Goal: Task Accomplishment & Management: Manage account settings

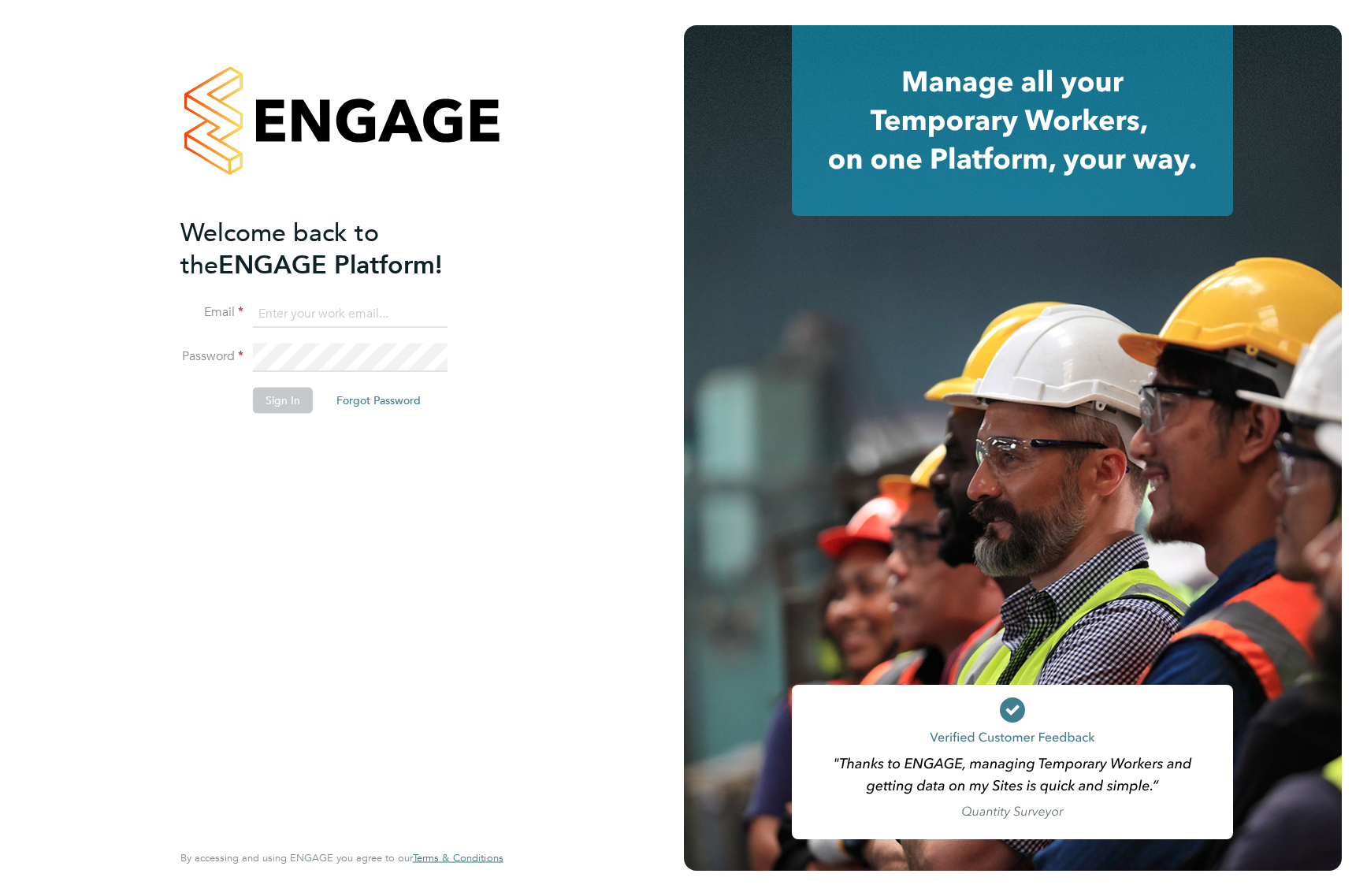
type input "vicki@bluewaterwales.com"
click at [268, 390] on button "Sign In" at bounding box center [283, 400] width 59 height 26
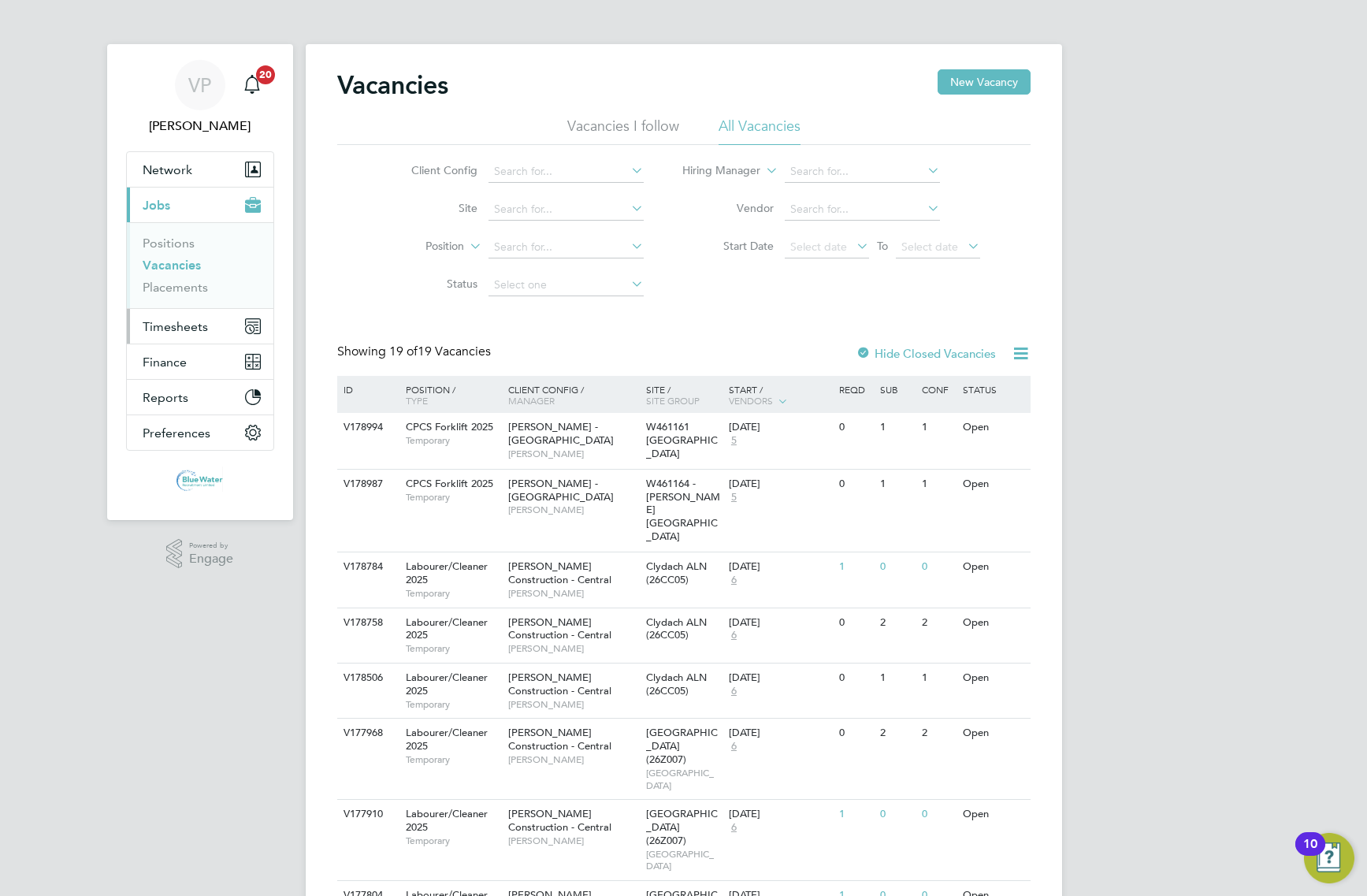
click at [170, 332] on span "Timesheets" at bounding box center [176, 326] width 66 height 15
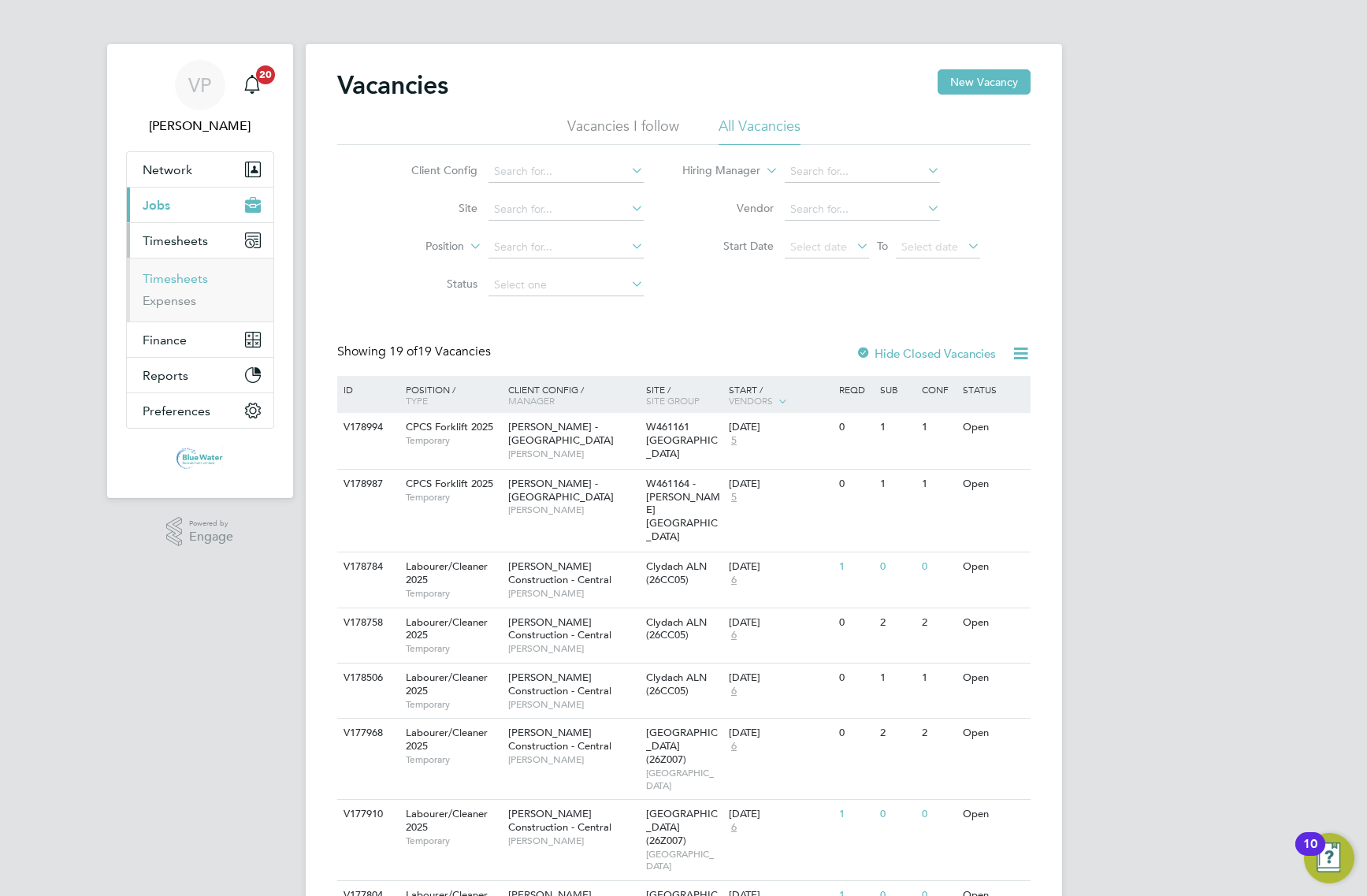
click at [194, 272] on link "Timesheets" at bounding box center [176, 278] width 66 height 15
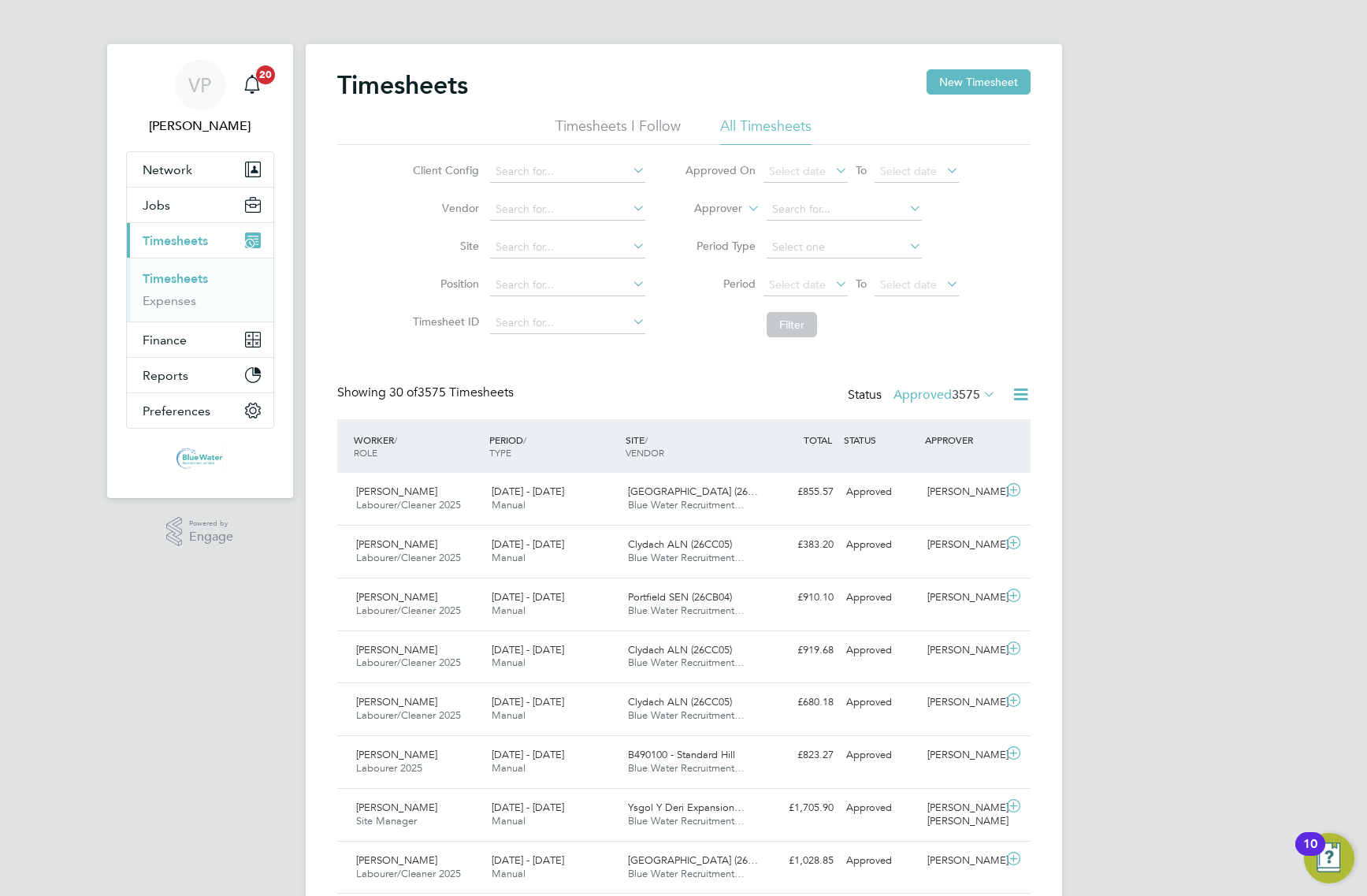
click at [959, 387] on span "3575" at bounding box center [966, 394] width 28 height 16
click at [943, 402] on label "Approved 3575" at bounding box center [945, 394] width 102 height 16
click at [943, 462] on li "Submitted" at bounding box center [923, 467] width 72 height 22
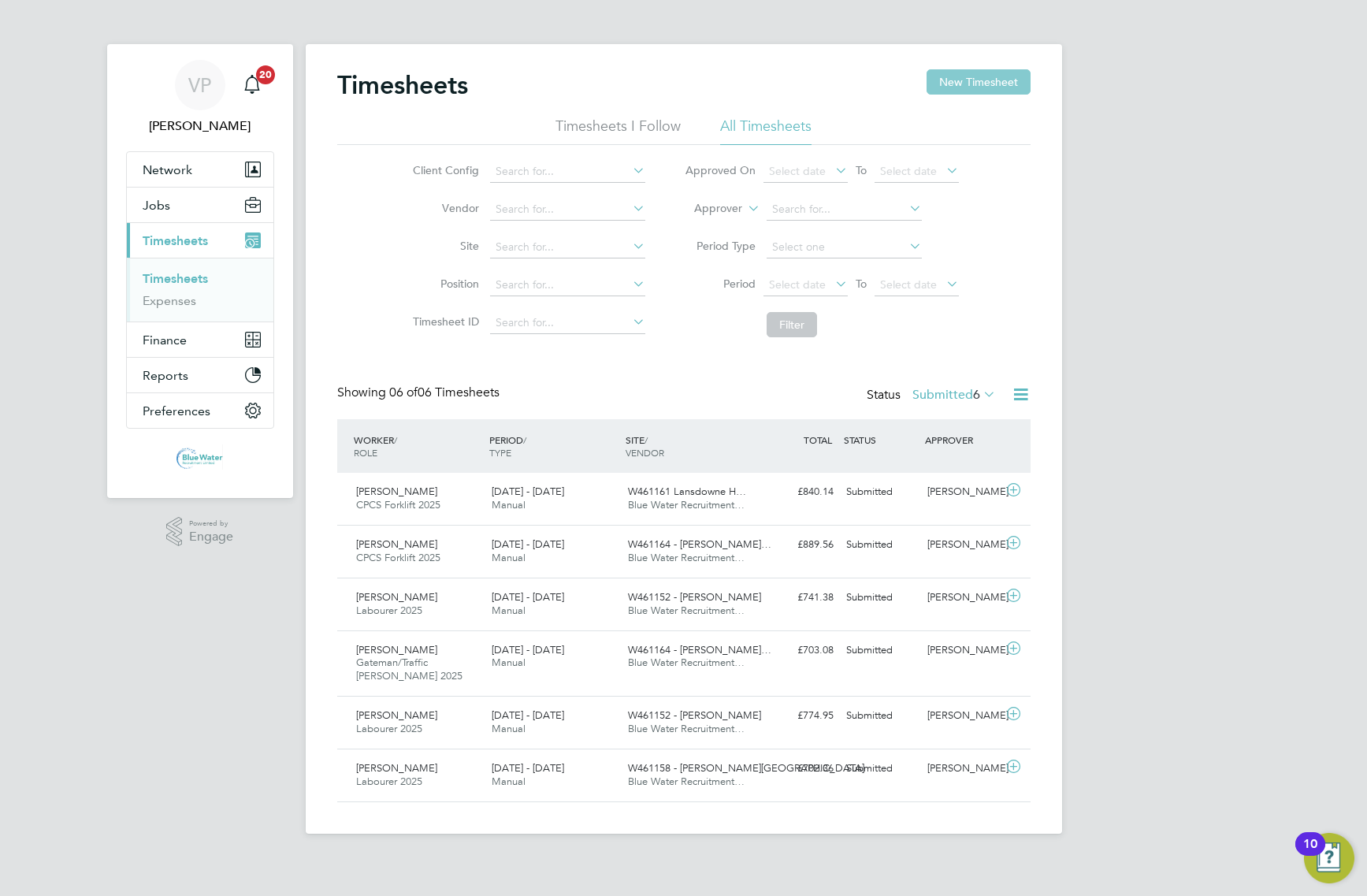
click at [978, 82] on button "New Timesheet" at bounding box center [978, 82] width 104 height 26
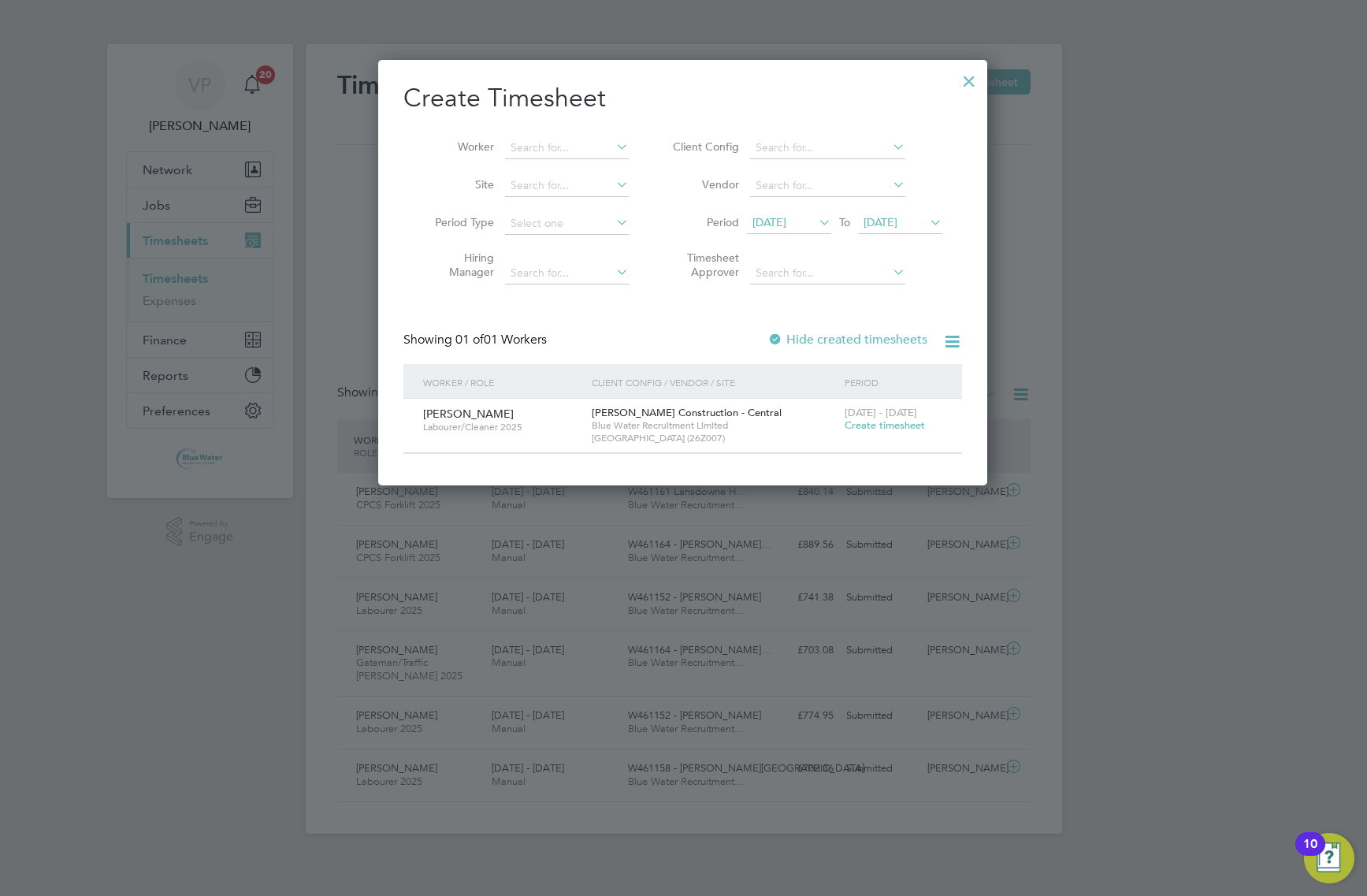
click at [813, 230] on span "[DATE]" at bounding box center [789, 223] width 84 height 21
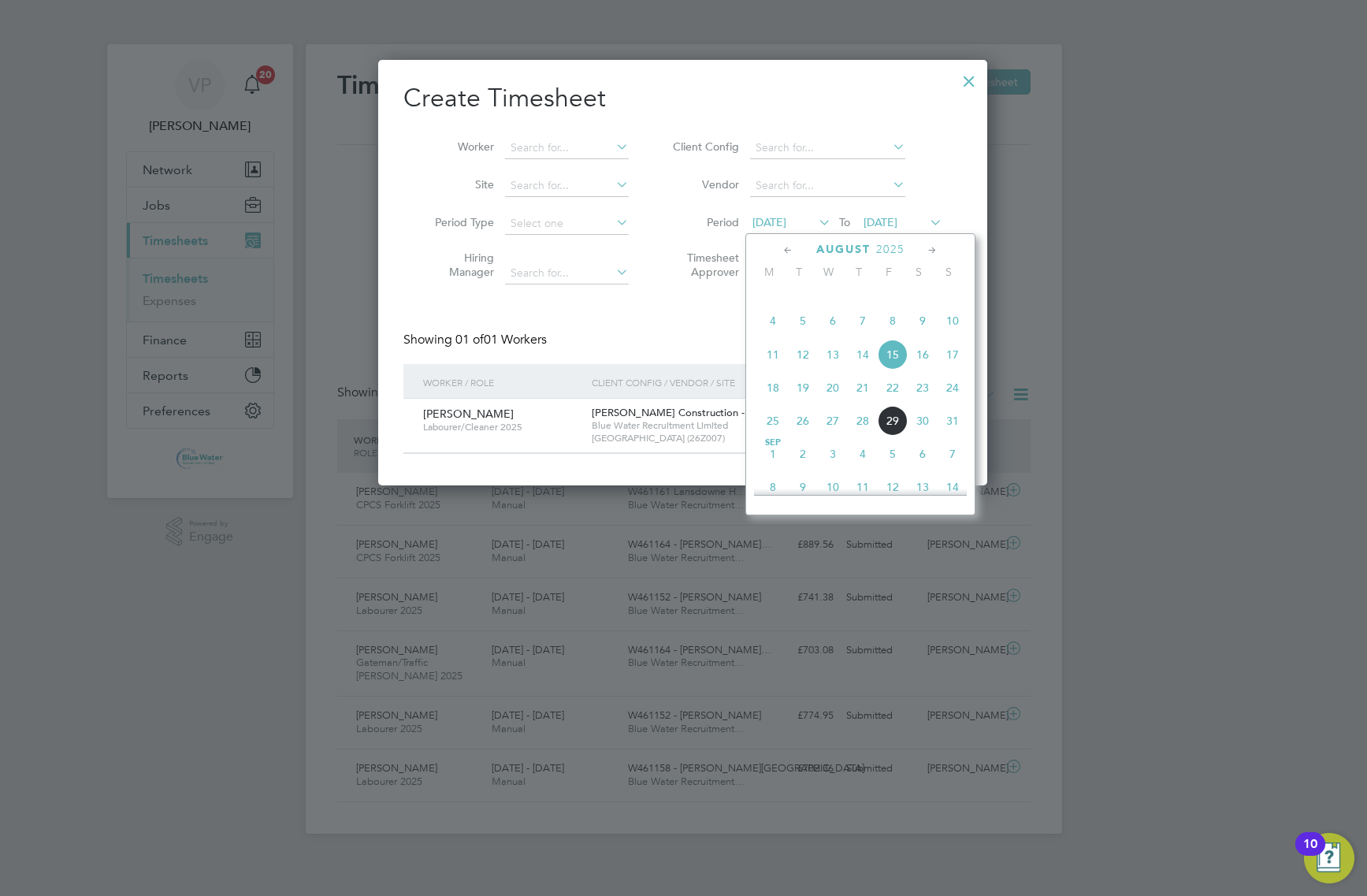
click at [774, 436] on span "25" at bounding box center [773, 421] width 30 height 30
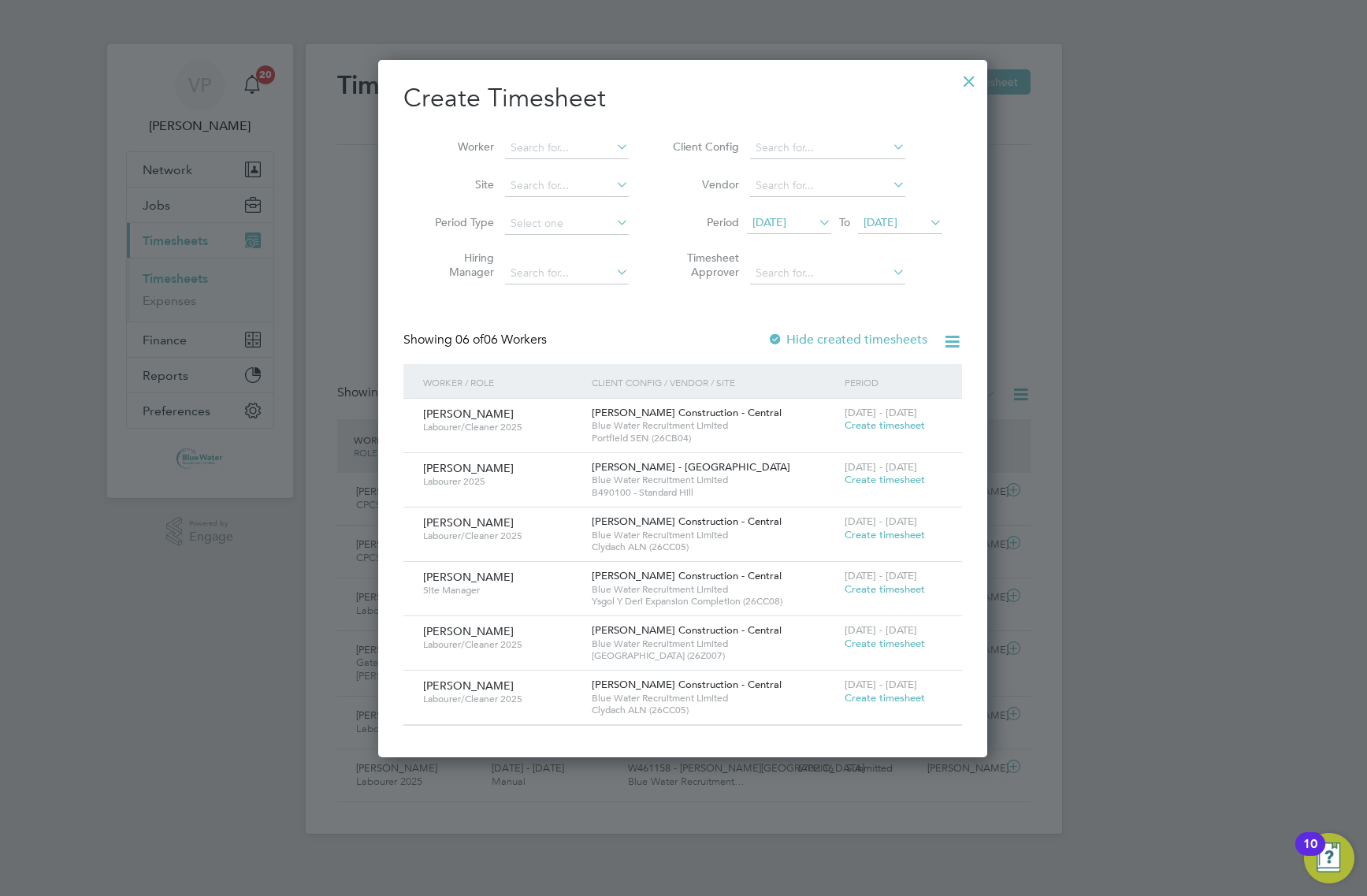
click at [876, 428] on span "Create timesheet" at bounding box center [885, 425] width 80 height 14
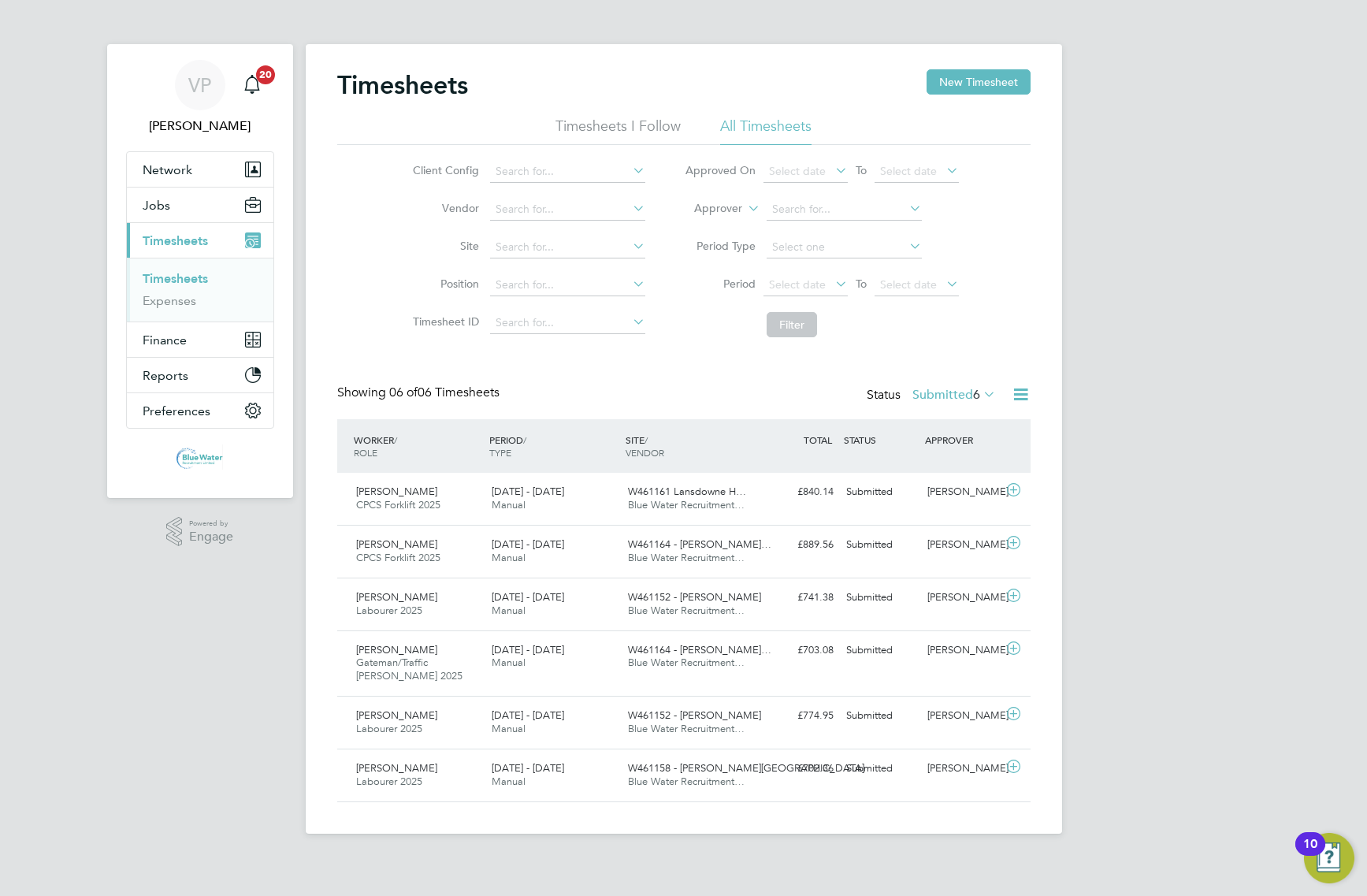
scroll to position [39, 136]
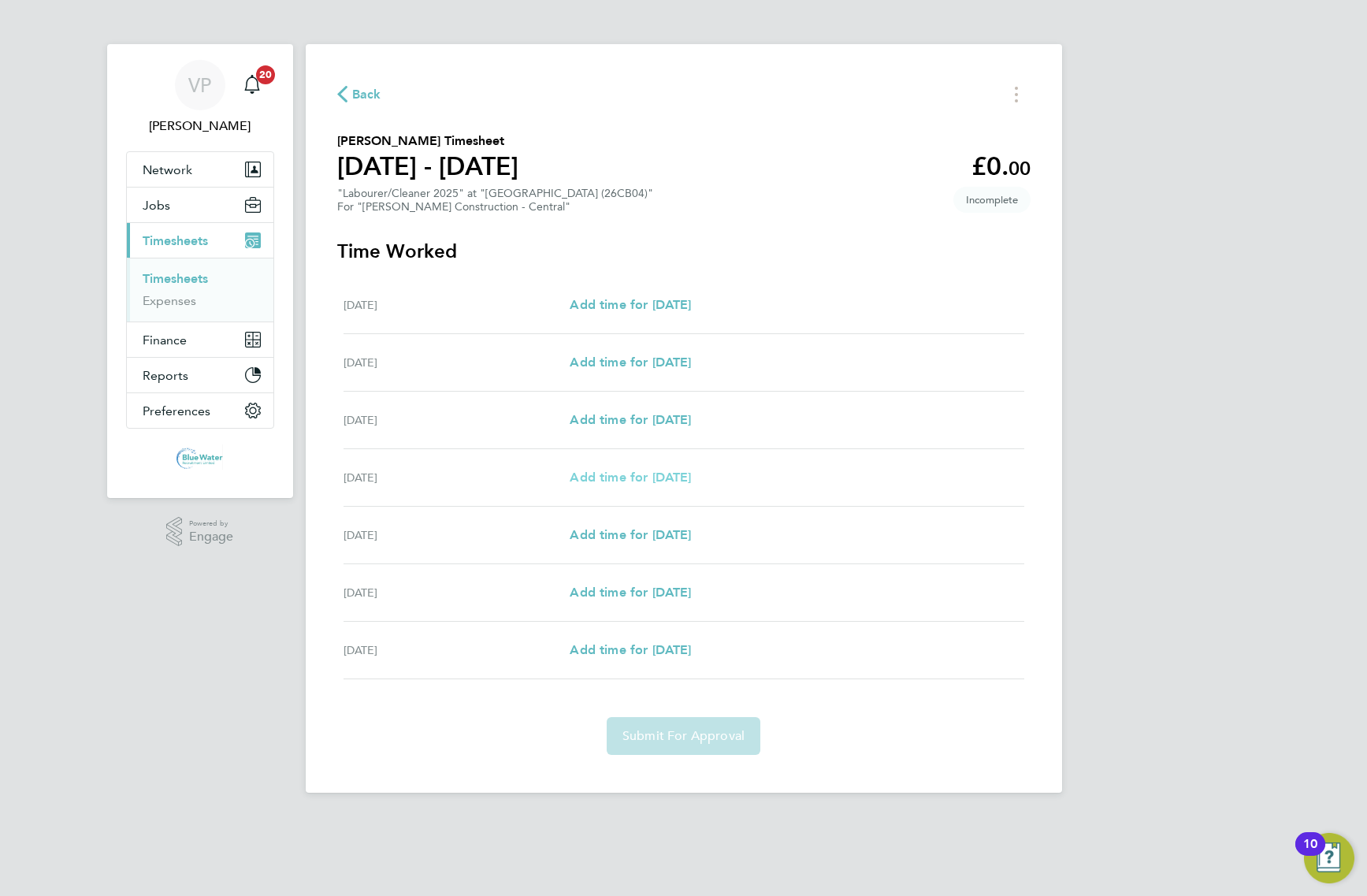
click at [639, 478] on span "Add time for [DATE]" at bounding box center [630, 477] width 122 height 15
select select "30"
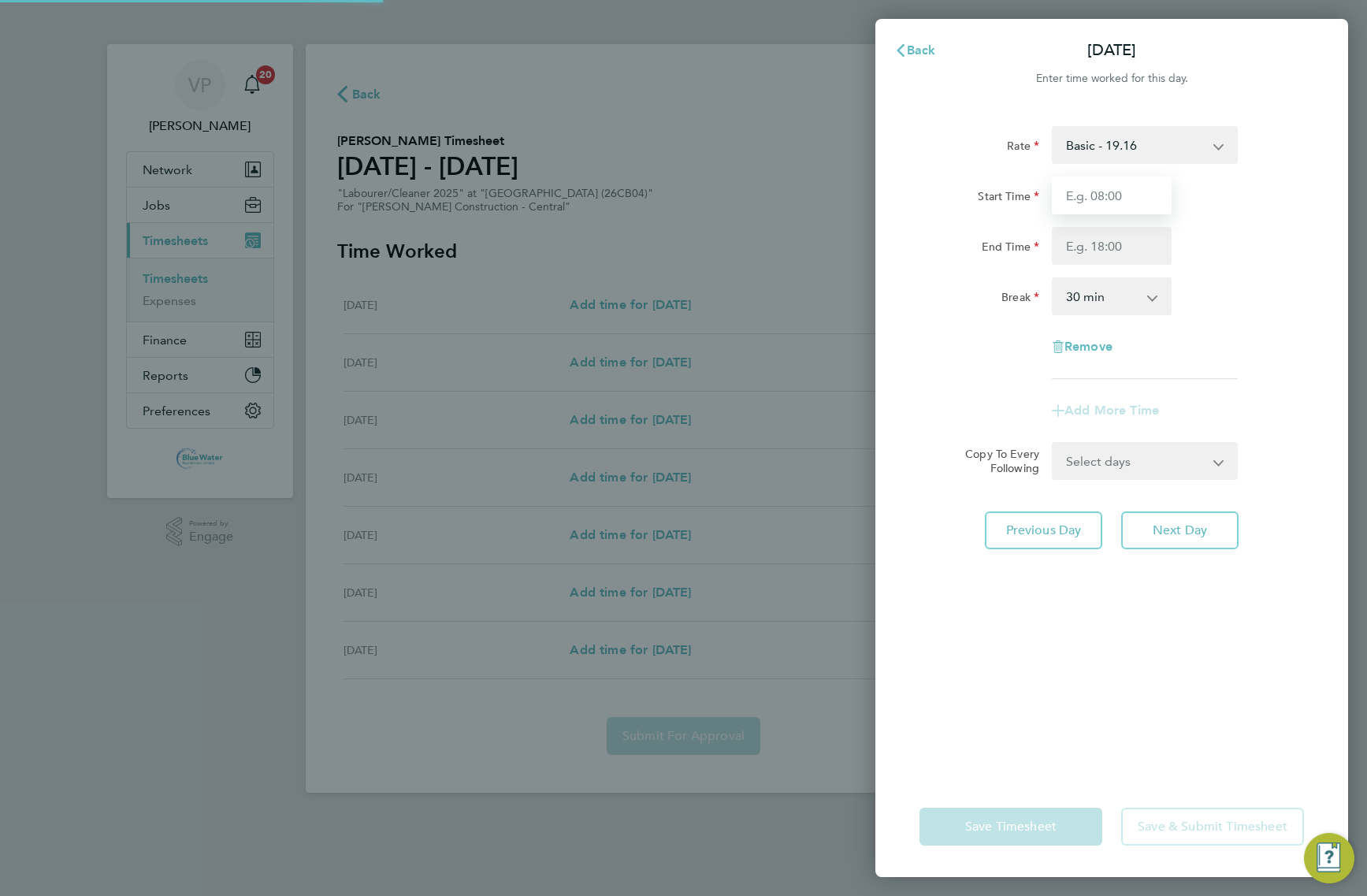
click at [1111, 196] on input "Start Time" at bounding box center [1112, 195] width 120 height 37
type input "07:00"
click at [1076, 250] on input "End Time" at bounding box center [1112, 245] width 120 height 37
type input "17:00"
click at [991, 348] on div "Rate Basic - 19.16 Overtime - 27.44 Start Time 07:00 End Time 17:00 Break 0 min…" at bounding box center [1112, 252] width 385 height 253
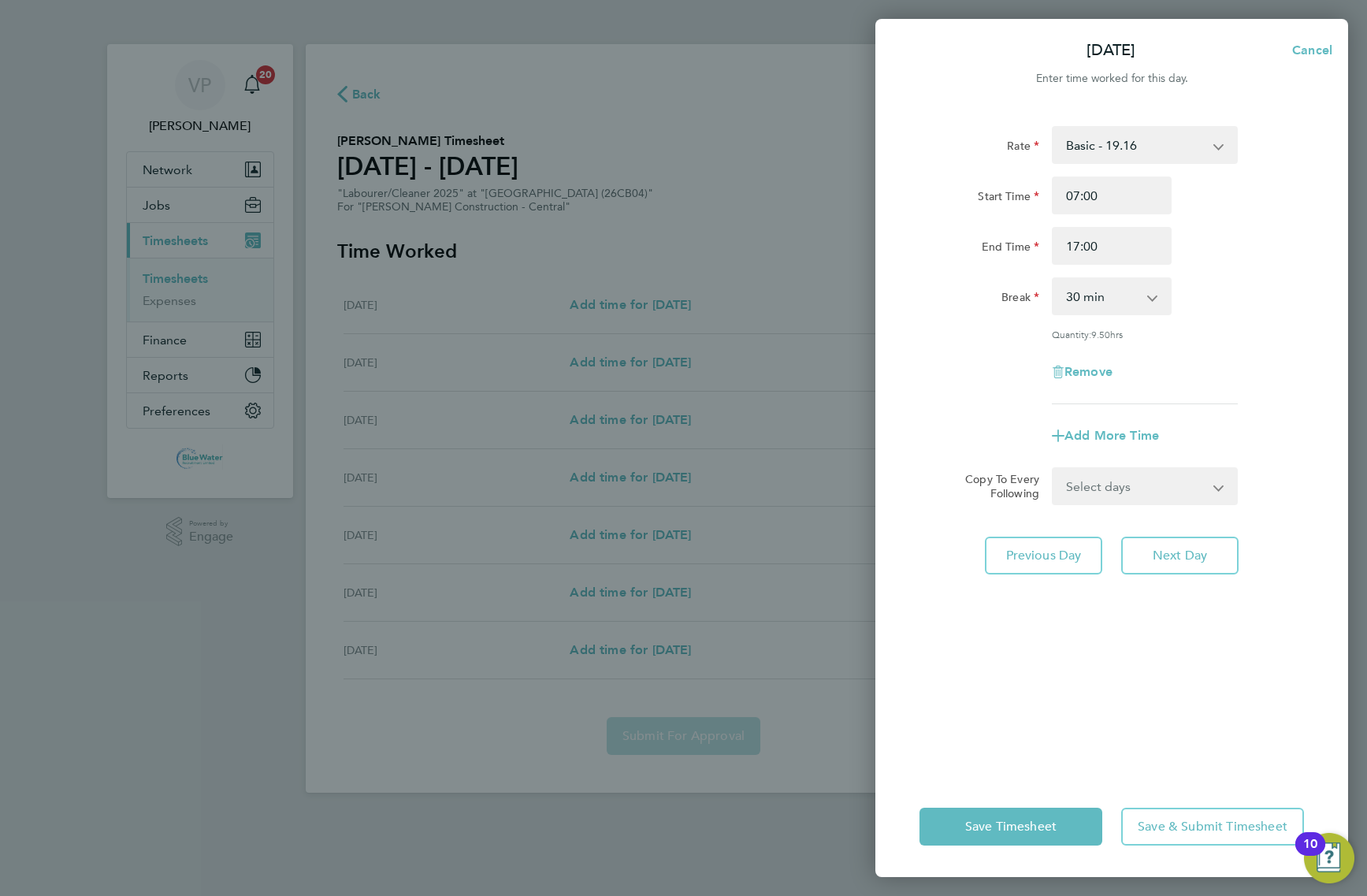
drag, startPoint x: 1125, startPoint y: 479, endPoint x: 1127, endPoint y: 500, distance: 21.1
click at [1125, 479] on select "Select days Day [DATE] [DATE] [DATE]" at bounding box center [1136, 486] width 166 height 35
select select "DAY"
click at [1053, 469] on select "Select days Day [DATE] [DATE] [DATE]" at bounding box center [1136, 486] width 166 height 35
select select "[DATE]"
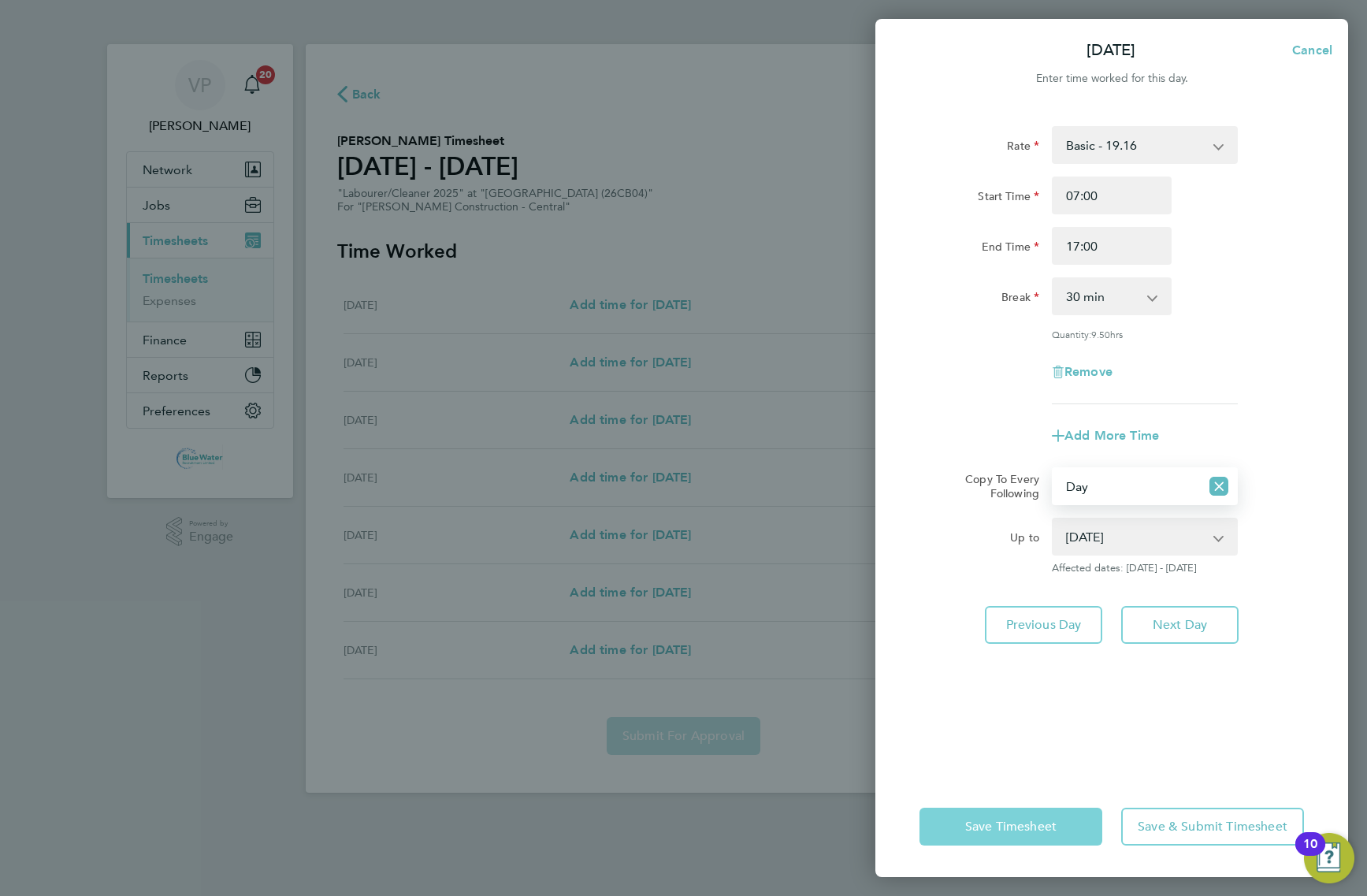
click at [1039, 824] on span "Save Timesheet" at bounding box center [1011, 826] width 91 height 16
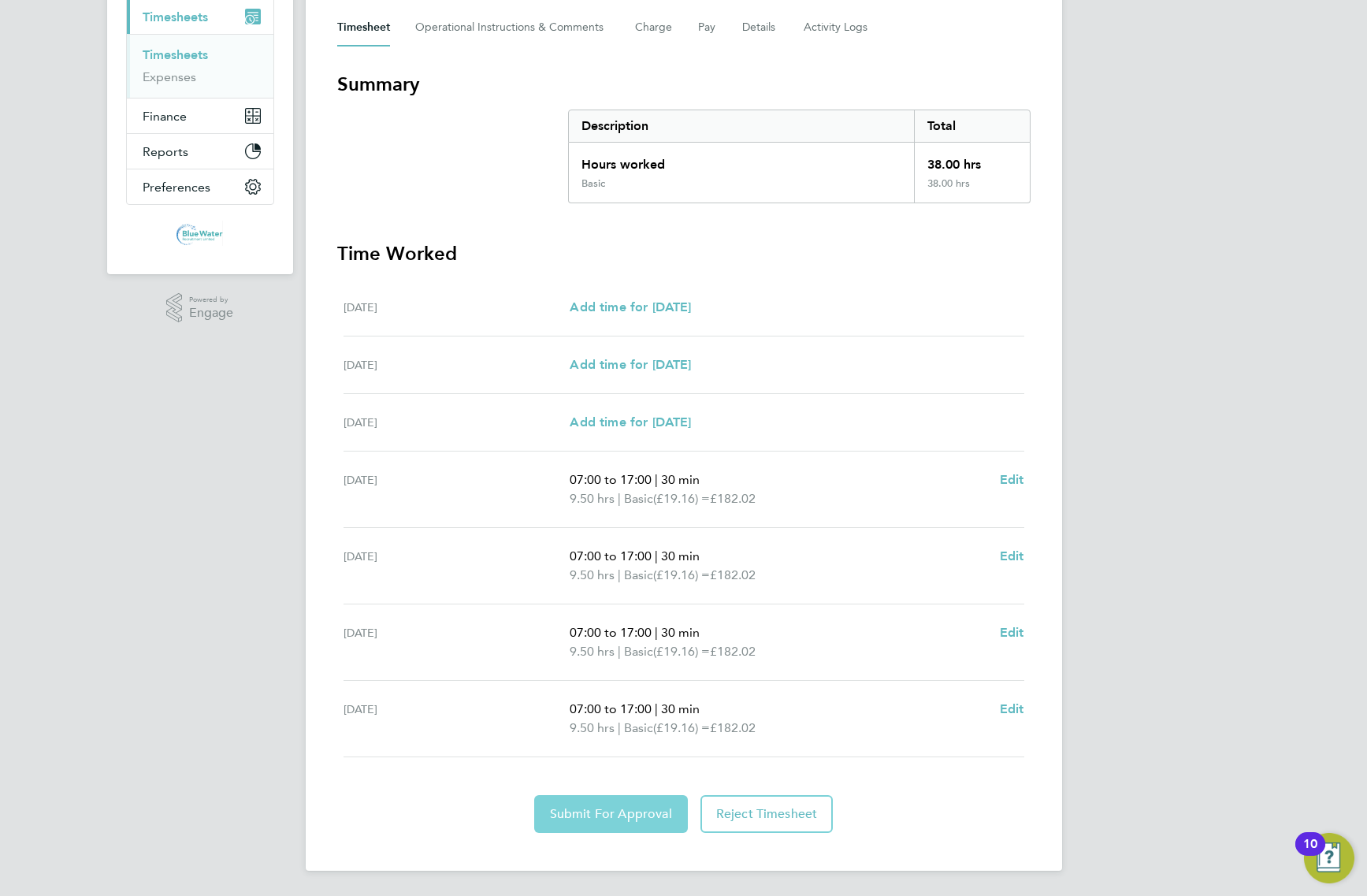
click at [602, 821] on button "Submit For Approval" at bounding box center [611, 814] width 154 height 37
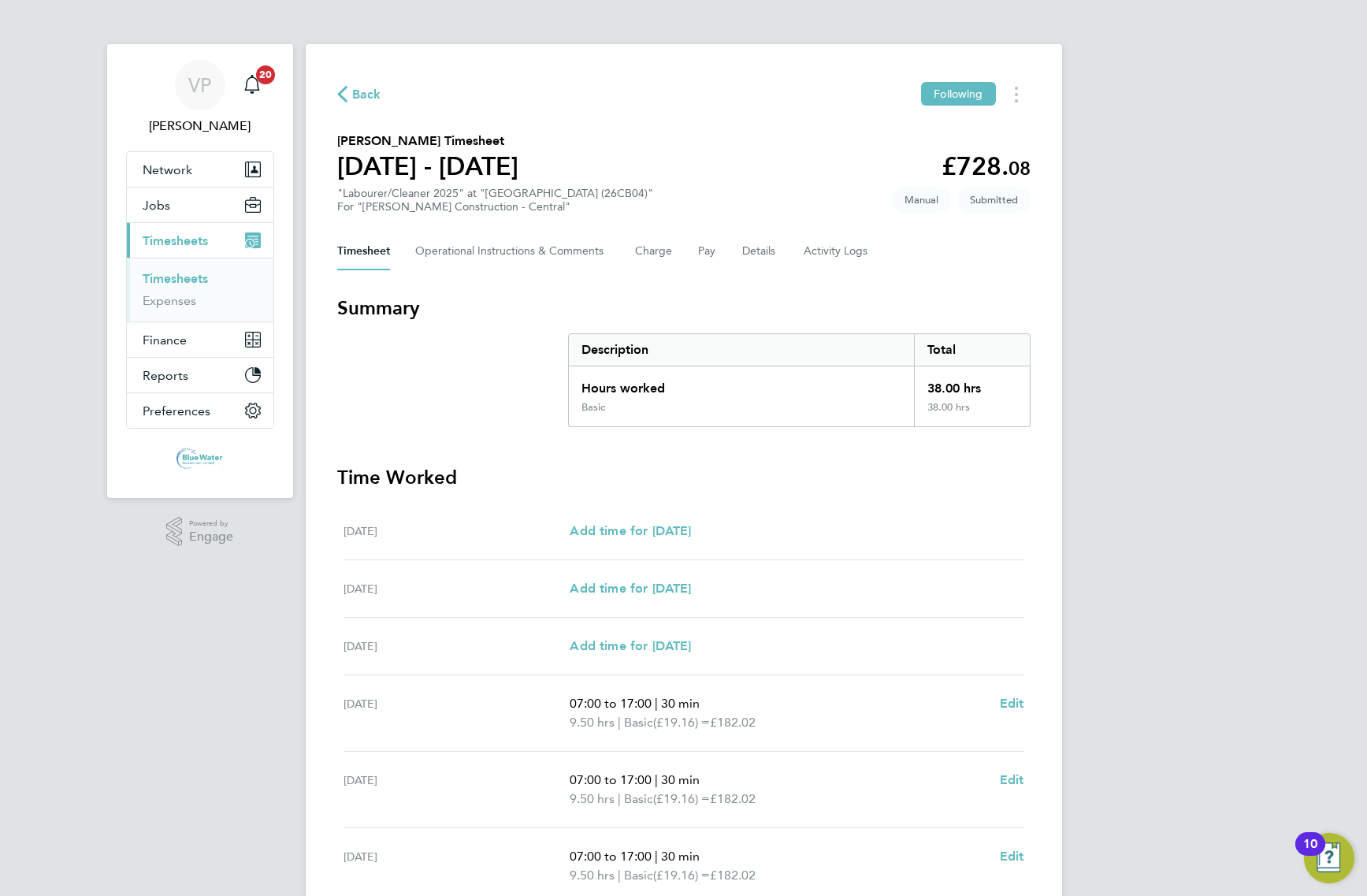
drag, startPoint x: 382, startPoint y: 82, endPoint x: 377, endPoint y: 91, distance: 10.3
click at [382, 82] on div "Back Following" at bounding box center [684, 94] width 693 height 25
click at [373, 95] on span "Back" at bounding box center [367, 94] width 29 height 19
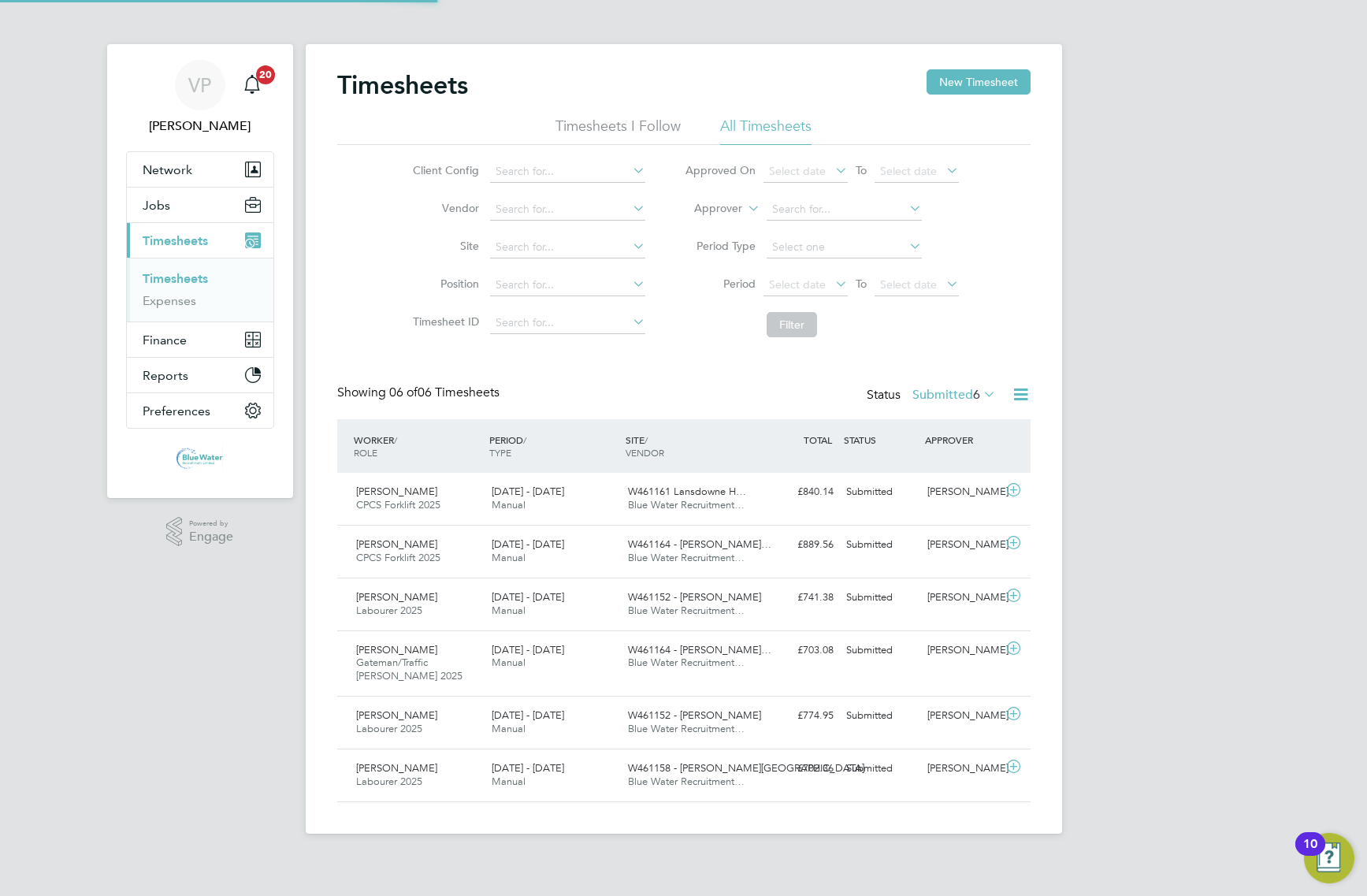
scroll to position [39, 136]
click at [986, 88] on button "New Timesheet" at bounding box center [978, 82] width 104 height 26
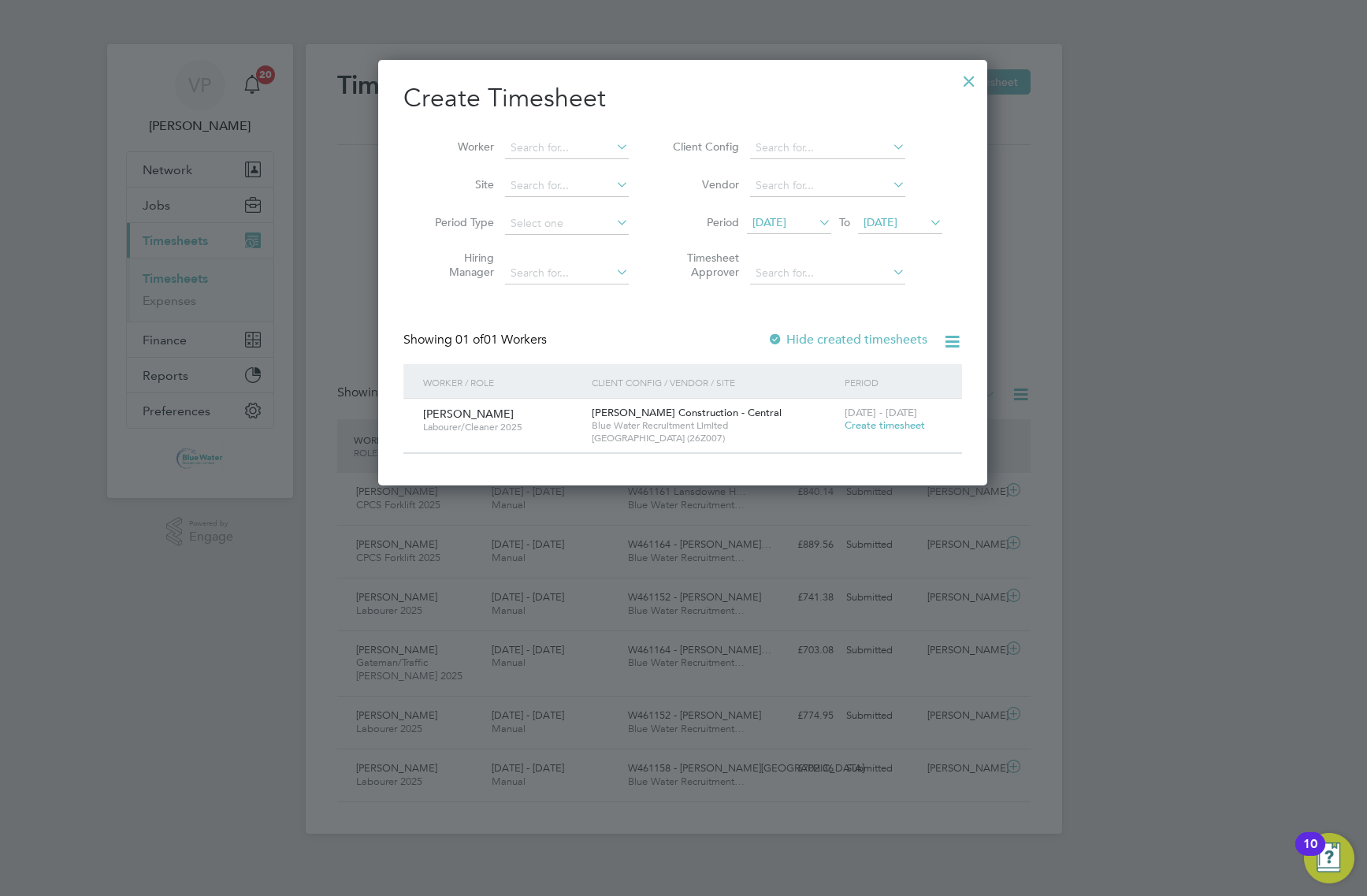
click at [796, 213] on span "[DATE]" at bounding box center [789, 223] width 84 height 21
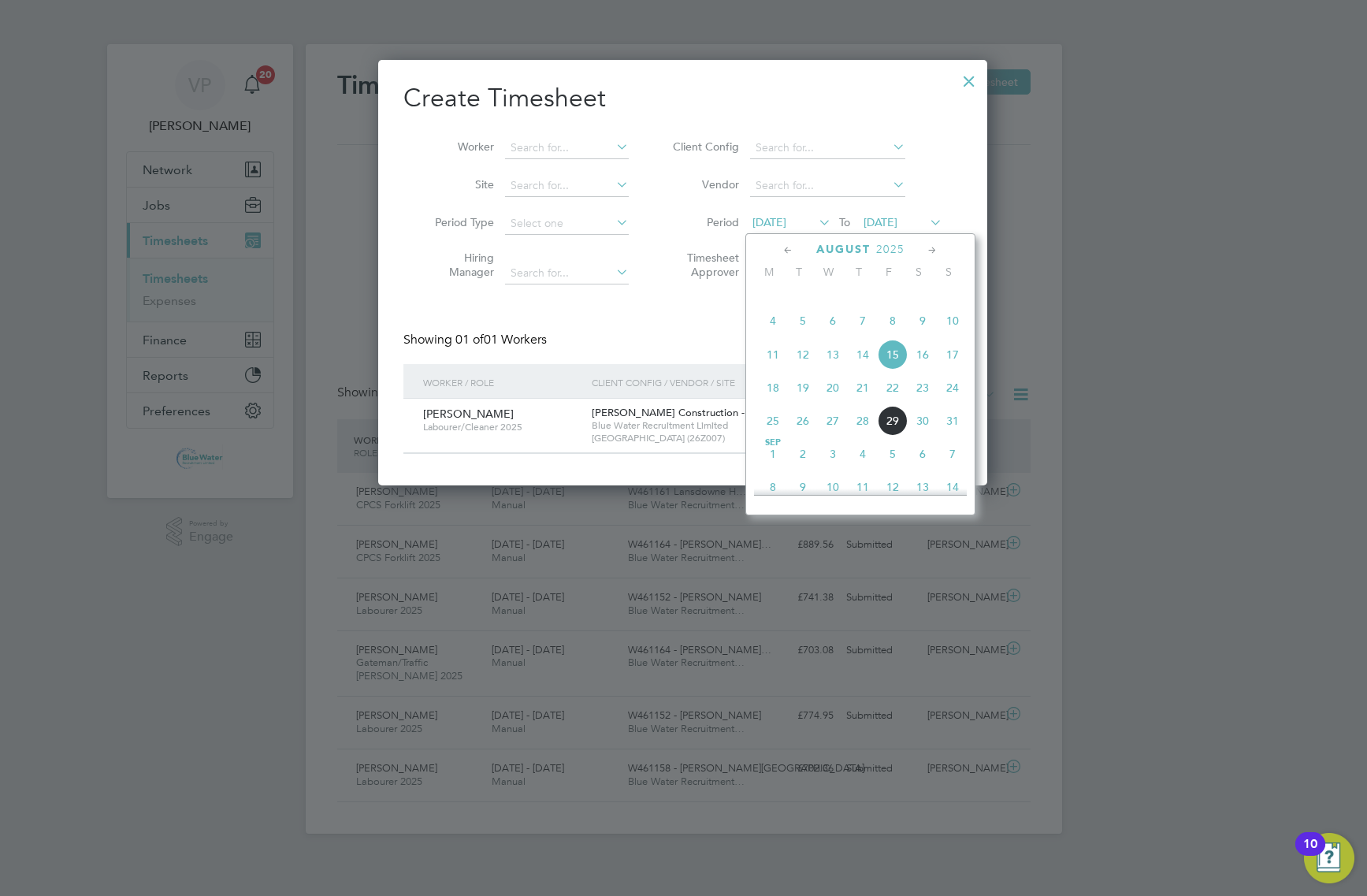
click at [774, 436] on span "25" at bounding box center [773, 421] width 30 height 30
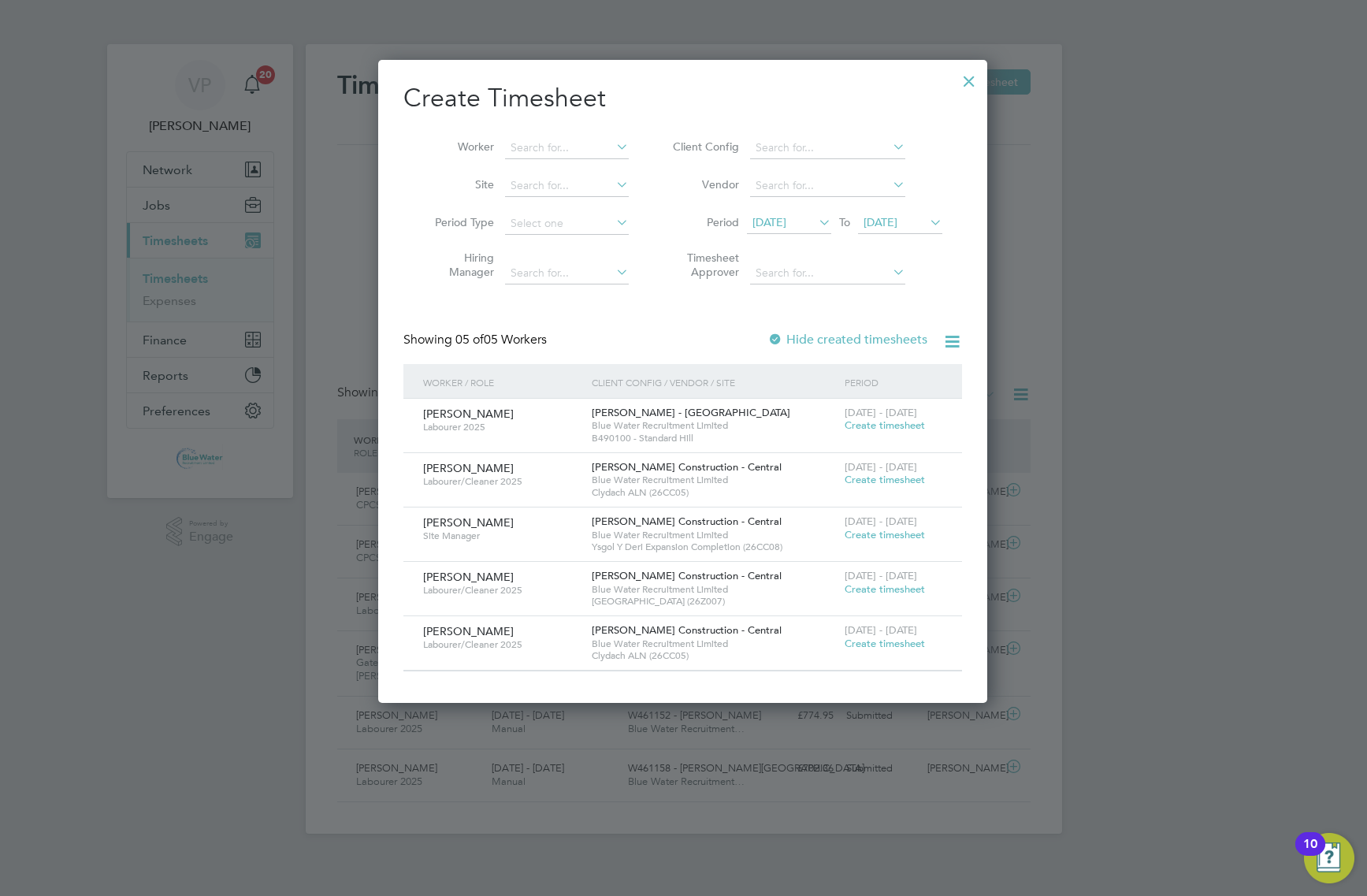
click at [870, 651] on div "[DATE] - [DATE] Create timesheet" at bounding box center [893, 637] width 105 height 43
click at [875, 646] on span "Create timesheet" at bounding box center [885, 643] width 80 height 14
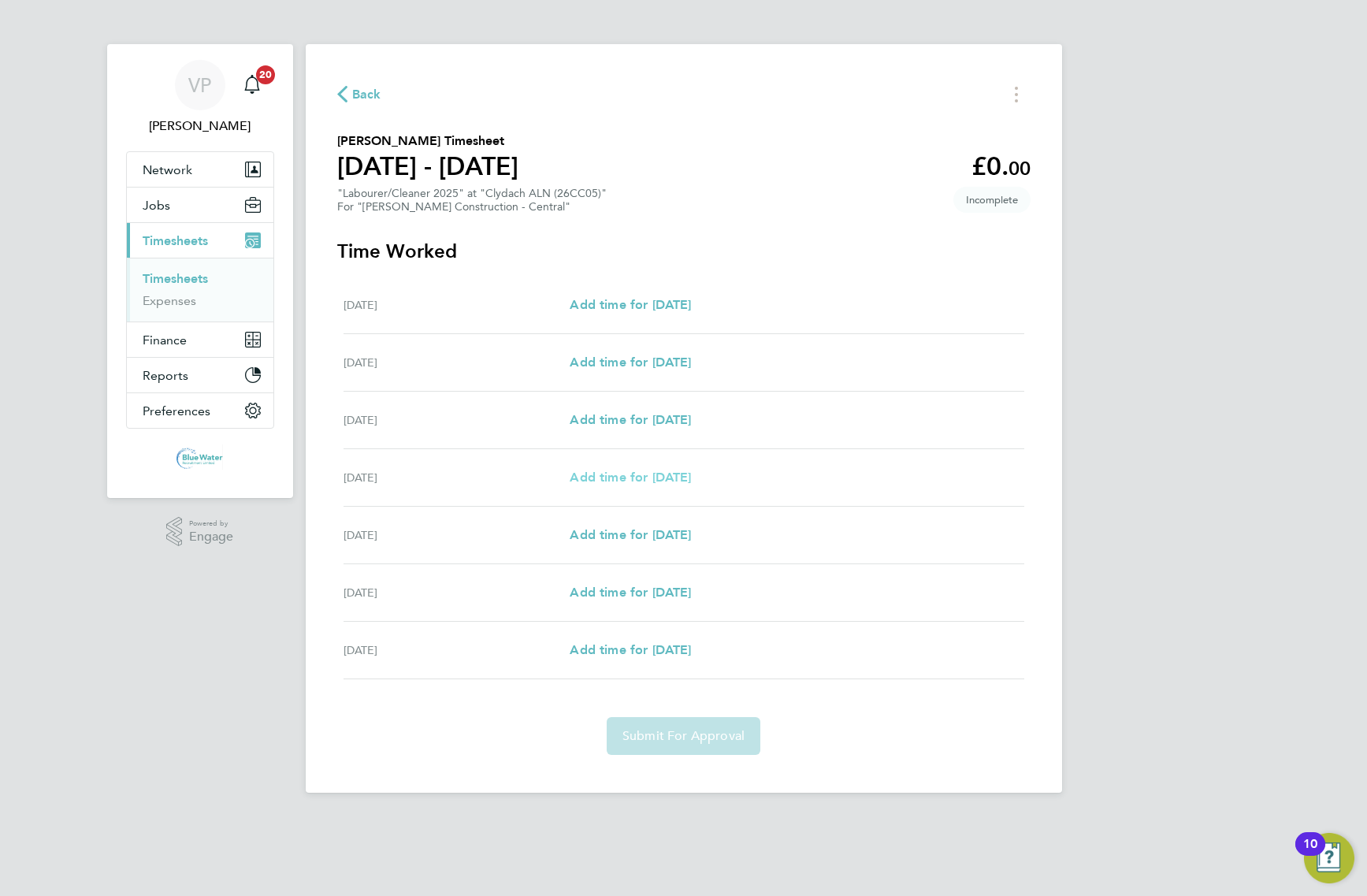
click at [607, 476] on span "Add time for [DATE]" at bounding box center [630, 477] width 122 height 15
select select "30"
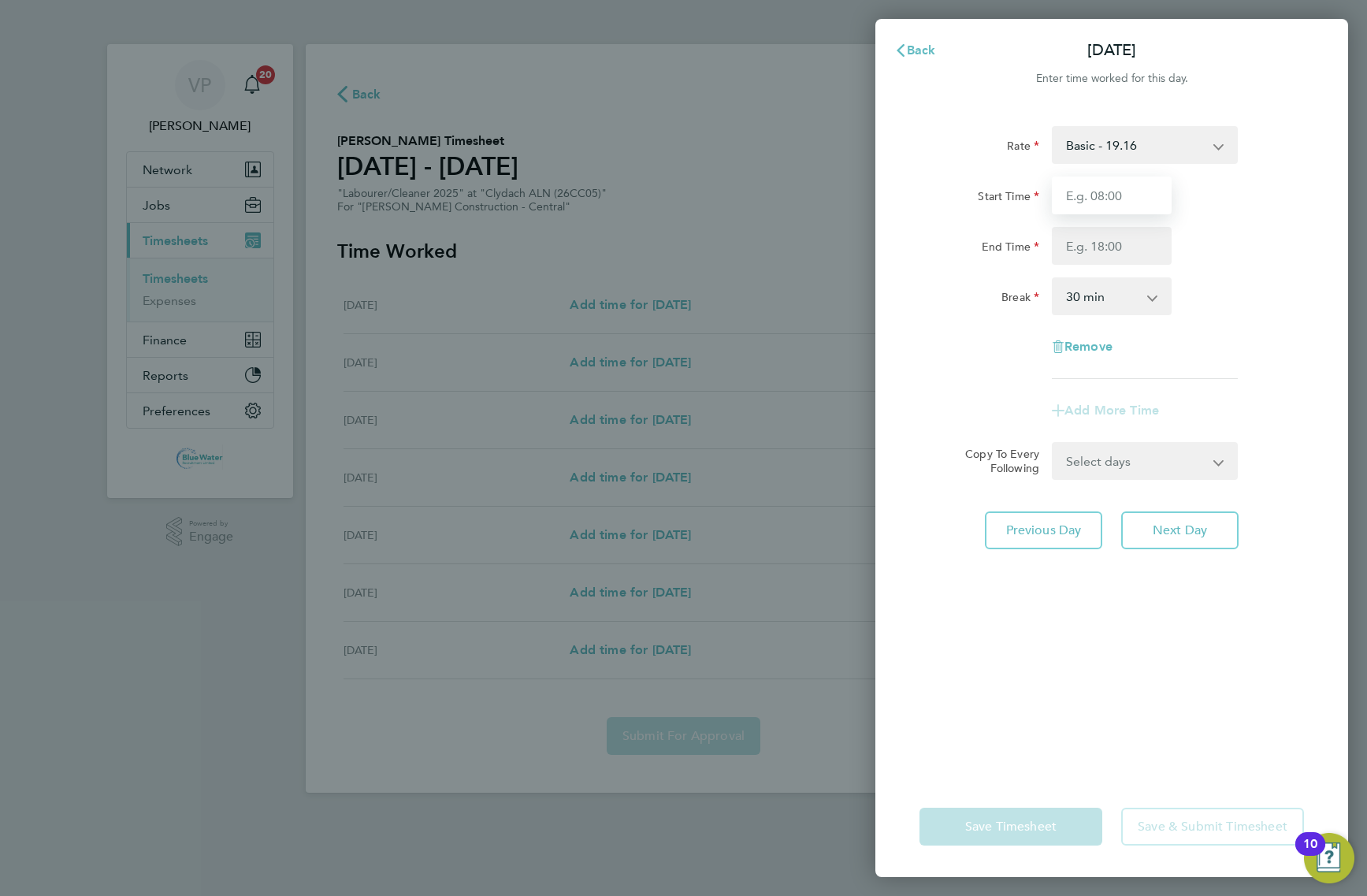
click at [1112, 202] on input "Start Time" at bounding box center [1112, 195] width 120 height 37
type input "07:30"
click at [1069, 245] on input "End Time" at bounding box center [1112, 245] width 120 height 37
type input "17:00"
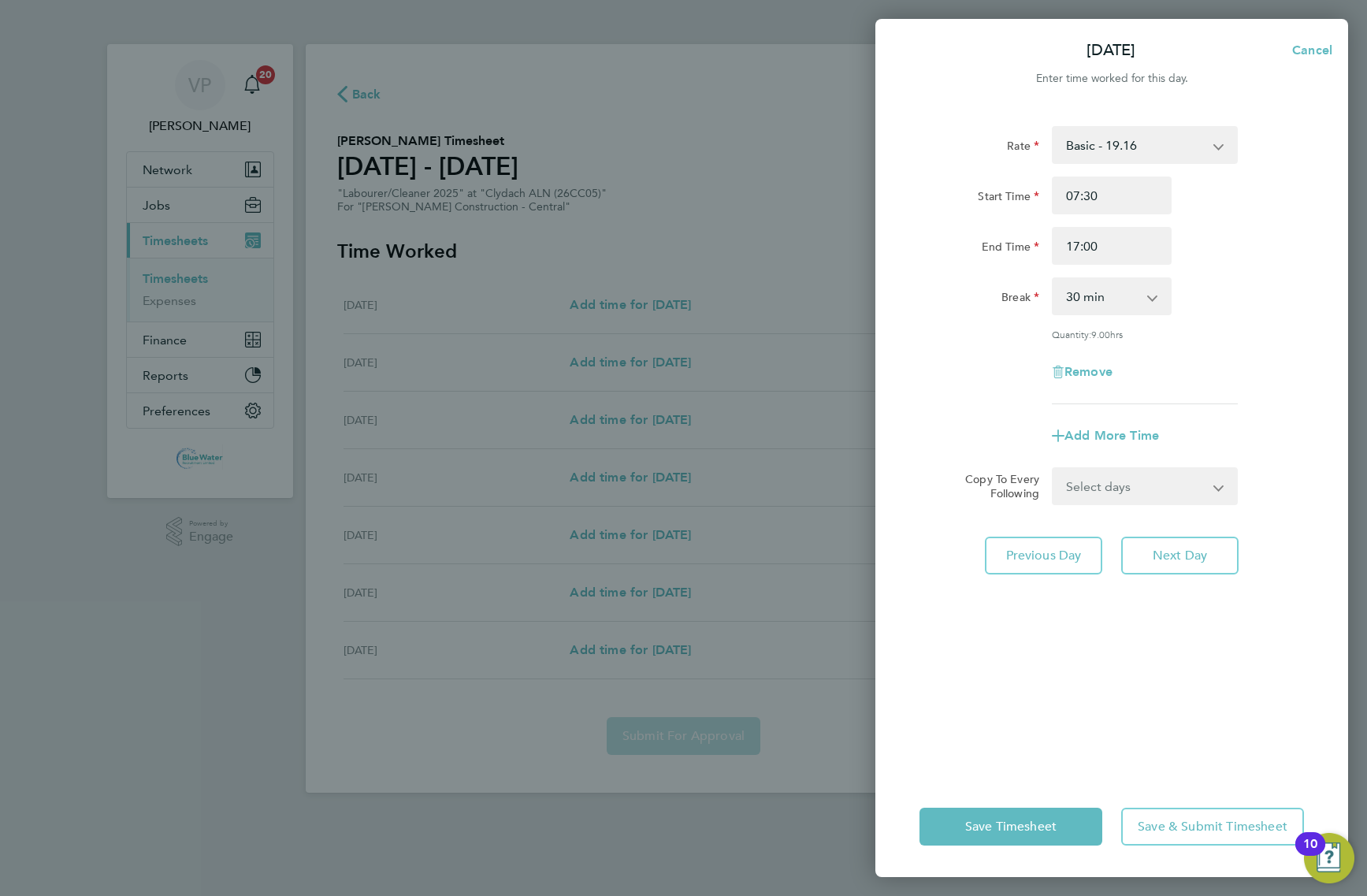
click at [994, 358] on div "Remove" at bounding box center [1112, 371] width 397 height 37
click at [1124, 487] on select "Select days Day [DATE] [DATE] [DATE]" at bounding box center [1136, 486] width 166 height 35
select select "DAY"
click at [1053, 469] on select "Select days Day [DATE] [DATE] [DATE]" at bounding box center [1136, 486] width 166 height 35
select select "[DATE]"
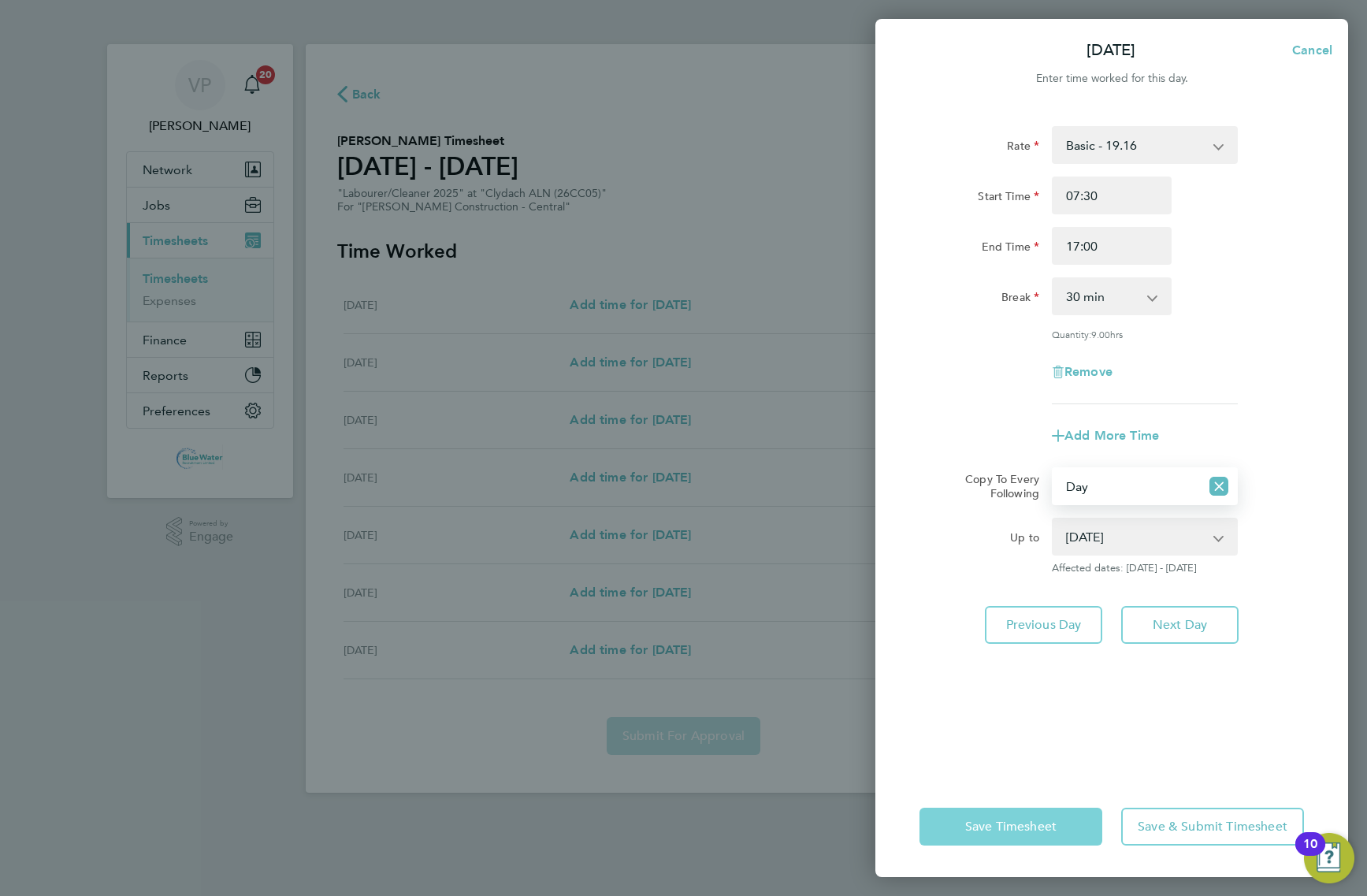
click at [995, 826] on span "Save Timesheet" at bounding box center [1011, 826] width 91 height 16
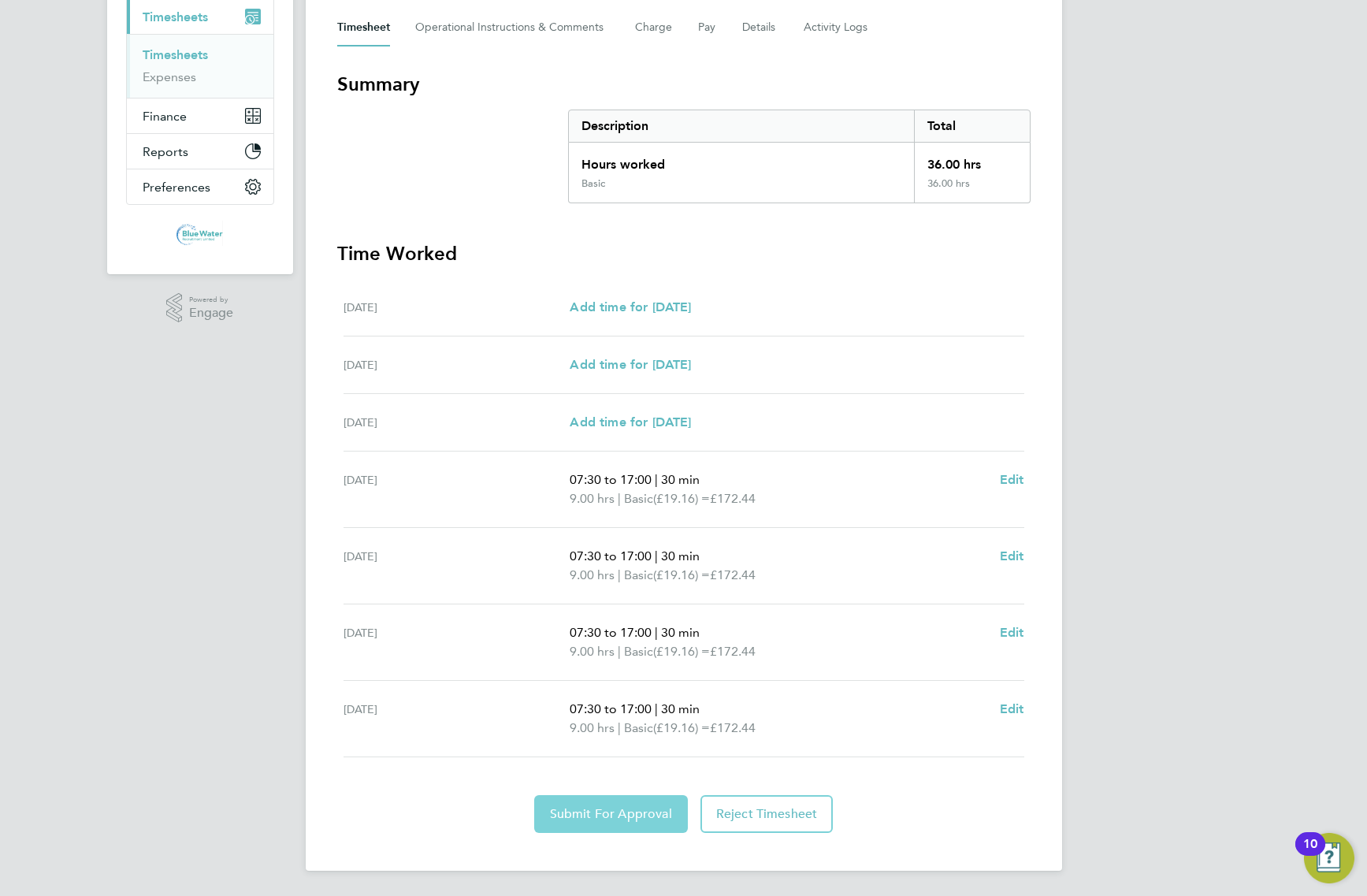
click at [599, 805] on button "Submit For Approval" at bounding box center [611, 814] width 154 height 37
click at [202, 56] on link "Timesheets" at bounding box center [176, 56] width 66 height 15
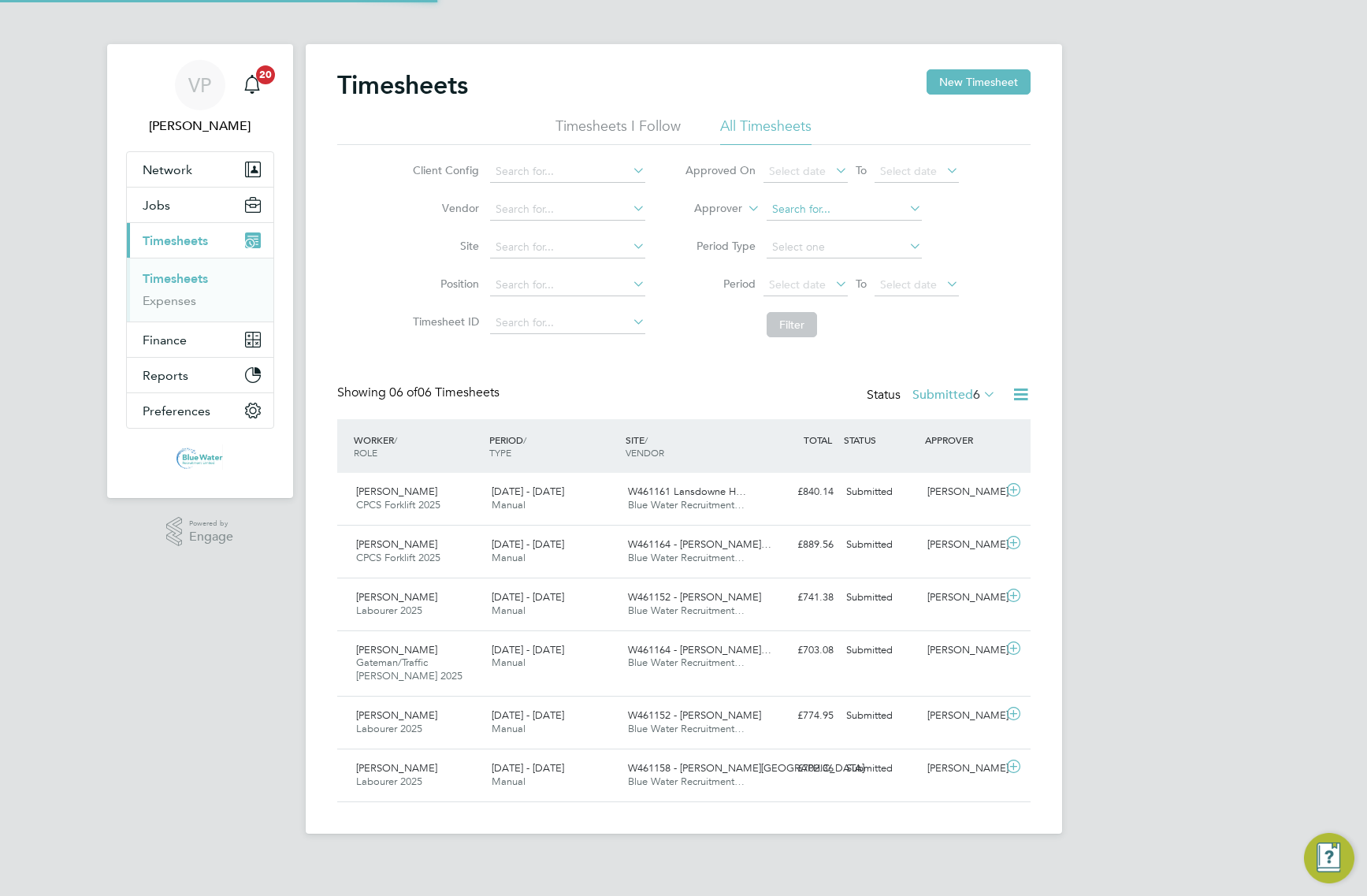
scroll to position [8, 8]
click at [993, 89] on button "New Timesheet" at bounding box center [978, 82] width 104 height 26
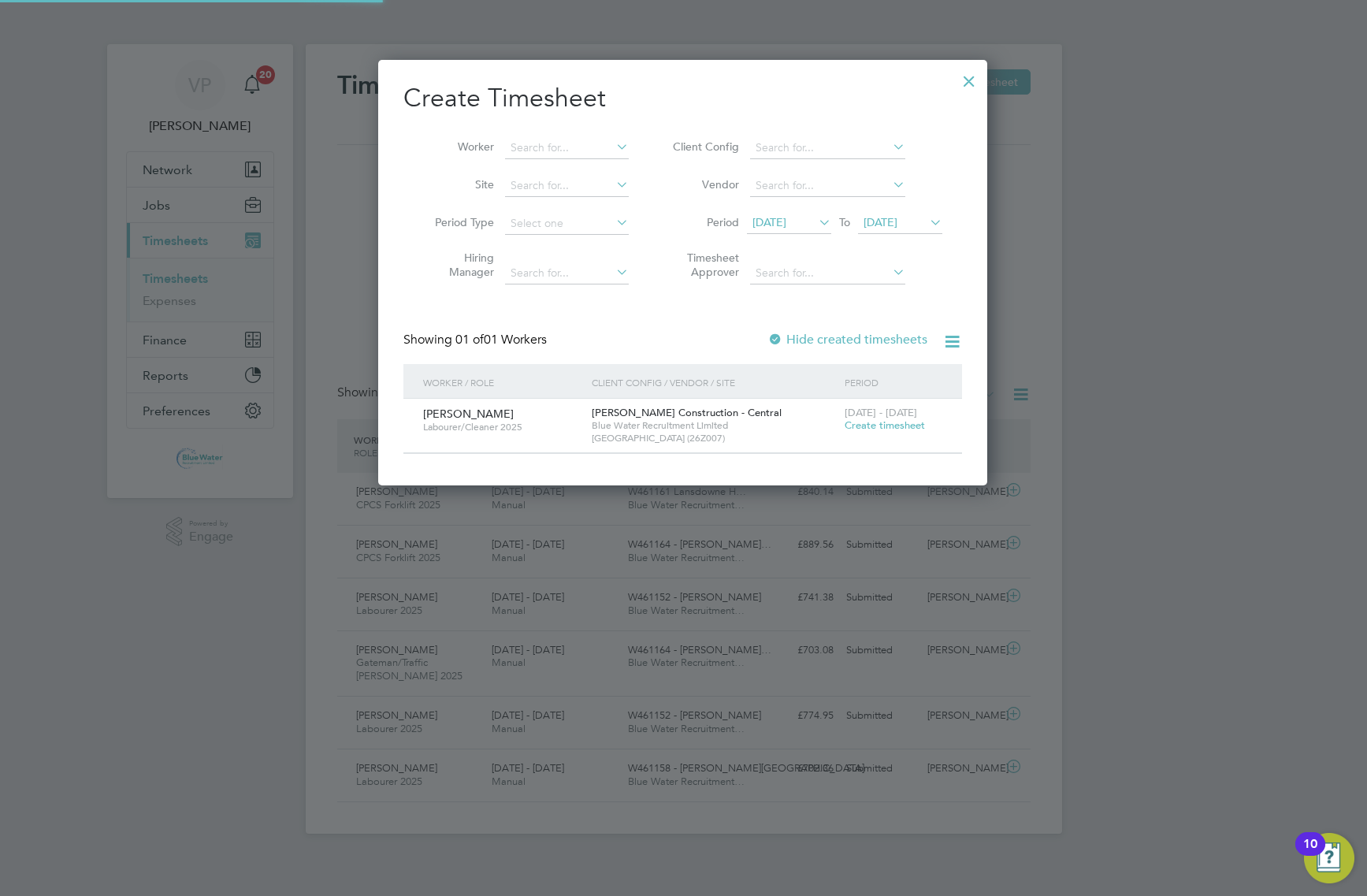
scroll to position [425, 609]
click at [816, 226] on icon at bounding box center [816, 222] width 0 height 22
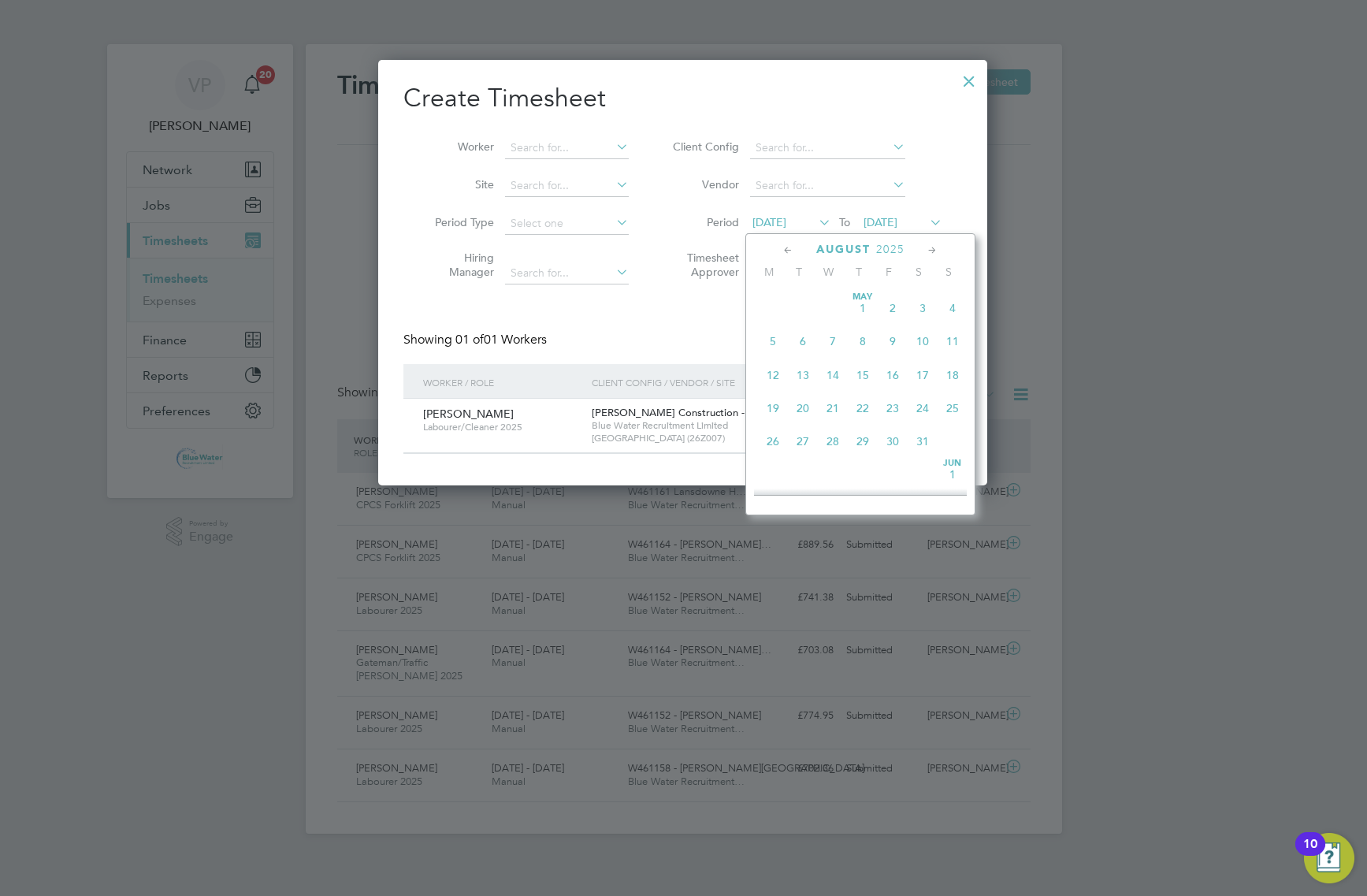
scroll to position [552, 0]
click at [777, 436] on span "25" at bounding box center [773, 421] width 30 height 30
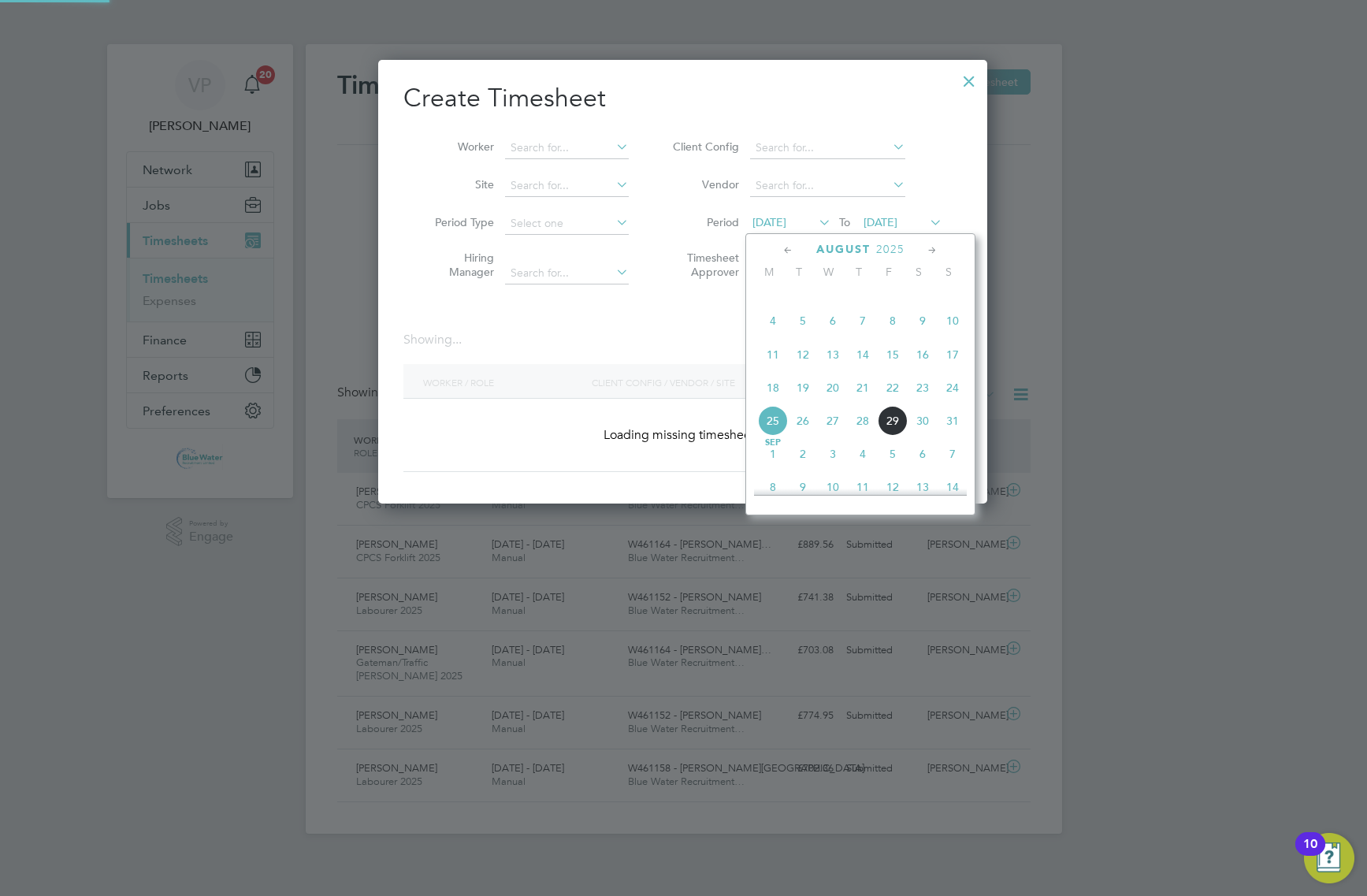
scroll to position [443, 609]
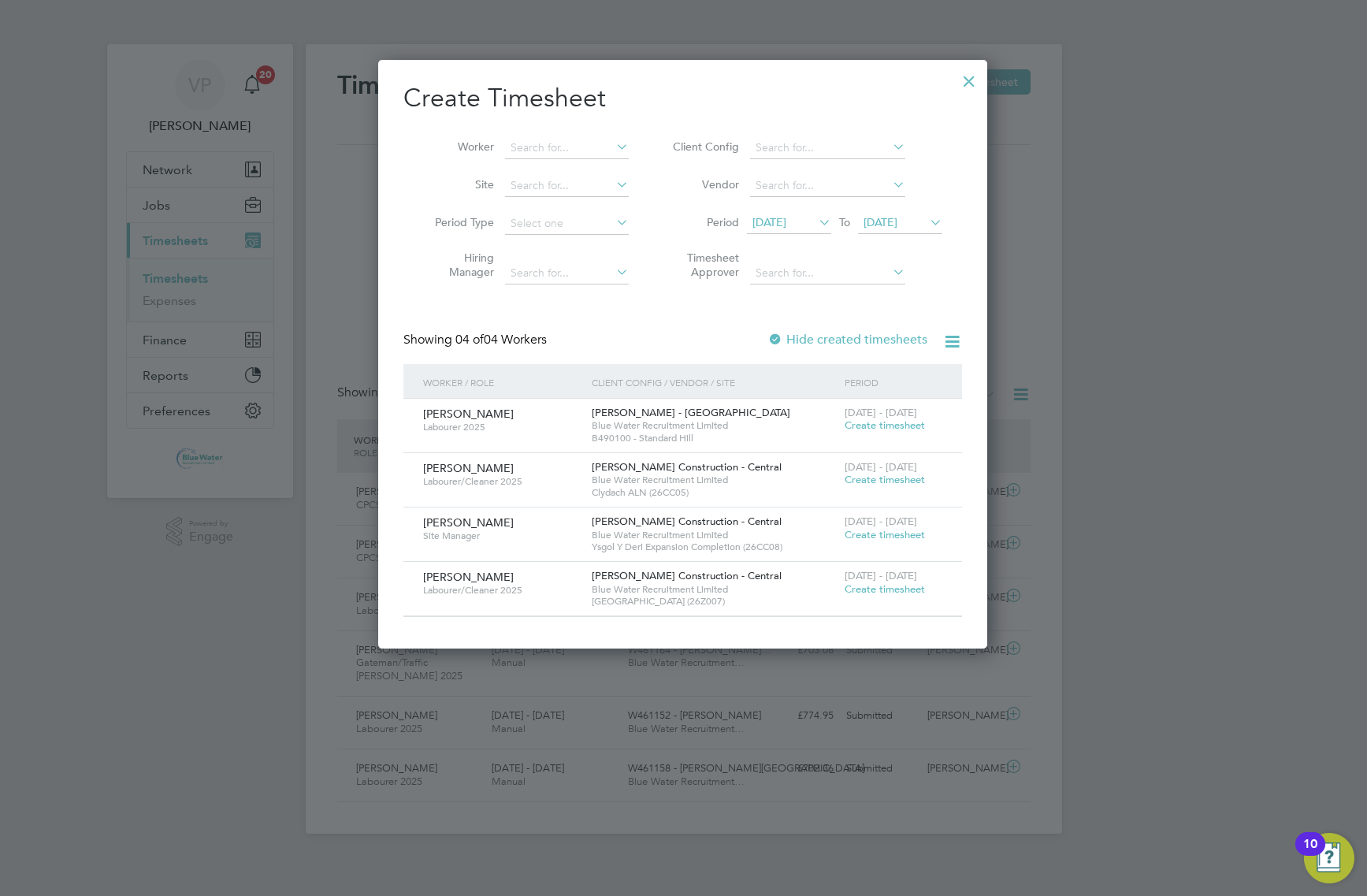
click at [969, 82] on div at bounding box center [969, 77] width 28 height 28
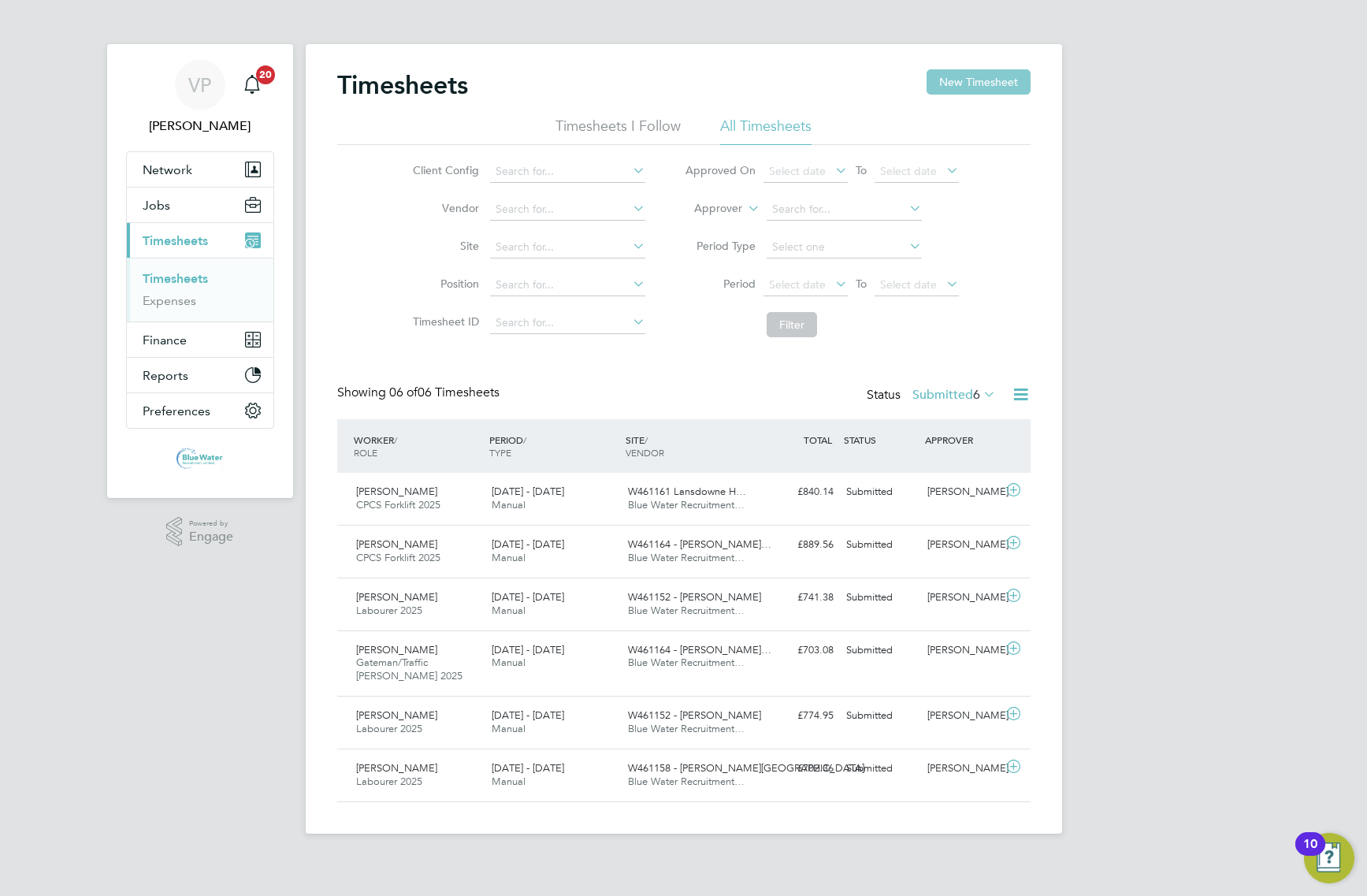
click at [969, 89] on button "New Timesheet" at bounding box center [978, 82] width 104 height 26
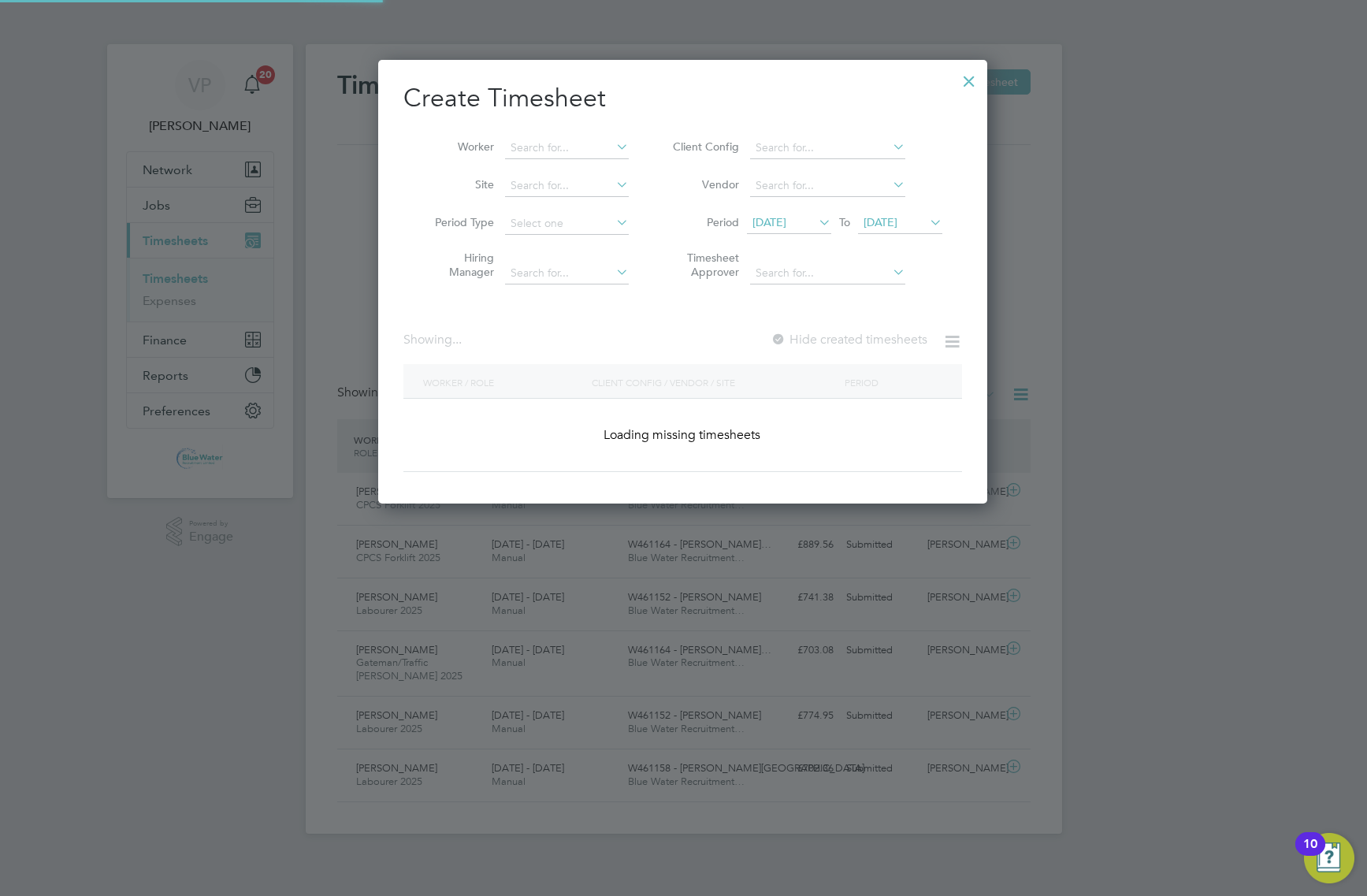
scroll to position [425, 609]
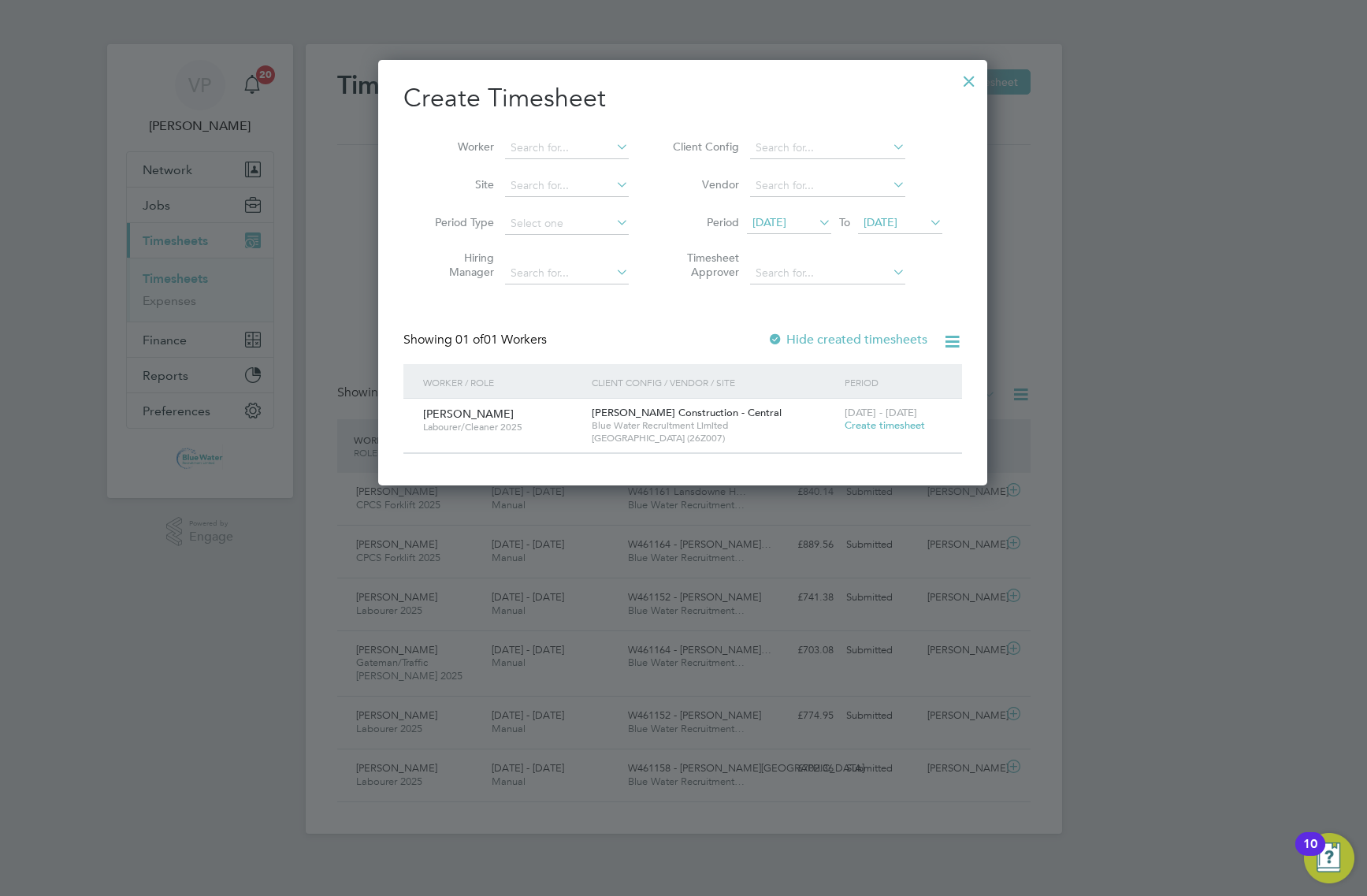
click at [786, 223] on span "[DATE]" at bounding box center [769, 222] width 34 height 15
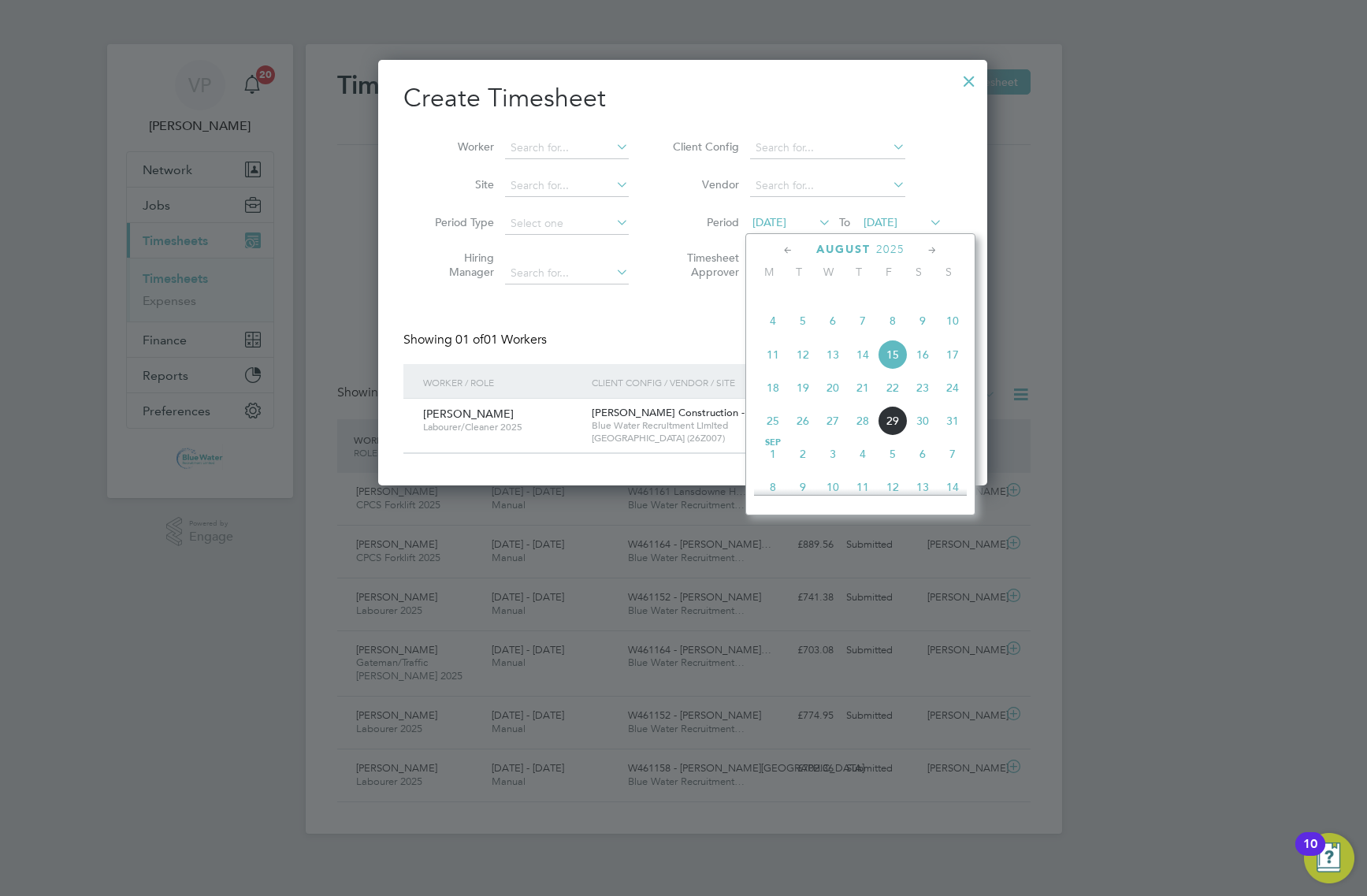
click at [767, 436] on span "25" at bounding box center [773, 421] width 30 height 30
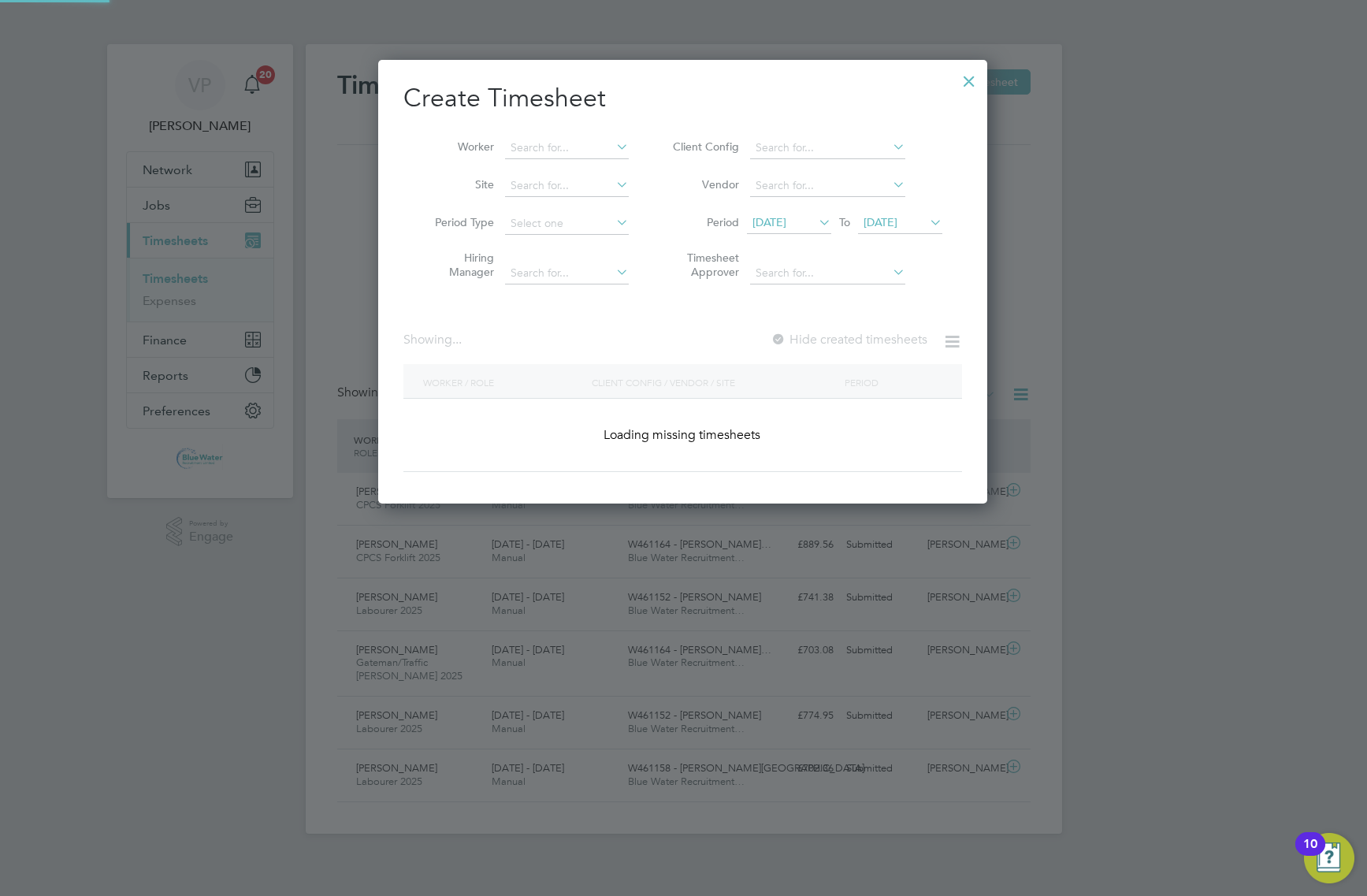
scroll to position [589, 609]
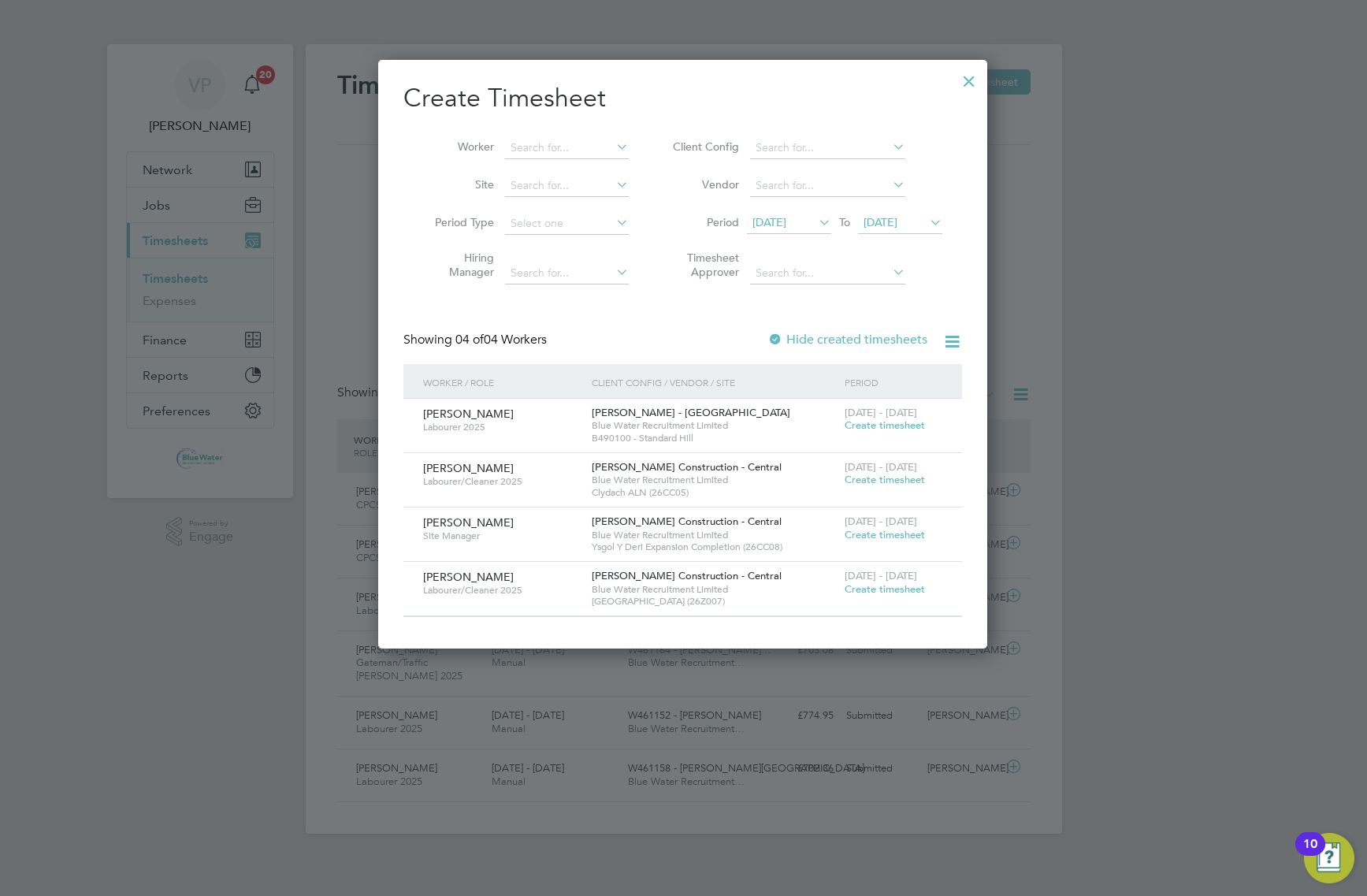
click at [892, 482] on span "Create timesheet" at bounding box center [885, 479] width 80 height 14
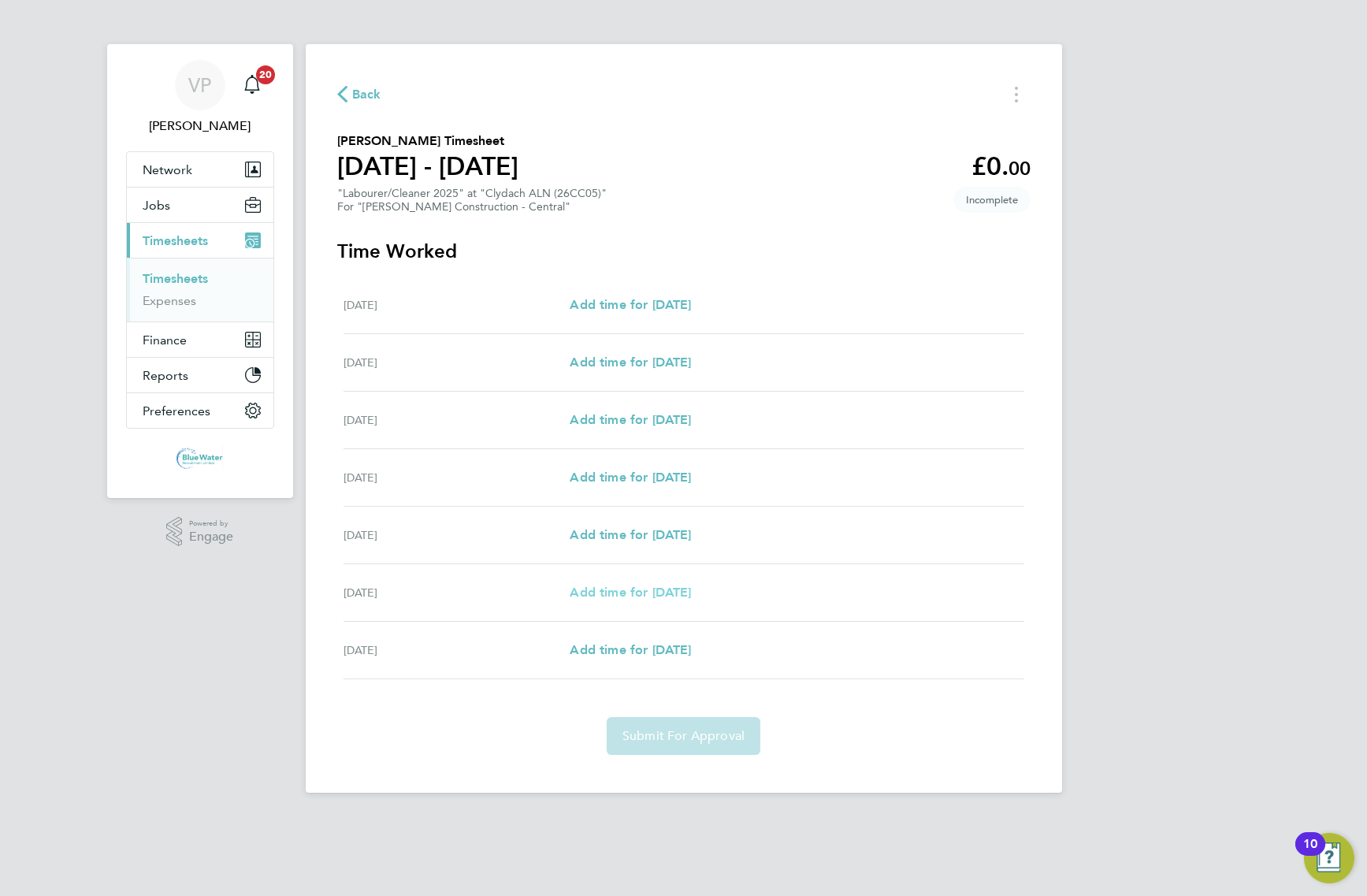
click at [641, 585] on link "Add time for [DATE]" at bounding box center [630, 592] width 122 height 19
select select "30"
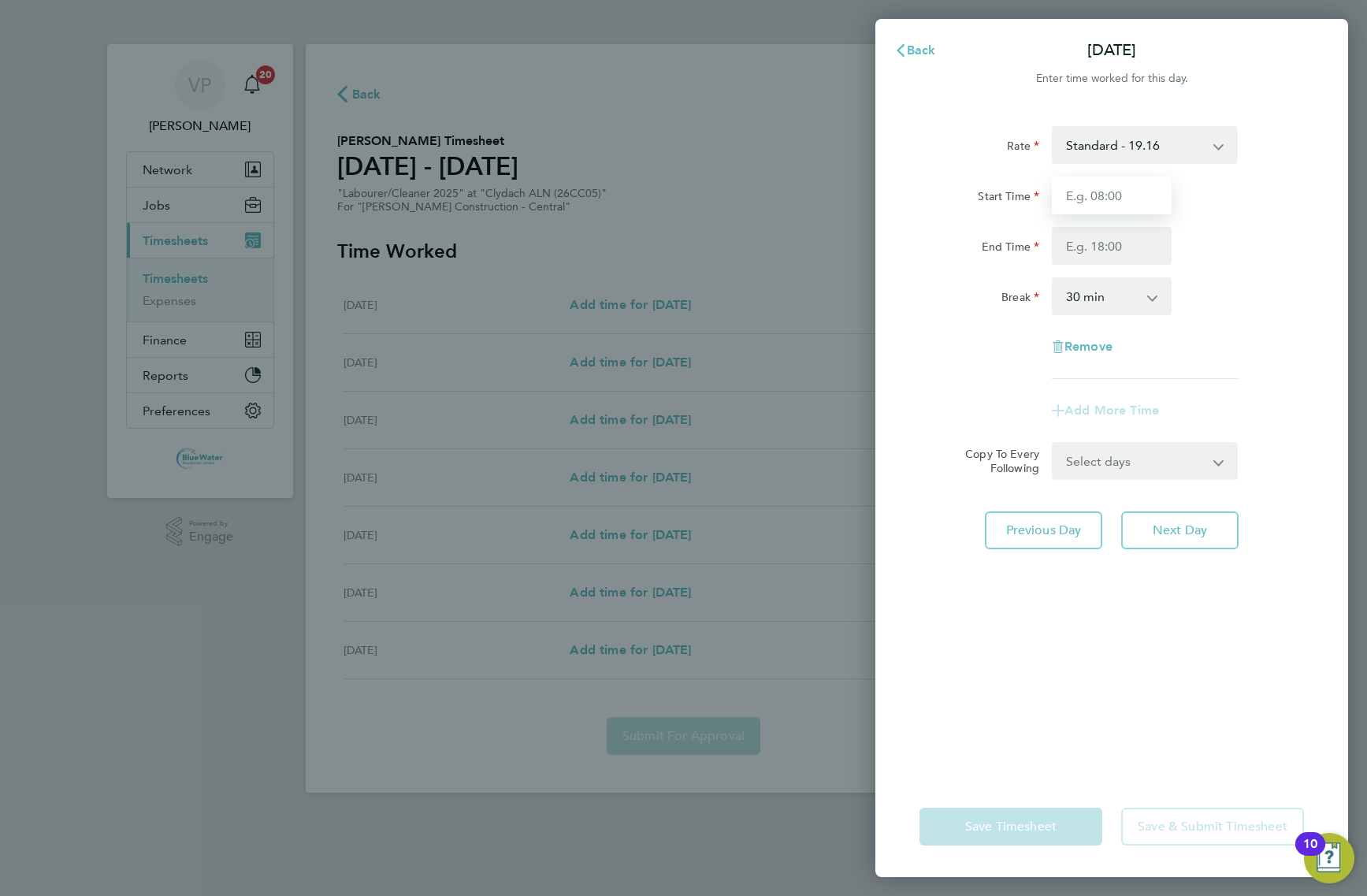
click at [1088, 195] on input "Start Time" at bounding box center [1112, 195] width 120 height 37
type input "08:00"
click at [1069, 296] on select "0 min 15 min 30 min 45 min 60 min 75 min 90 min" at bounding box center [1102, 296] width 98 height 35
click at [1085, 259] on input "End Time" at bounding box center [1112, 245] width 120 height 37
type input "12:00"
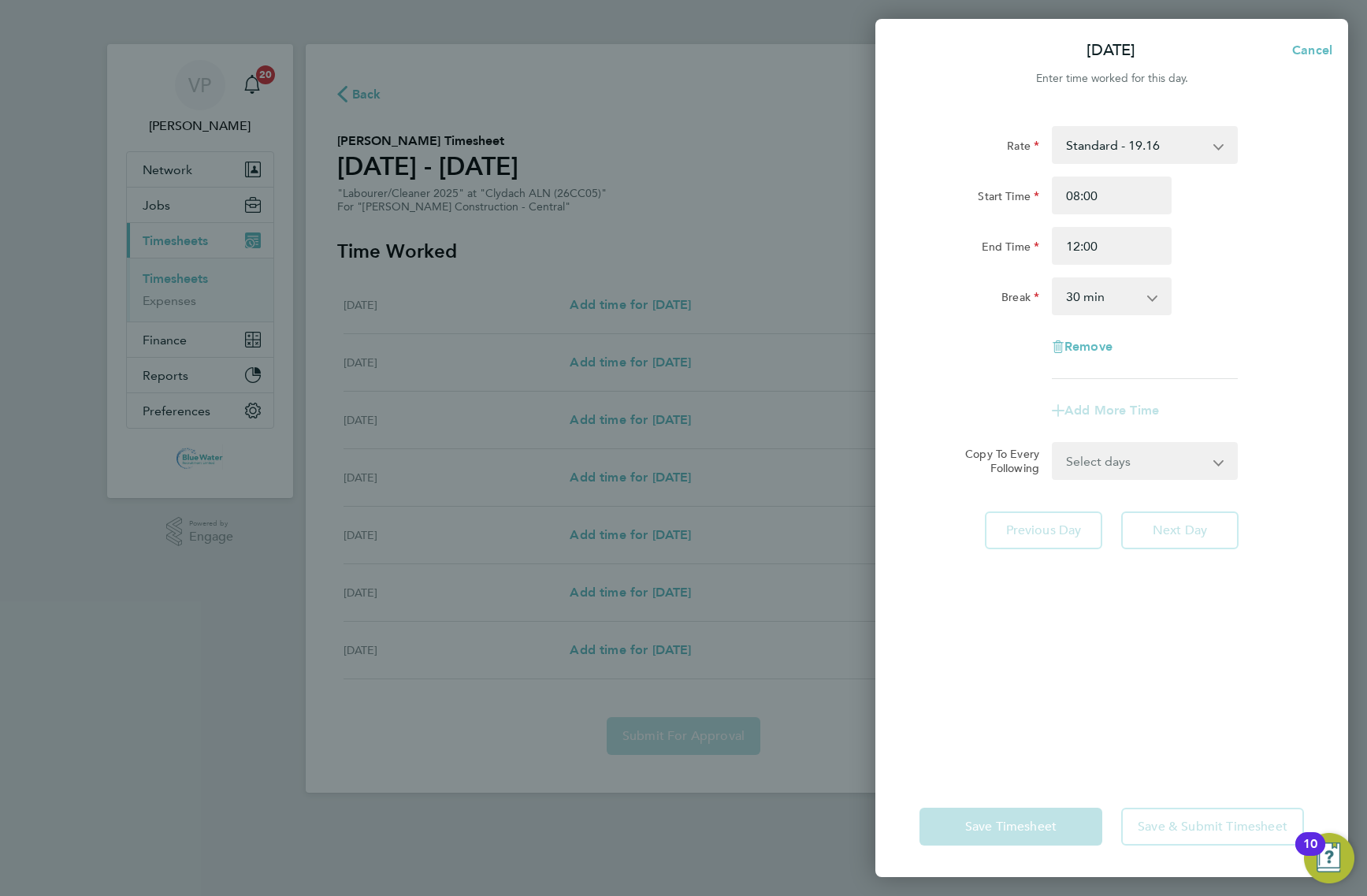
click at [1073, 298] on select "0 min 15 min 30 min 45 min 60 min 75 min 90 min" at bounding box center [1102, 296] width 98 height 35
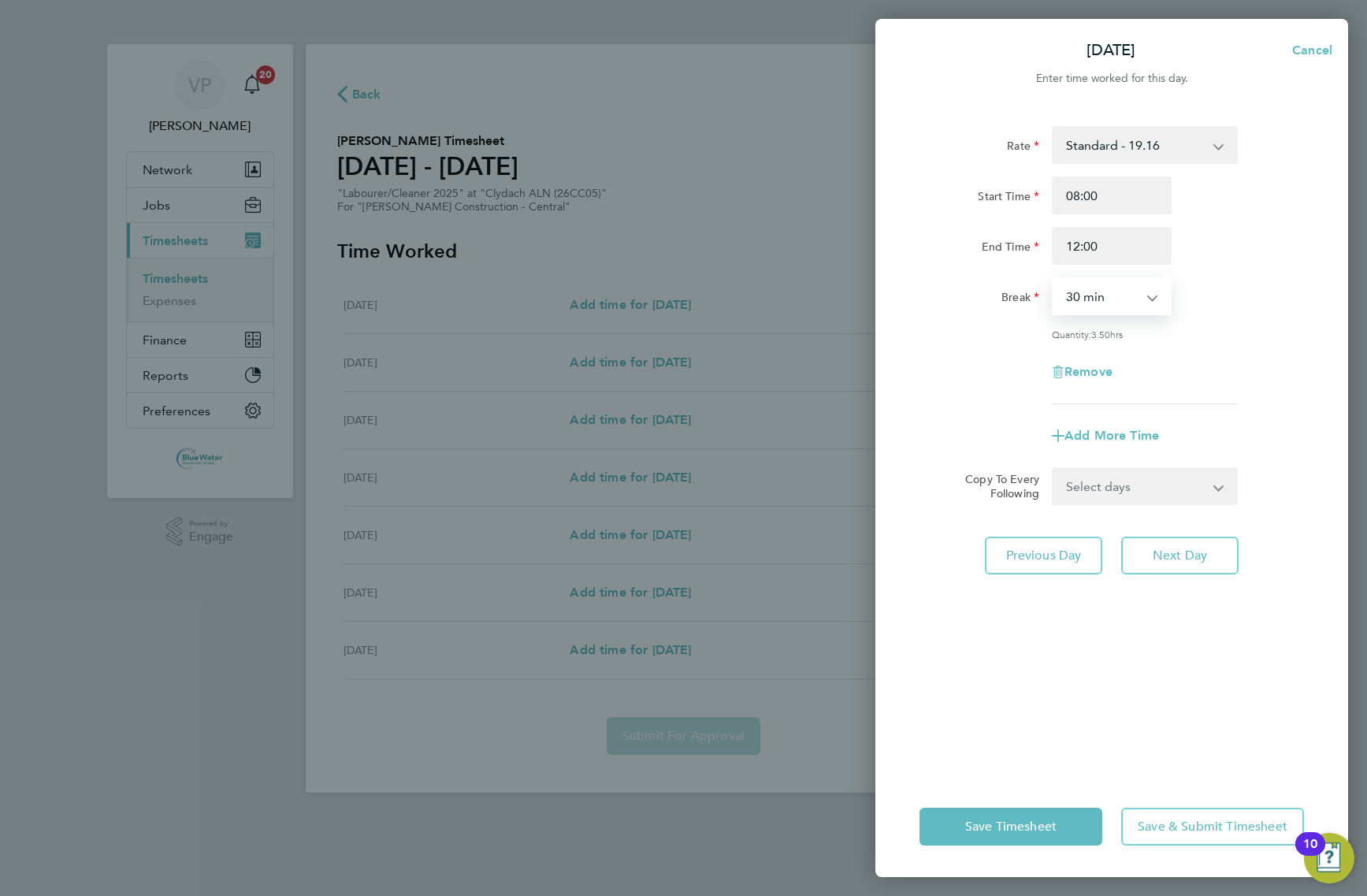
select select "0"
click at [1053, 279] on select "0 min 15 min 30 min 45 min 60 min 75 min 90 min" at bounding box center [1102, 296] width 98 height 35
drag, startPoint x: 1096, startPoint y: 482, endPoint x: 1098, endPoint y: 500, distance: 18.1
click at [1096, 482] on select "Select days [DATE]" at bounding box center [1136, 486] width 166 height 35
select select "FRI"
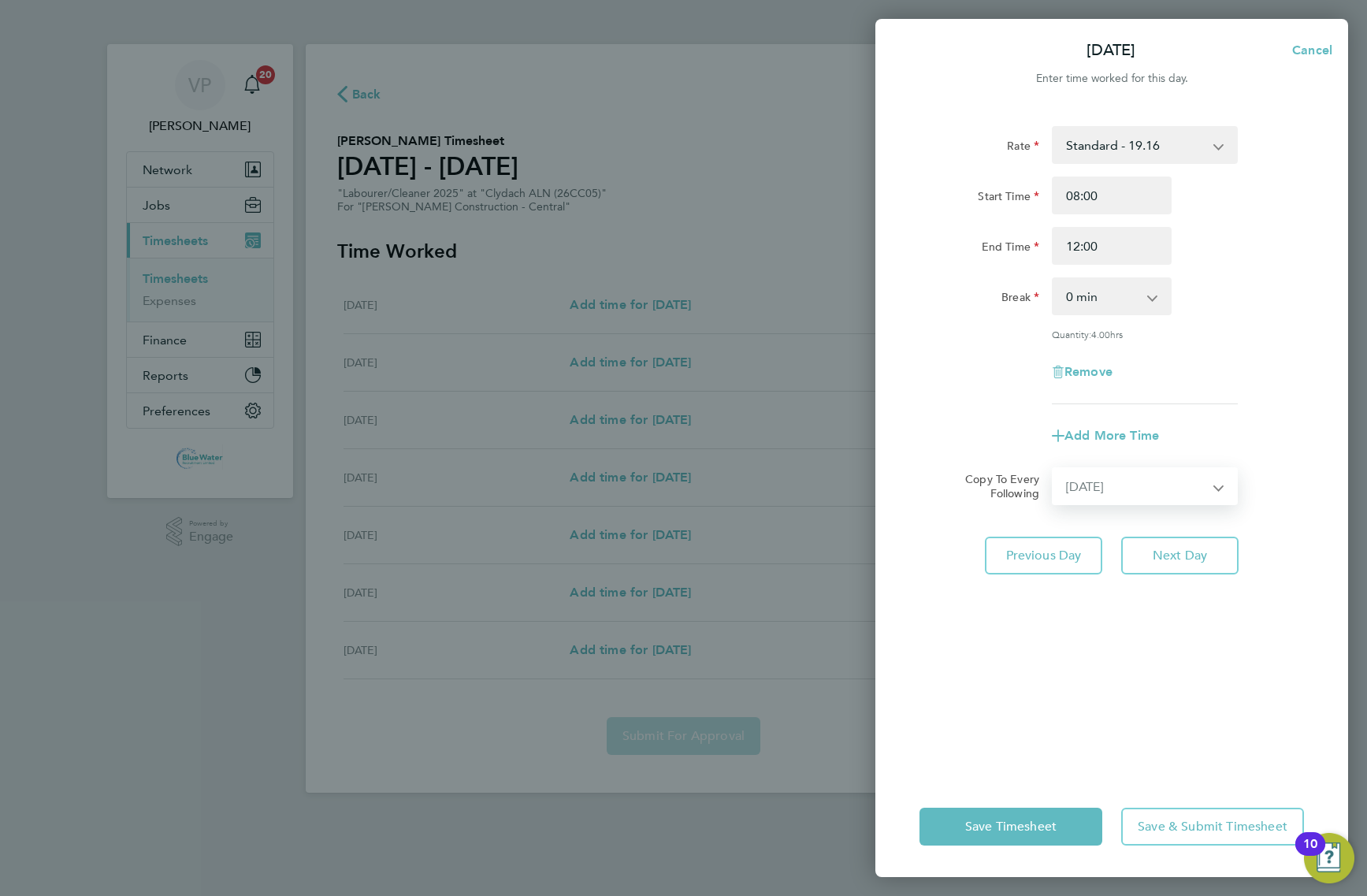
click at [1053, 469] on select "Select days [DATE]" at bounding box center [1136, 486] width 166 height 35
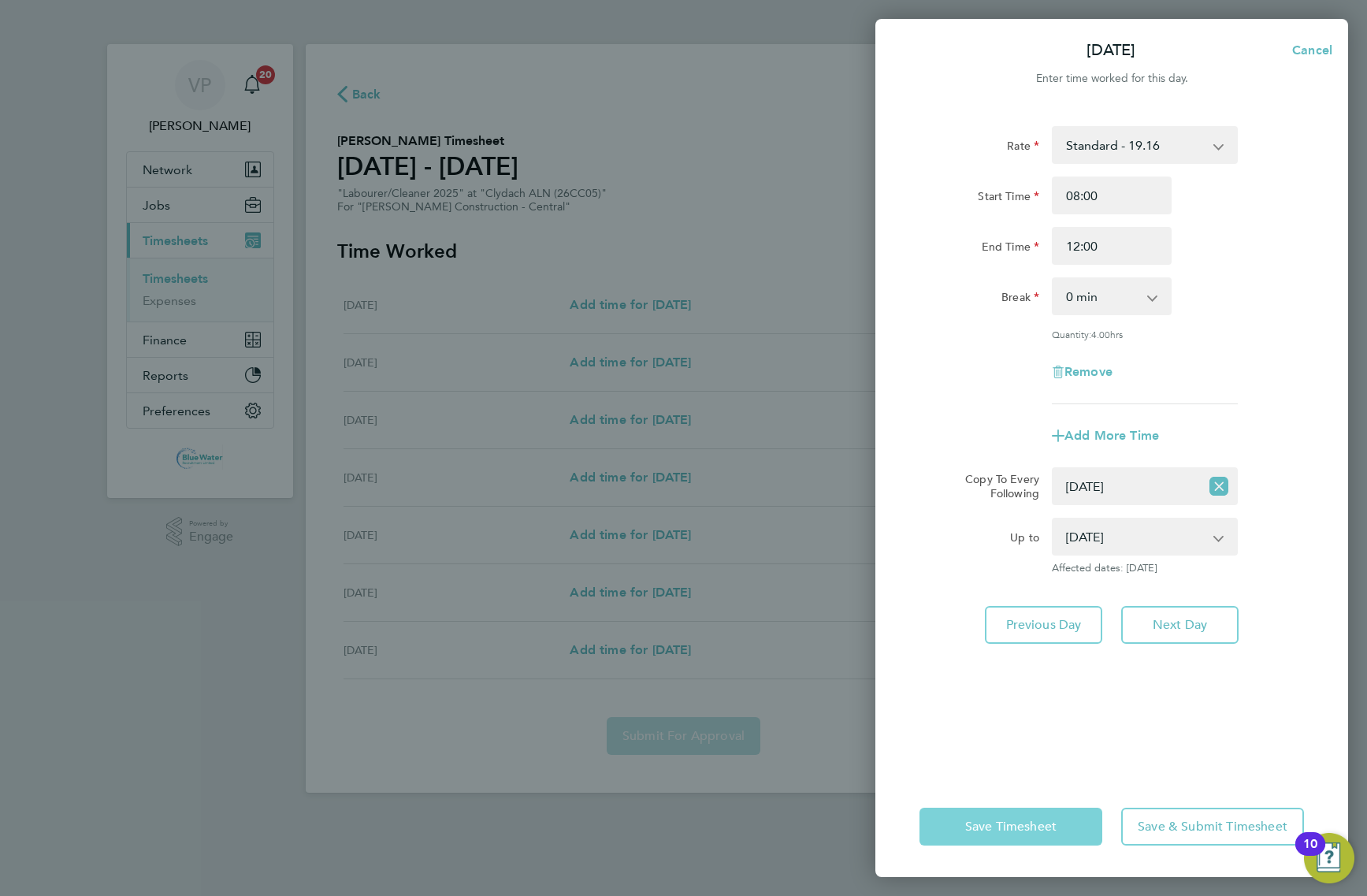
click at [967, 840] on button "Save Timesheet" at bounding box center [1011, 826] width 183 height 37
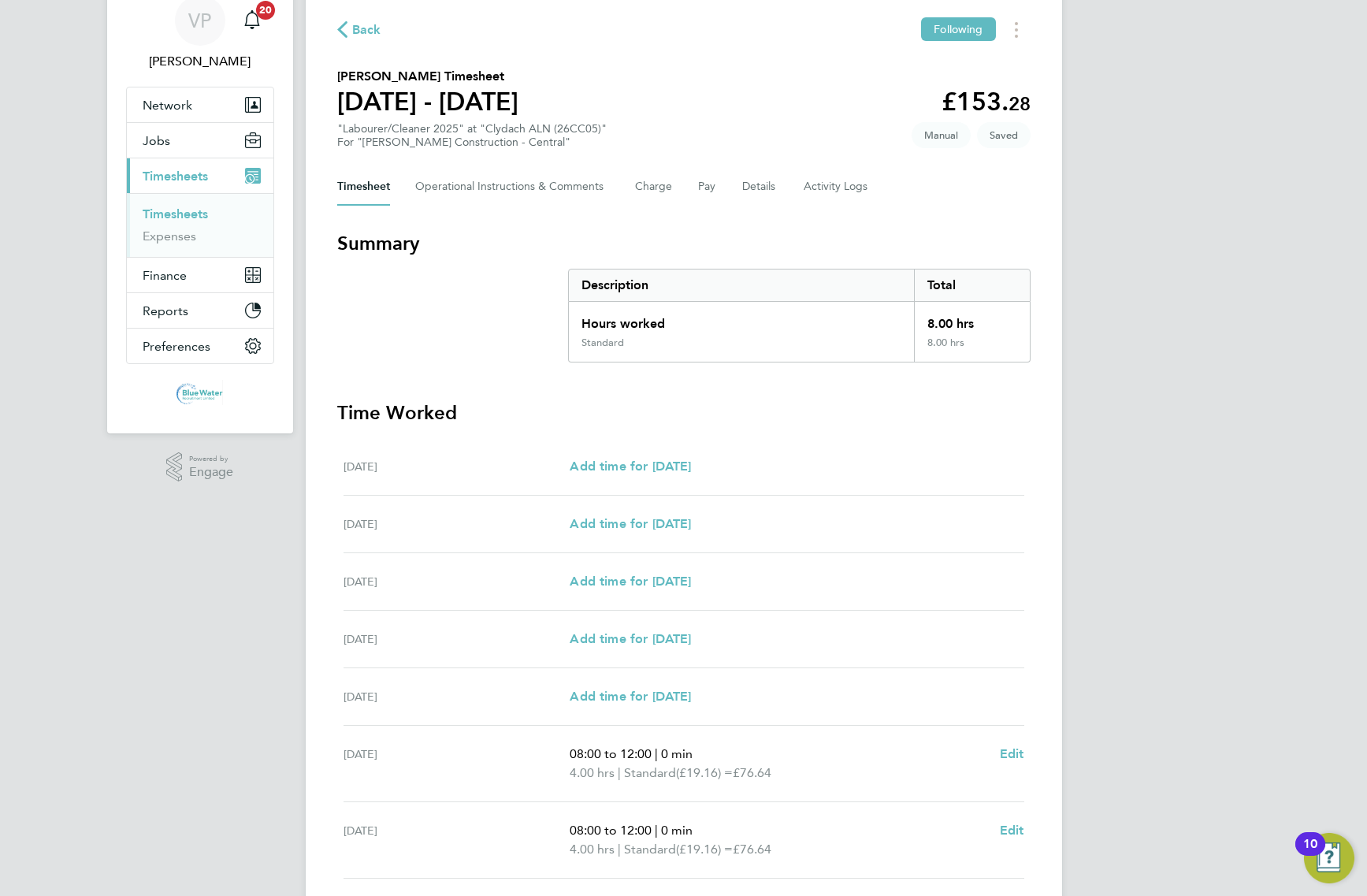
scroll to position [187, 0]
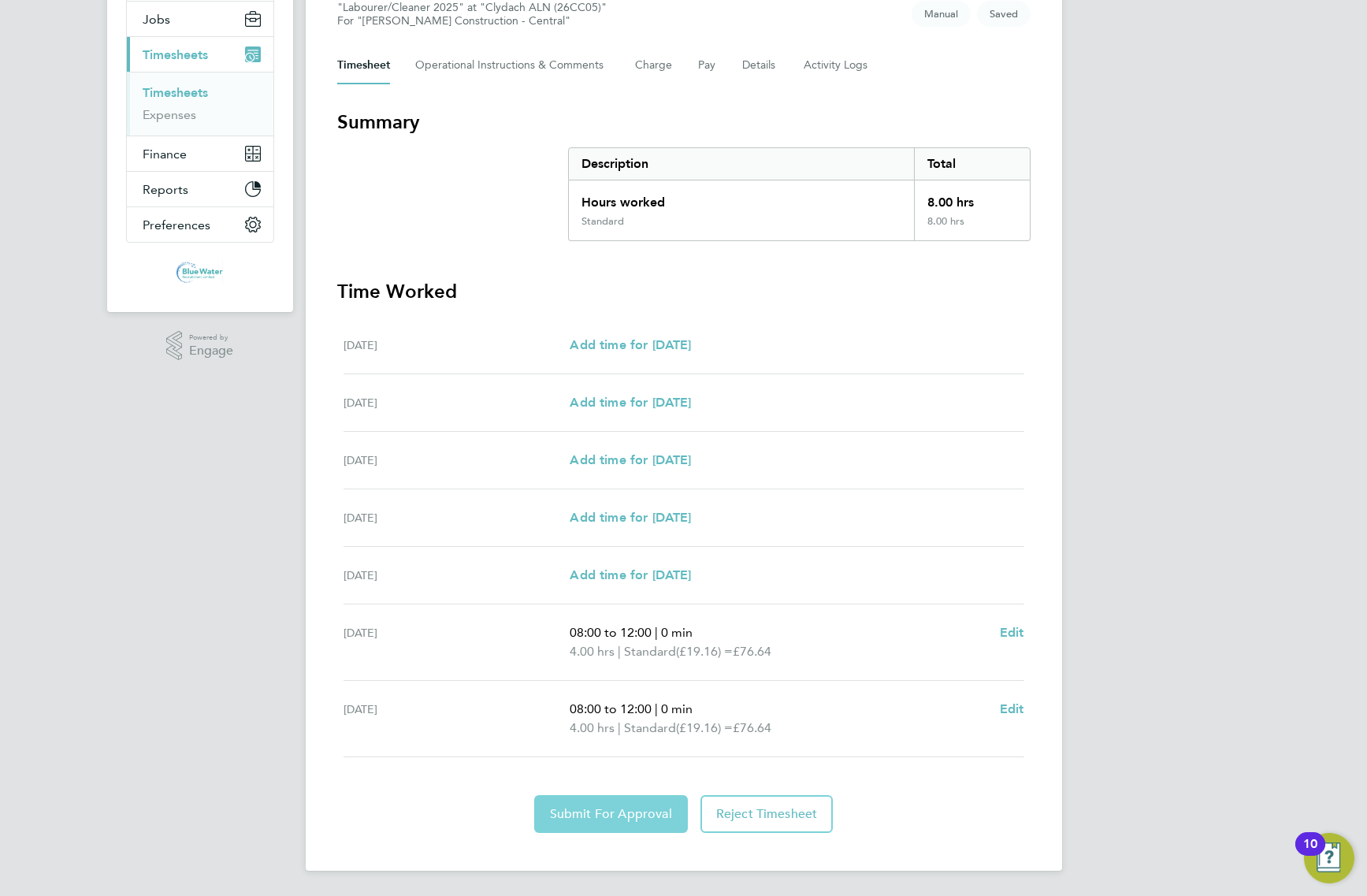
click at [604, 804] on button "Submit For Approval" at bounding box center [611, 814] width 154 height 37
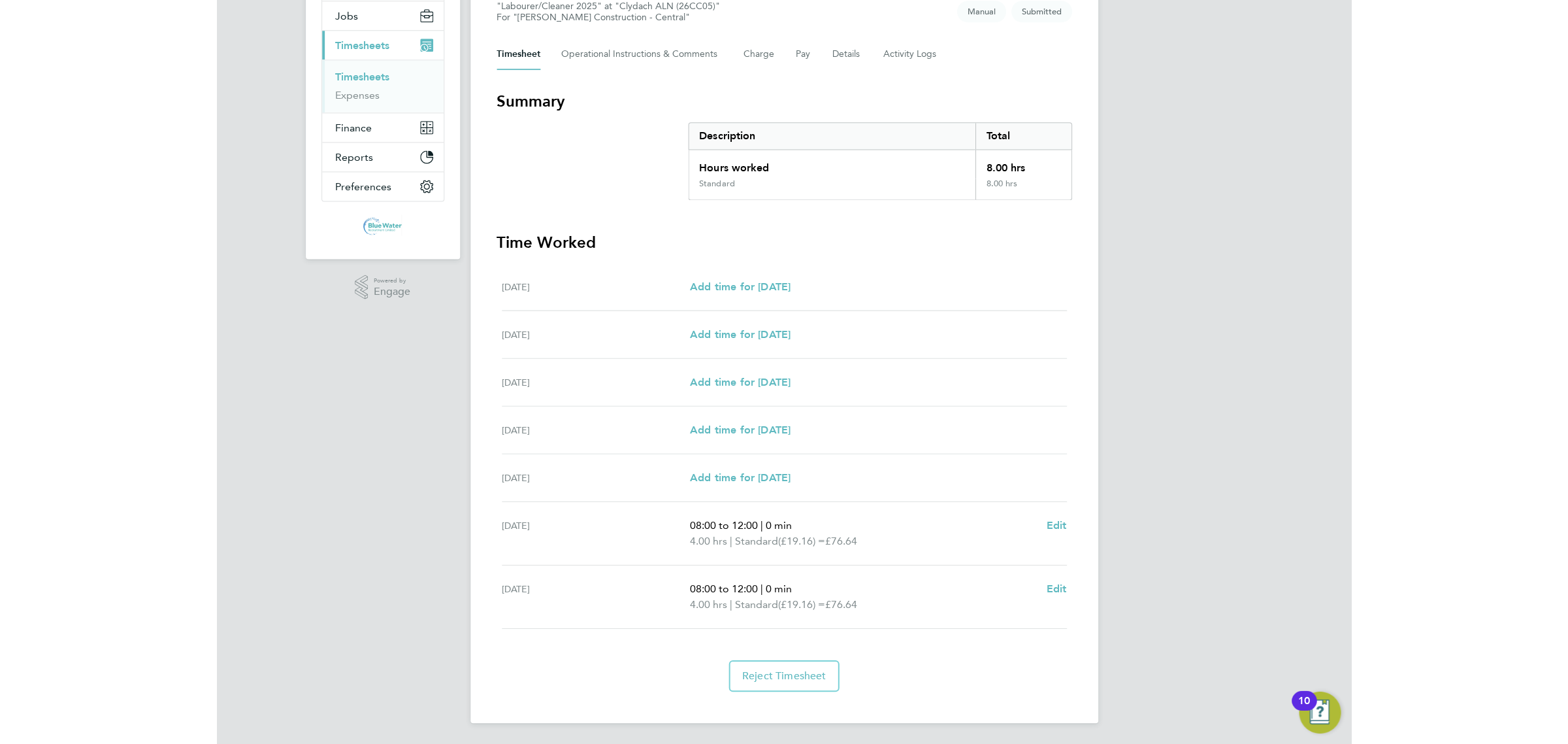
scroll to position [154, 0]
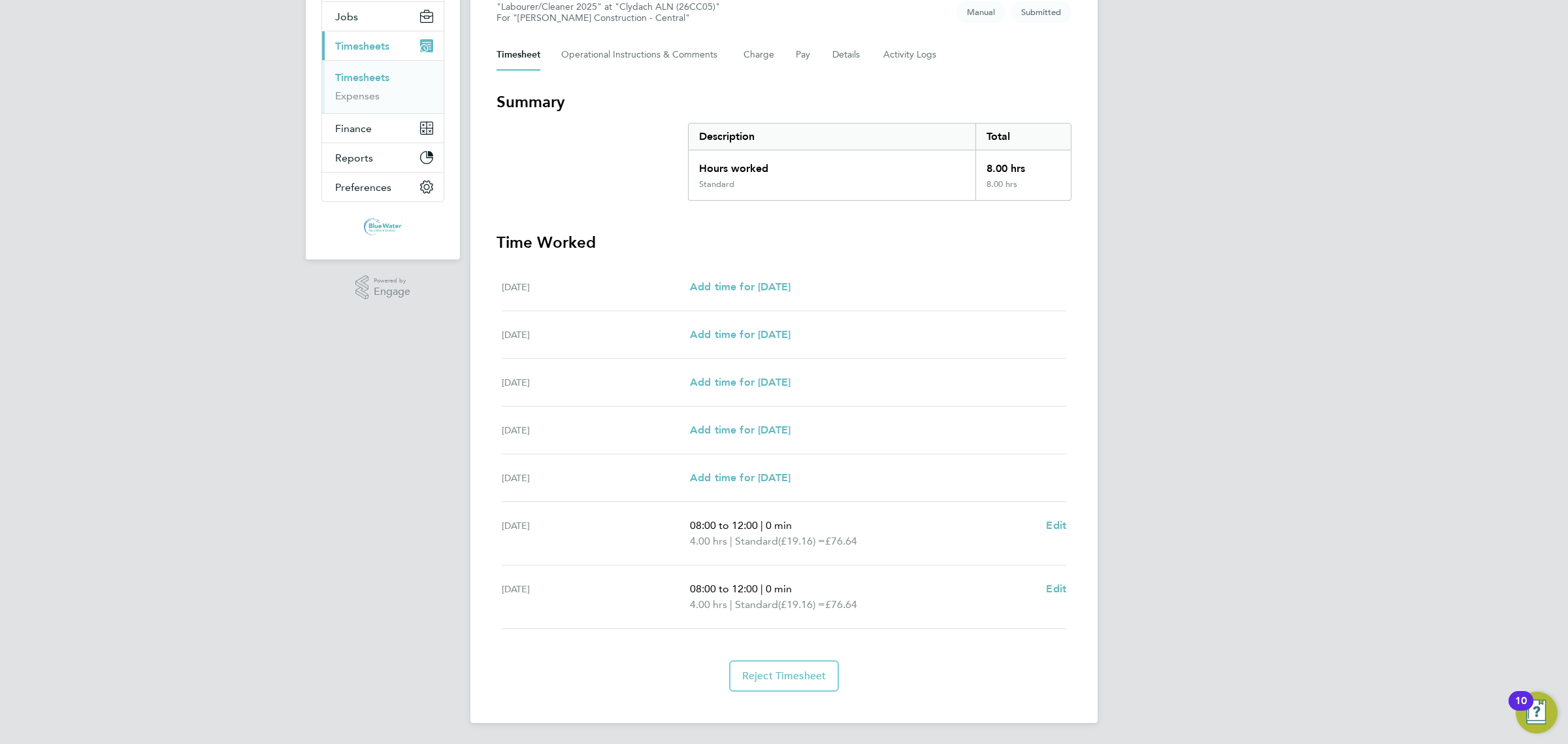
click at [383, 78] on link "Timesheets" at bounding box center [362, 77] width 55 height 12
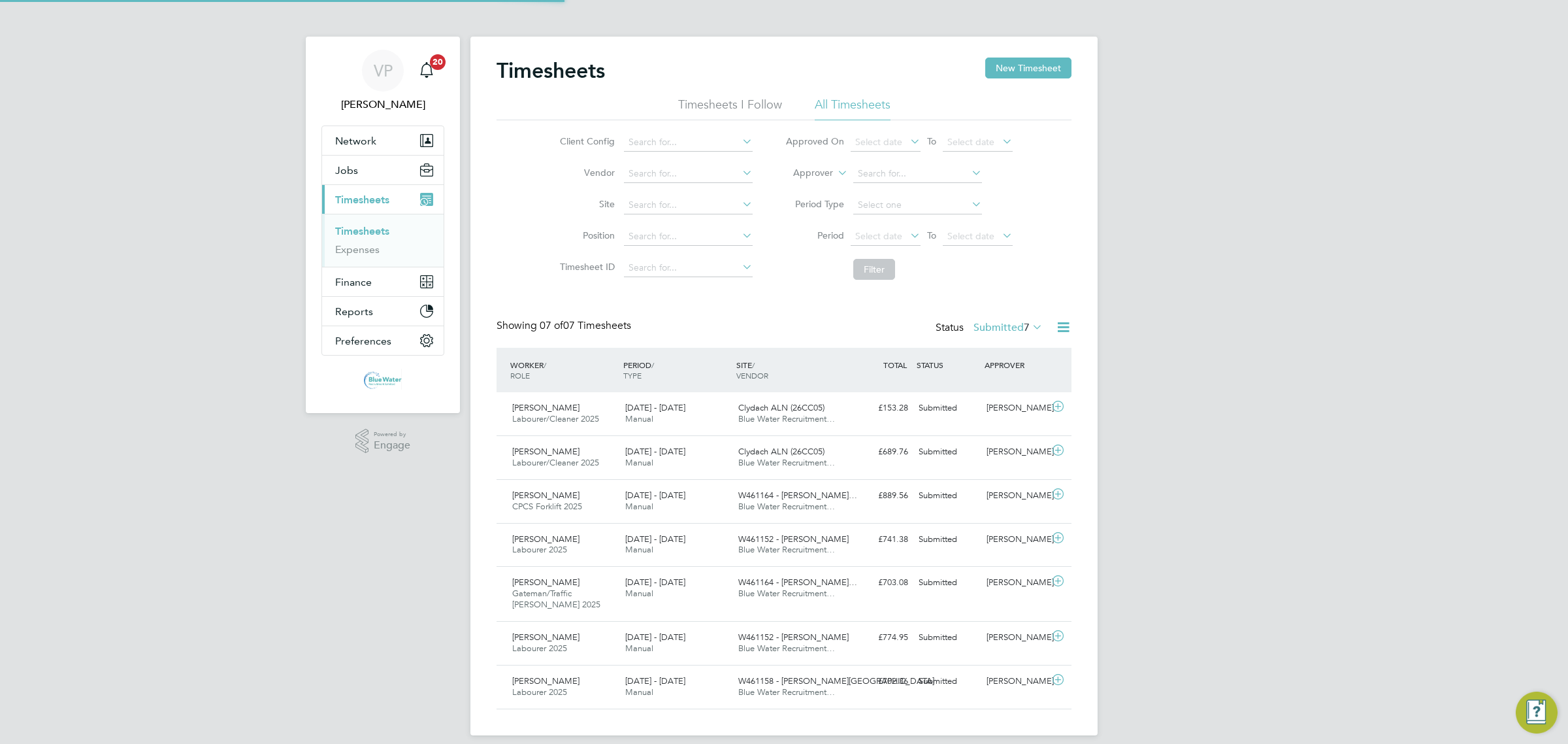
scroll to position [7, 7]
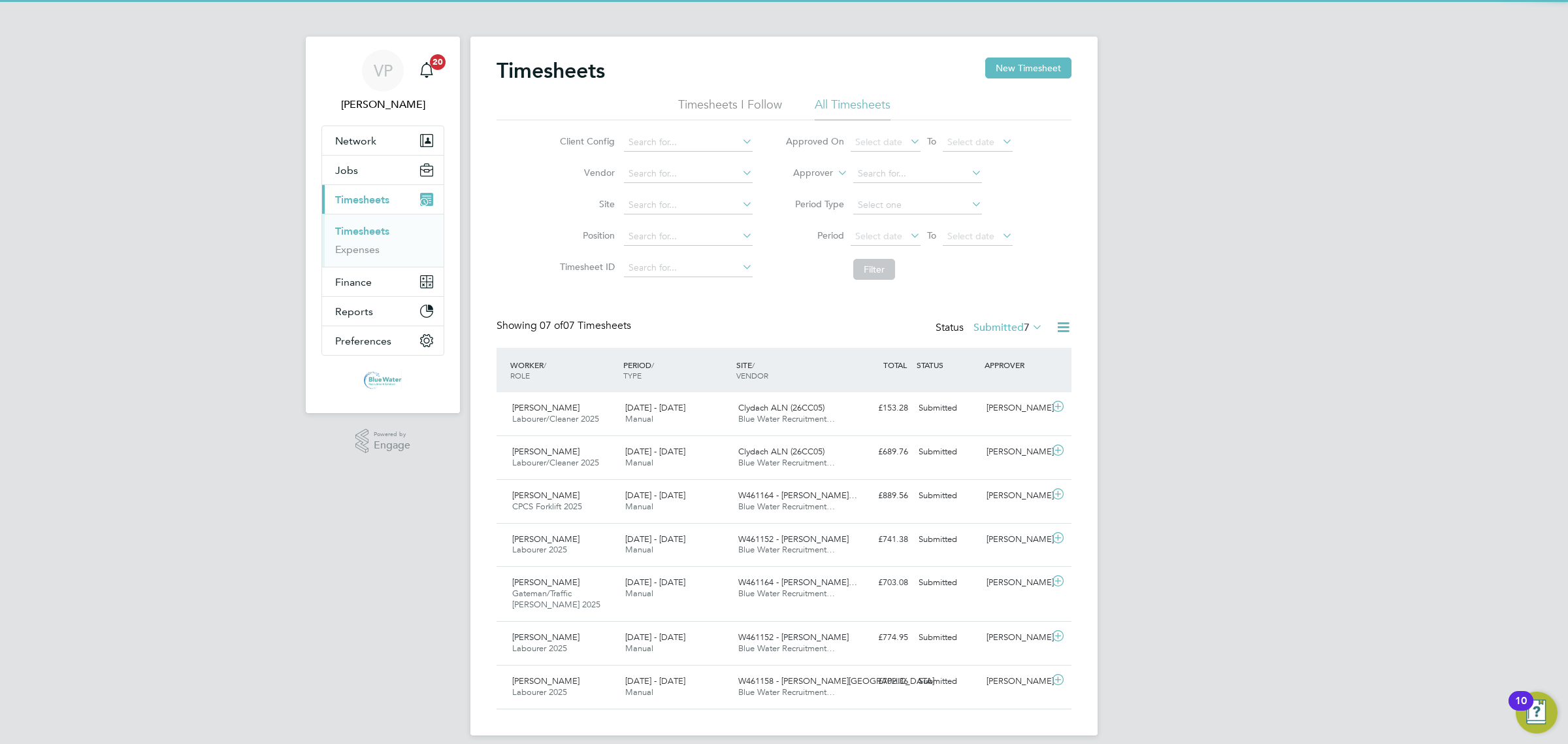
click at [1040, 80] on div "Timesheets New Timesheet" at bounding box center [784, 77] width 575 height 39
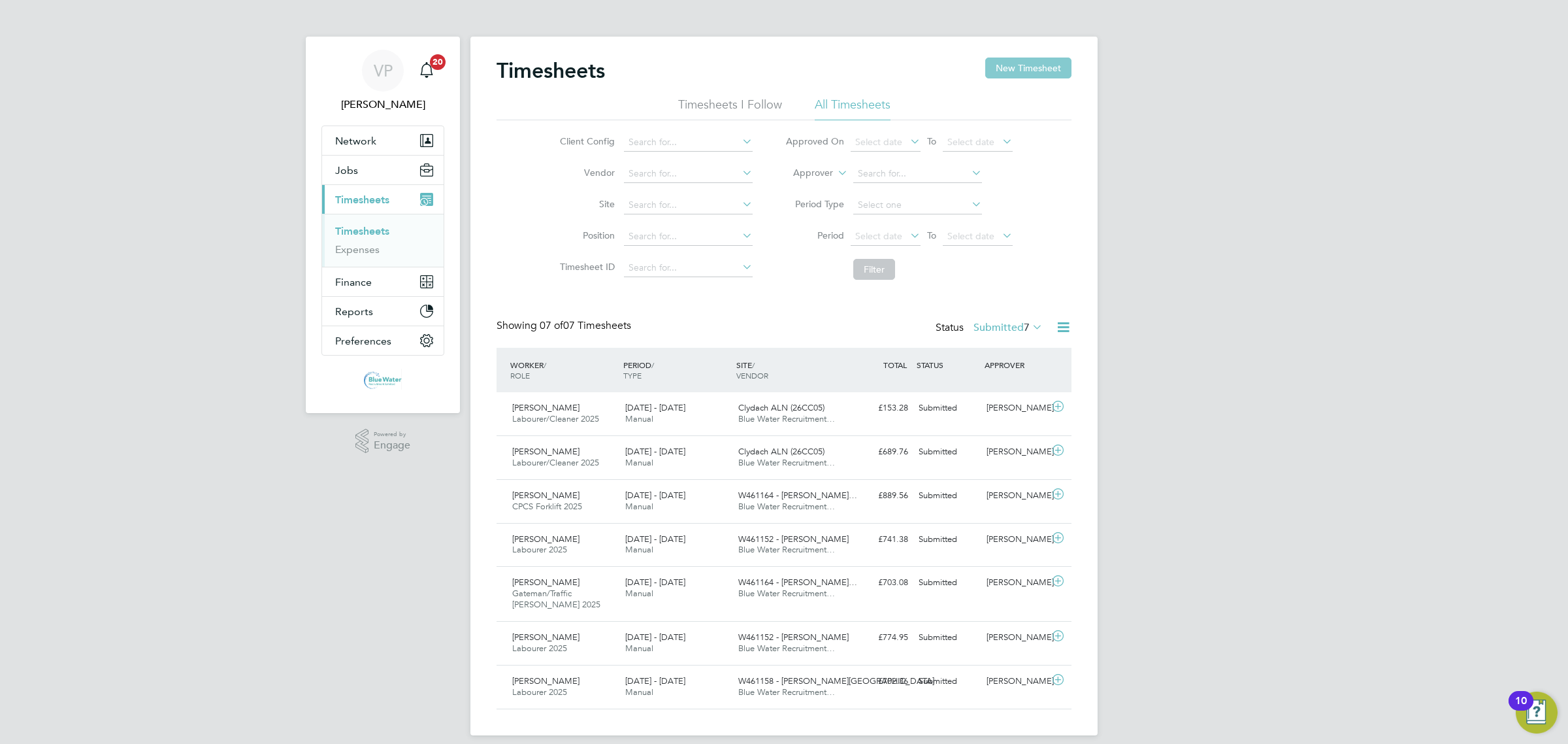
click at [1043, 62] on button "New Timesheet" at bounding box center [1029, 68] width 86 height 21
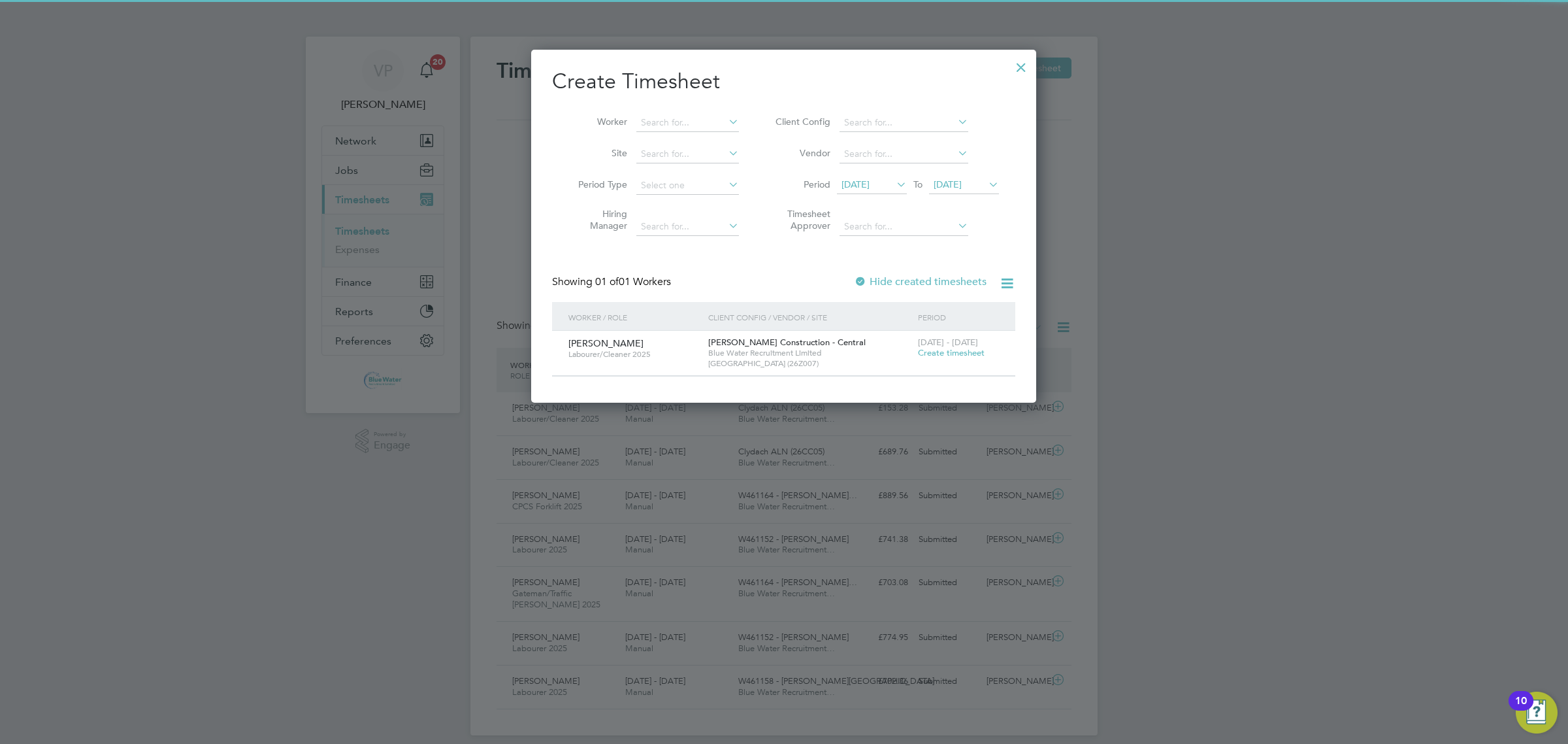
click at [886, 193] on span "[DATE]" at bounding box center [872, 185] width 70 height 17
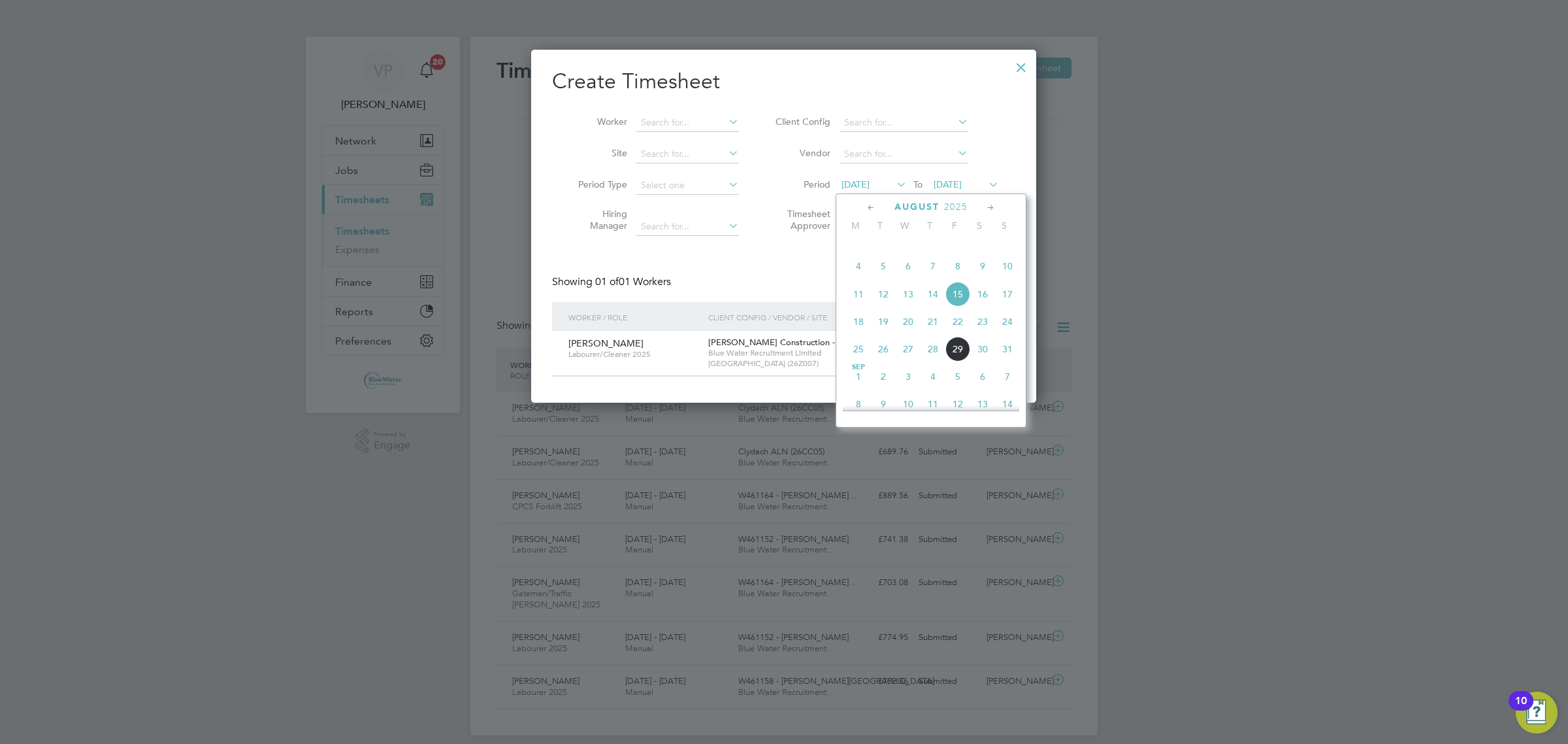
click at [883, 191] on span "[DATE]" at bounding box center [872, 185] width 70 height 17
click at [880, 362] on span "26" at bounding box center [883, 349] width 25 height 25
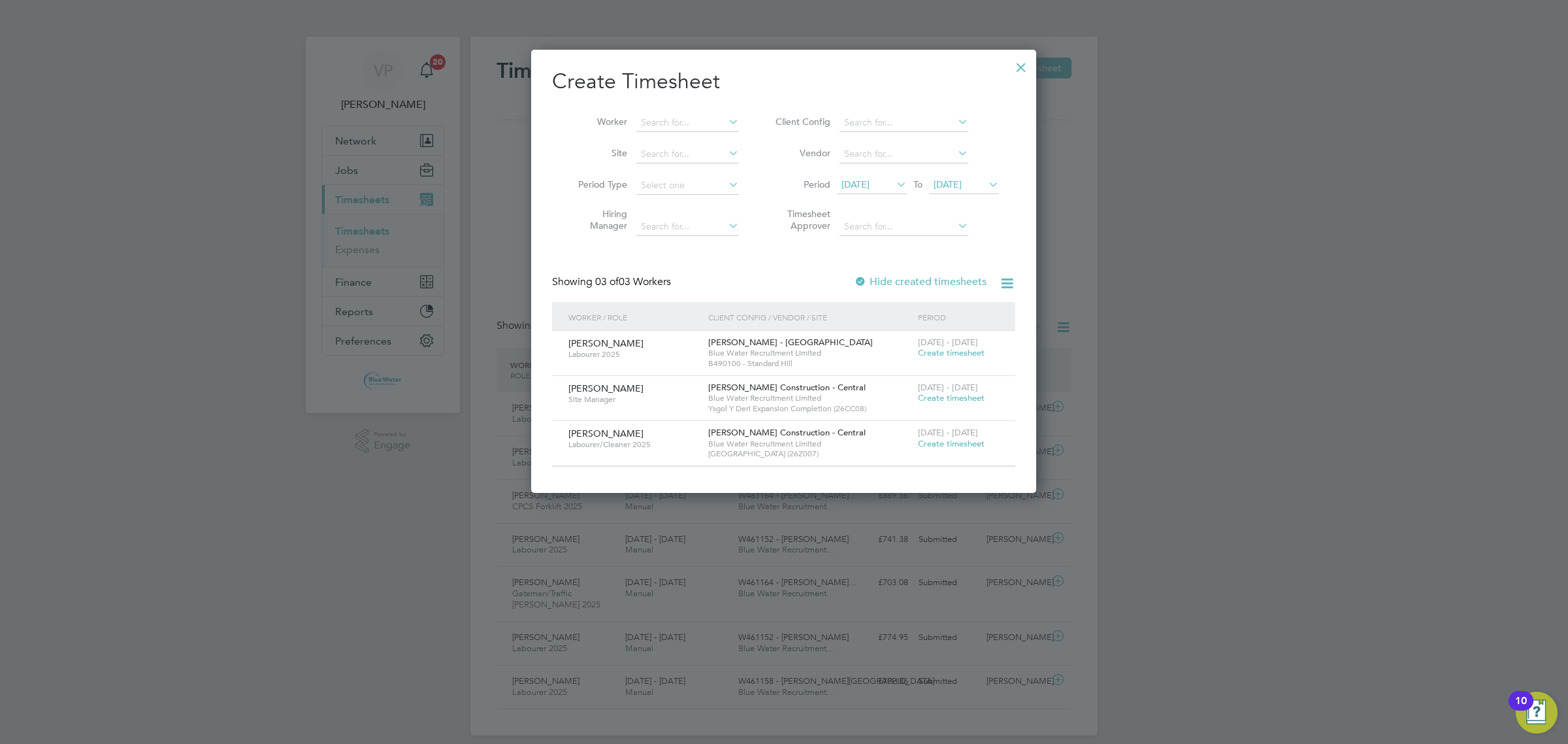
click at [972, 400] on span "Create timesheet" at bounding box center [952, 397] width 67 height 11
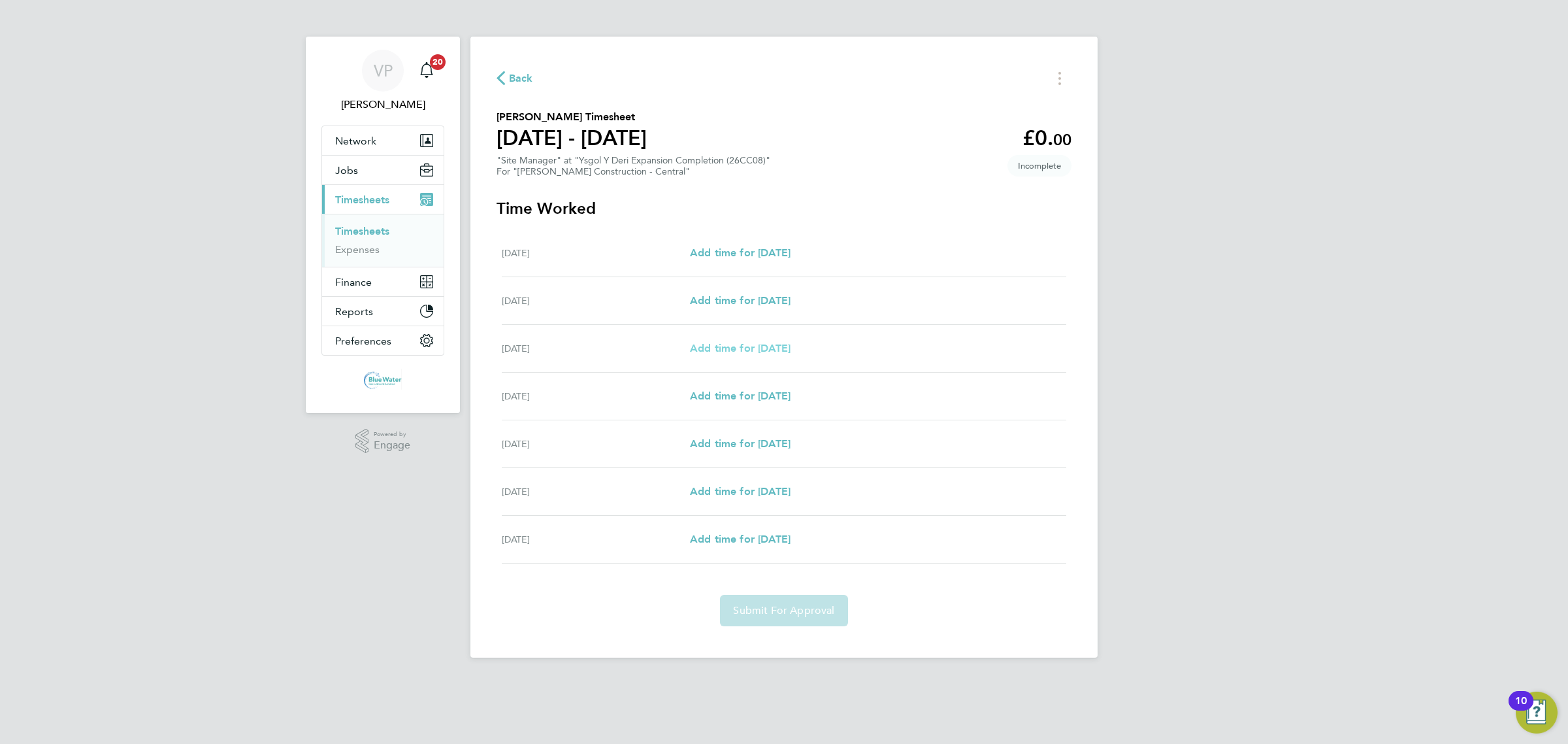
click at [734, 352] on span "Add time for [DATE]" at bounding box center [740, 348] width 101 height 12
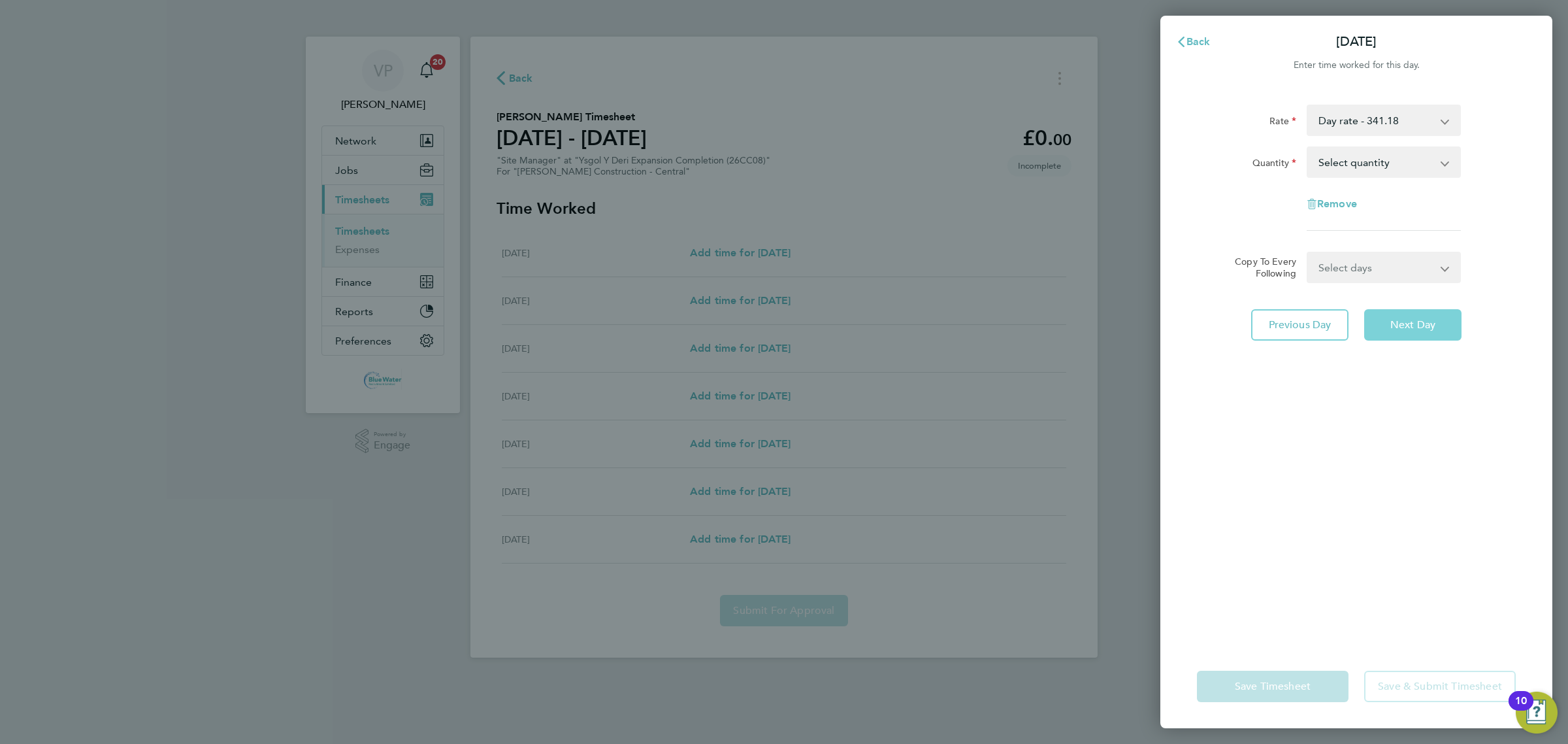
click at [1133, 325] on span "Next Day" at bounding box center [1413, 325] width 45 height 13
drag, startPoint x: 1380, startPoint y: 165, endPoint x: 1380, endPoint y: 177, distance: 12.0
click at [1133, 165] on select "Select quantity 0.5 1" at bounding box center [1375, 162] width 136 height 29
select select "1"
click at [1133, 148] on select "Select quantity 0.5 1" at bounding box center [1375, 162] width 136 height 29
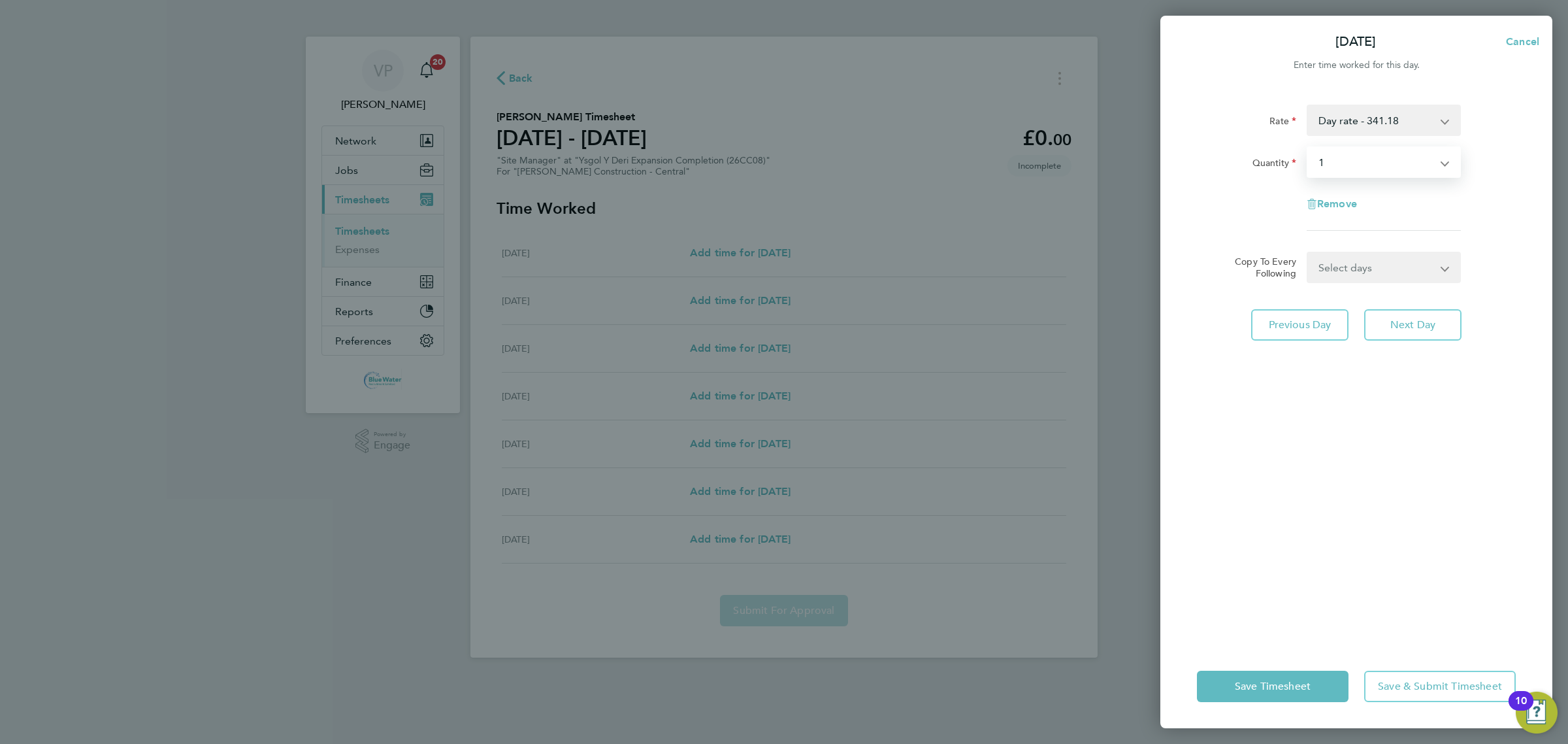
drag, startPoint x: 1367, startPoint y: 266, endPoint x: 1364, endPoint y: 280, distance: 14.3
click at [1133, 266] on select "Select days Day [DATE] [DATE] [DATE]" at bounding box center [1376, 268] width 137 height 29
select select "DAY"
click at [1133, 253] on select "Select days Day [DATE] [DATE] [DATE]" at bounding box center [1376, 268] width 137 height 29
select select "[DATE]"
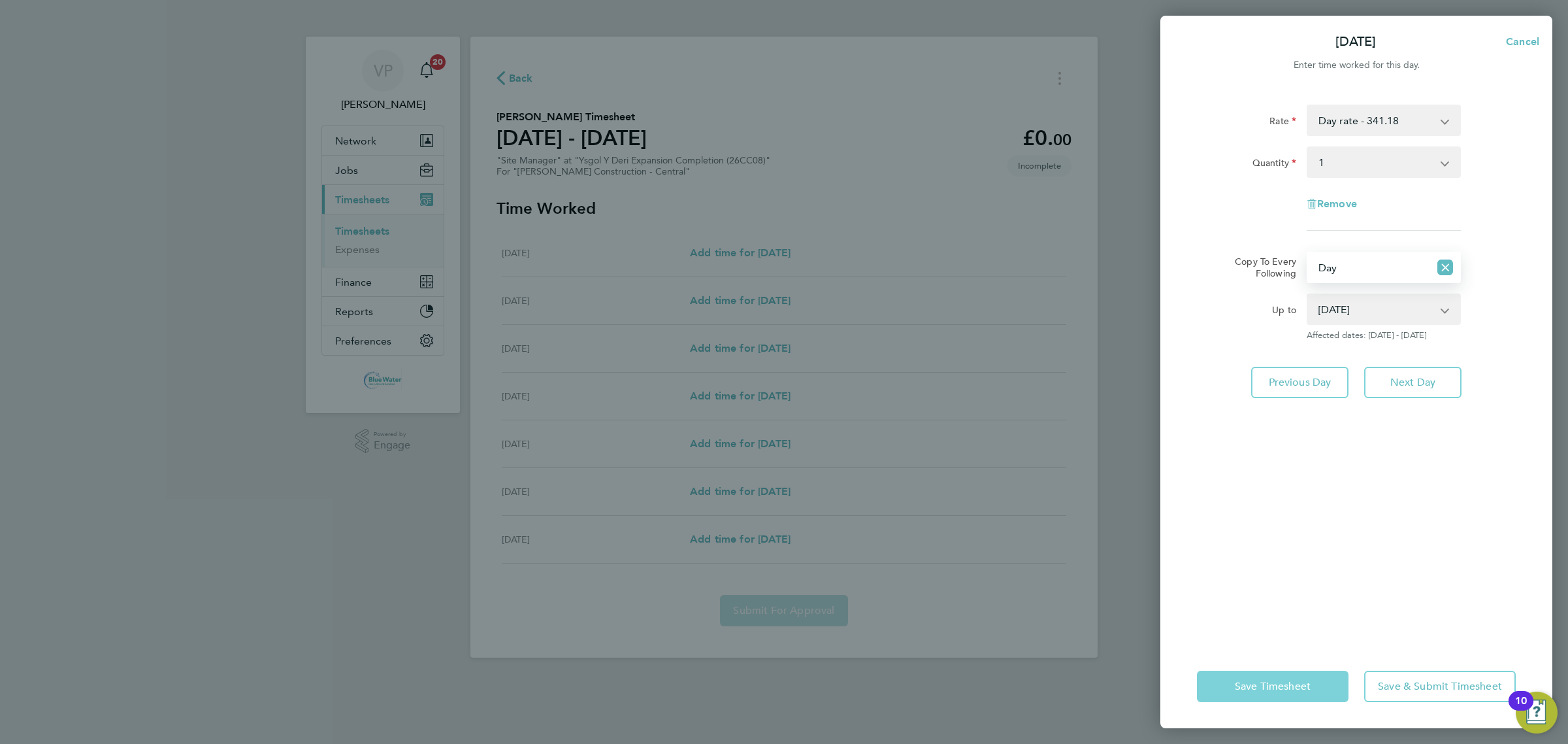
click at [1133, 682] on span "Save Timesheet" at bounding box center [1273, 686] width 76 height 13
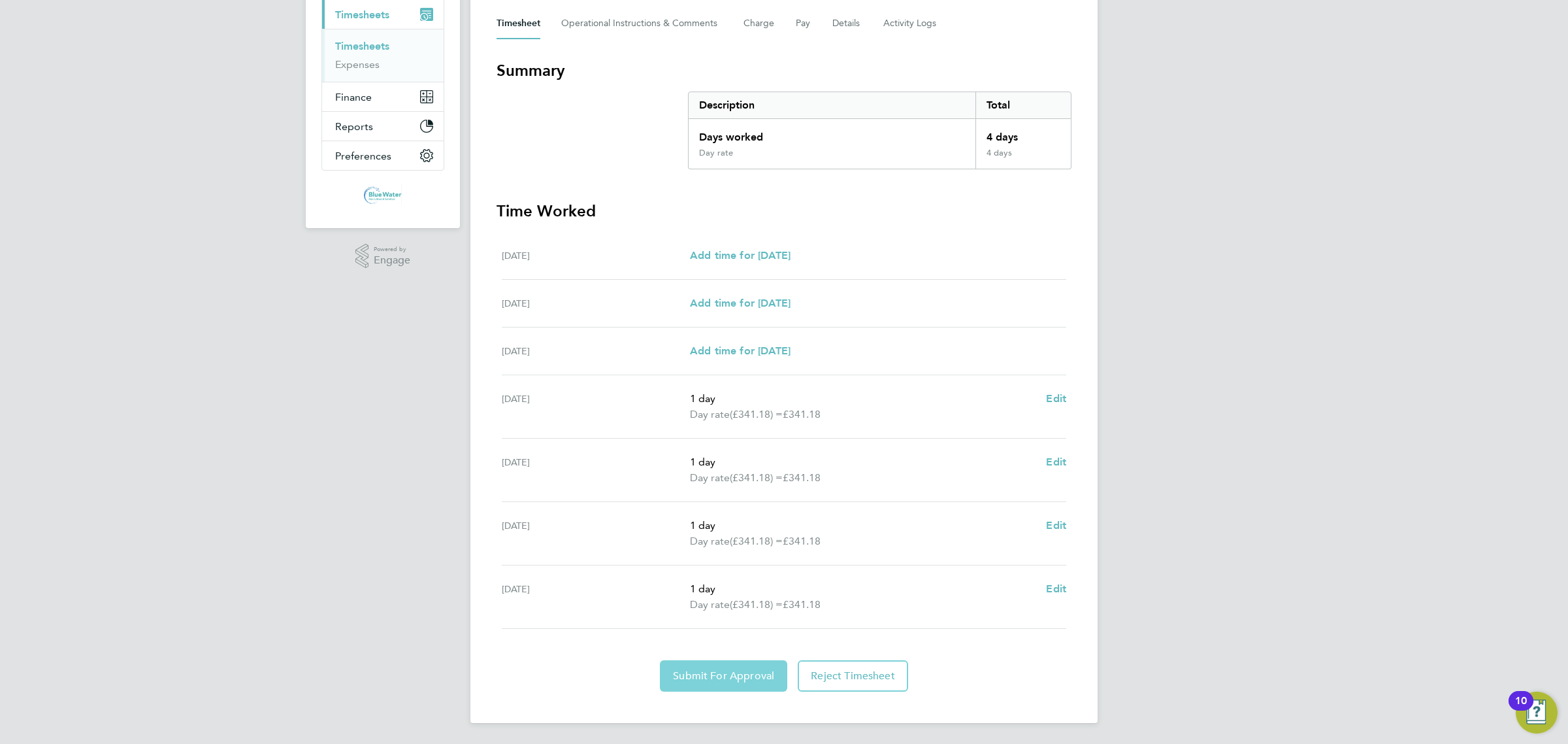
click at [755, 689] on button "Submit For Approval" at bounding box center [723, 675] width 127 height 31
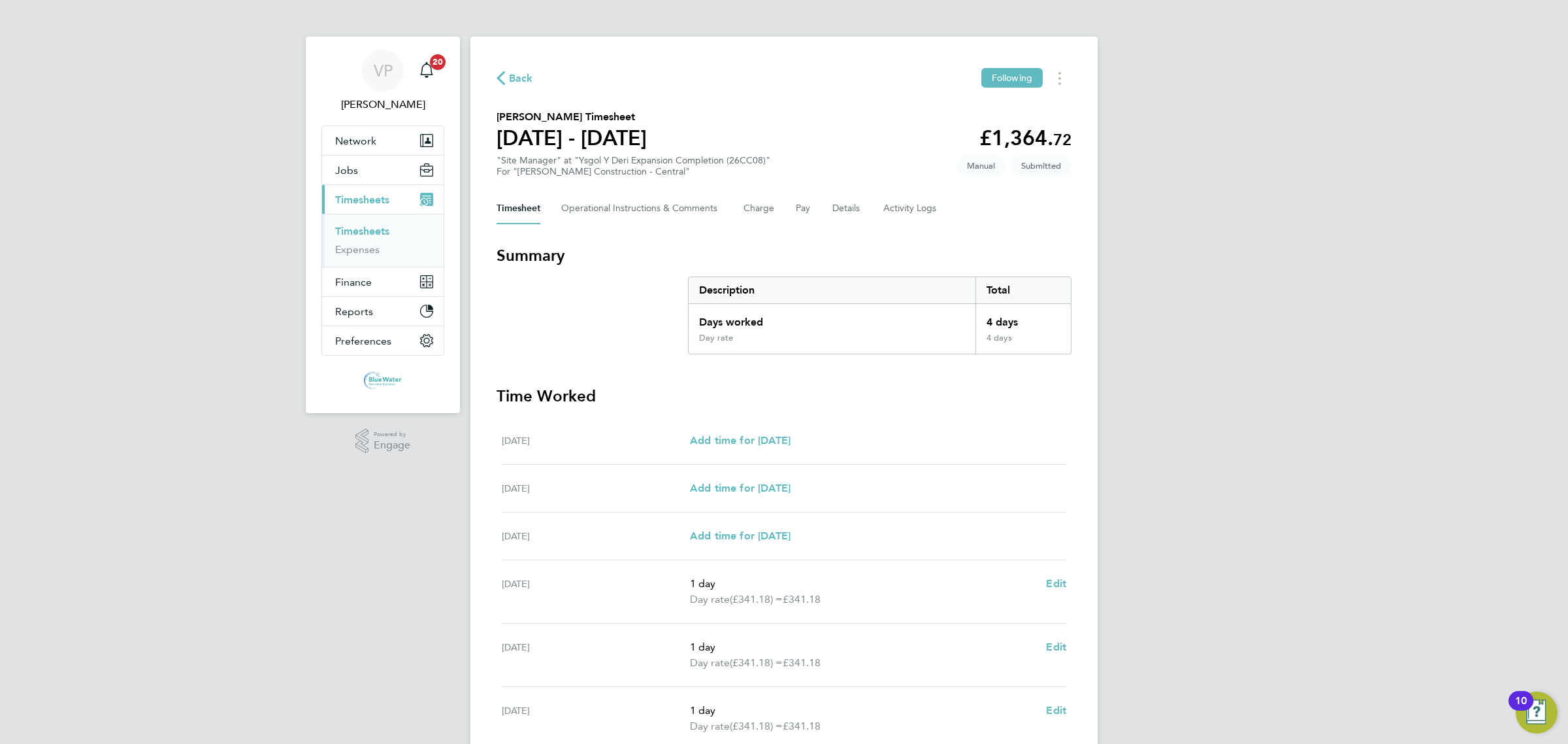
click at [370, 233] on link "Timesheets" at bounding box center [362, 231] width 55 height 12
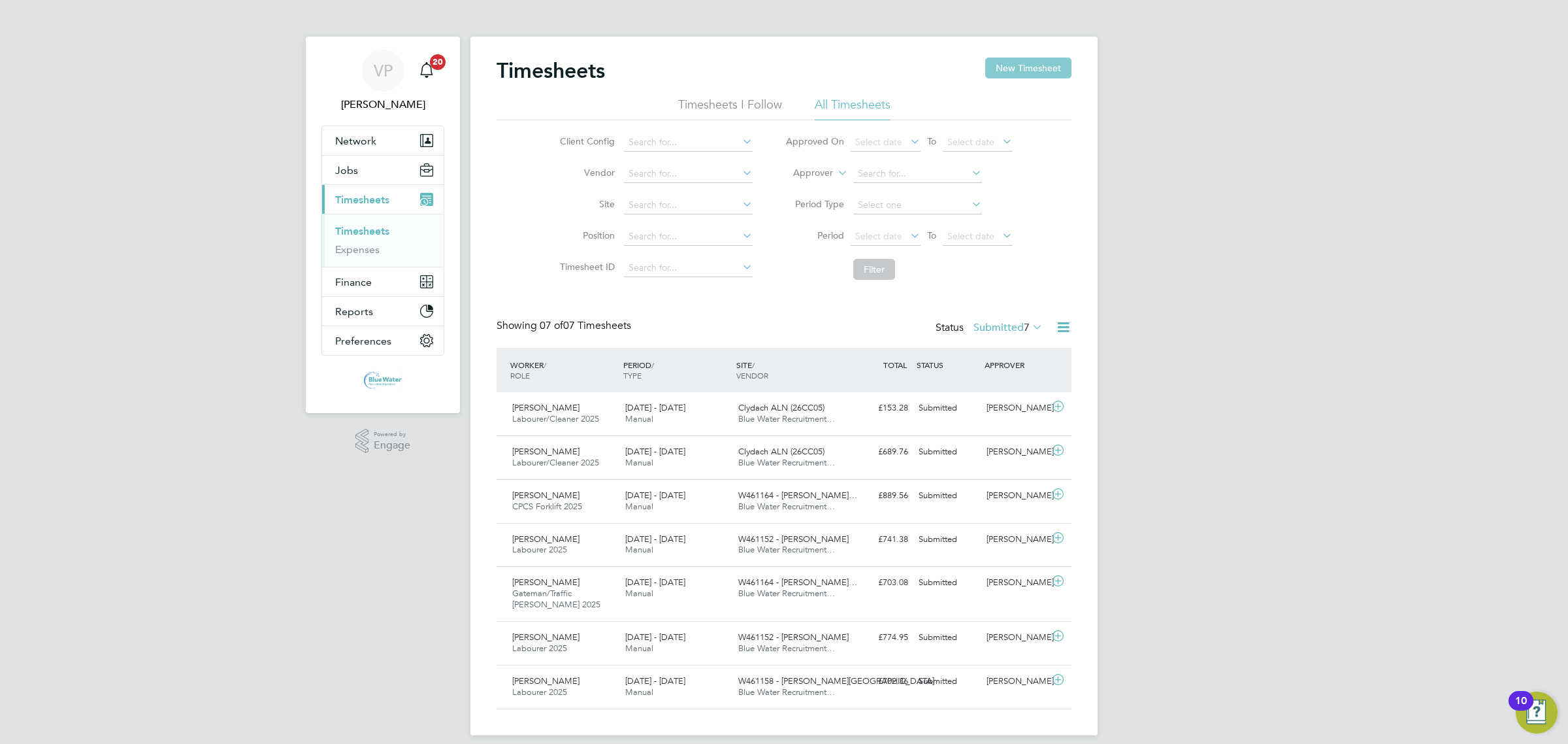
click at [1016, 71] on button "New Timesheet" at bounding box center [1029, 68] width 86 height 21
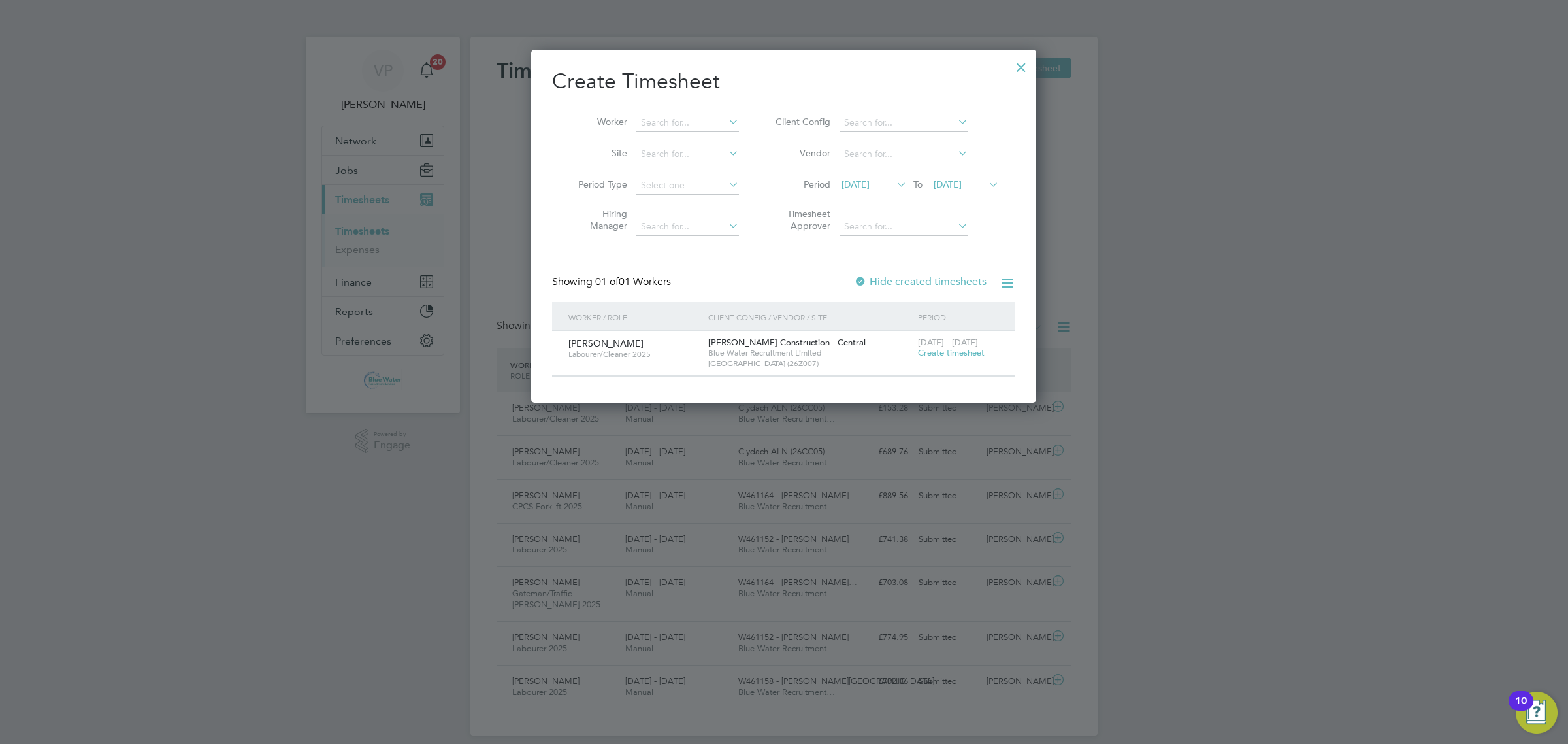
click at [870, 187] on span "[DATE]" at bounding box center [855, 184] width 28 height 12
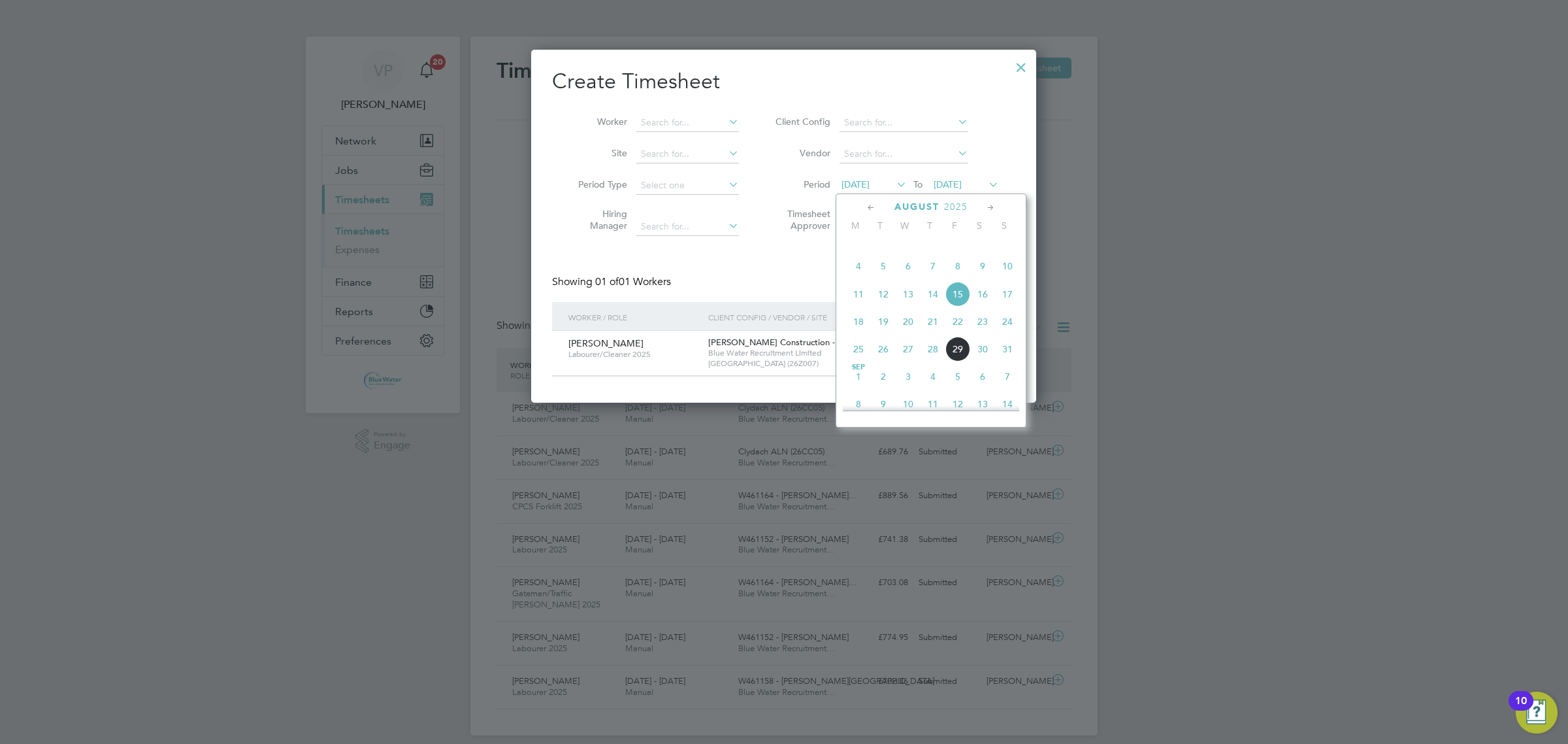
click at [874, 362] on span "26" at bounding box center [883, 349] width 25 height 25
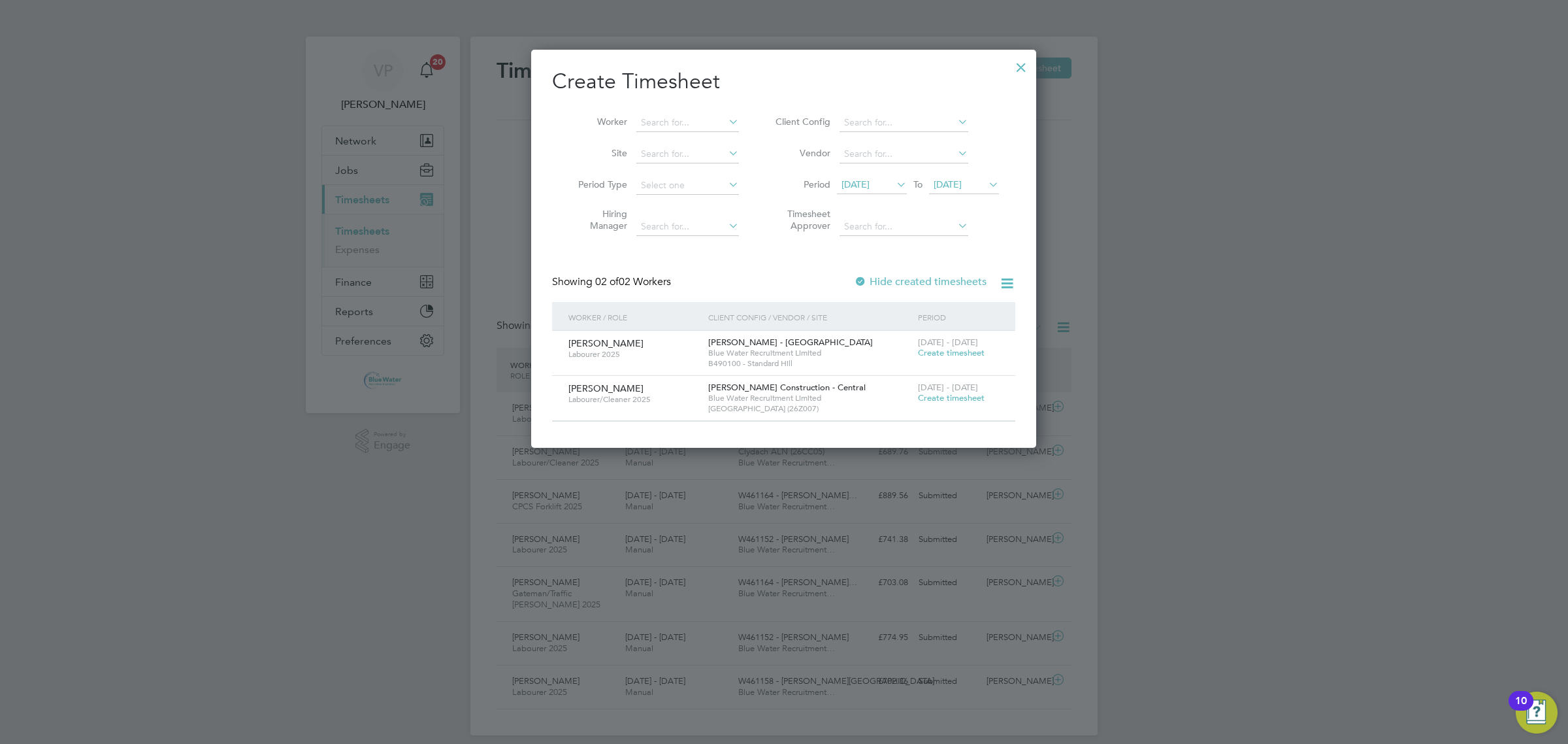
click at [1024, 57] on div at bounding box center [1021, 64] width 24 height 24
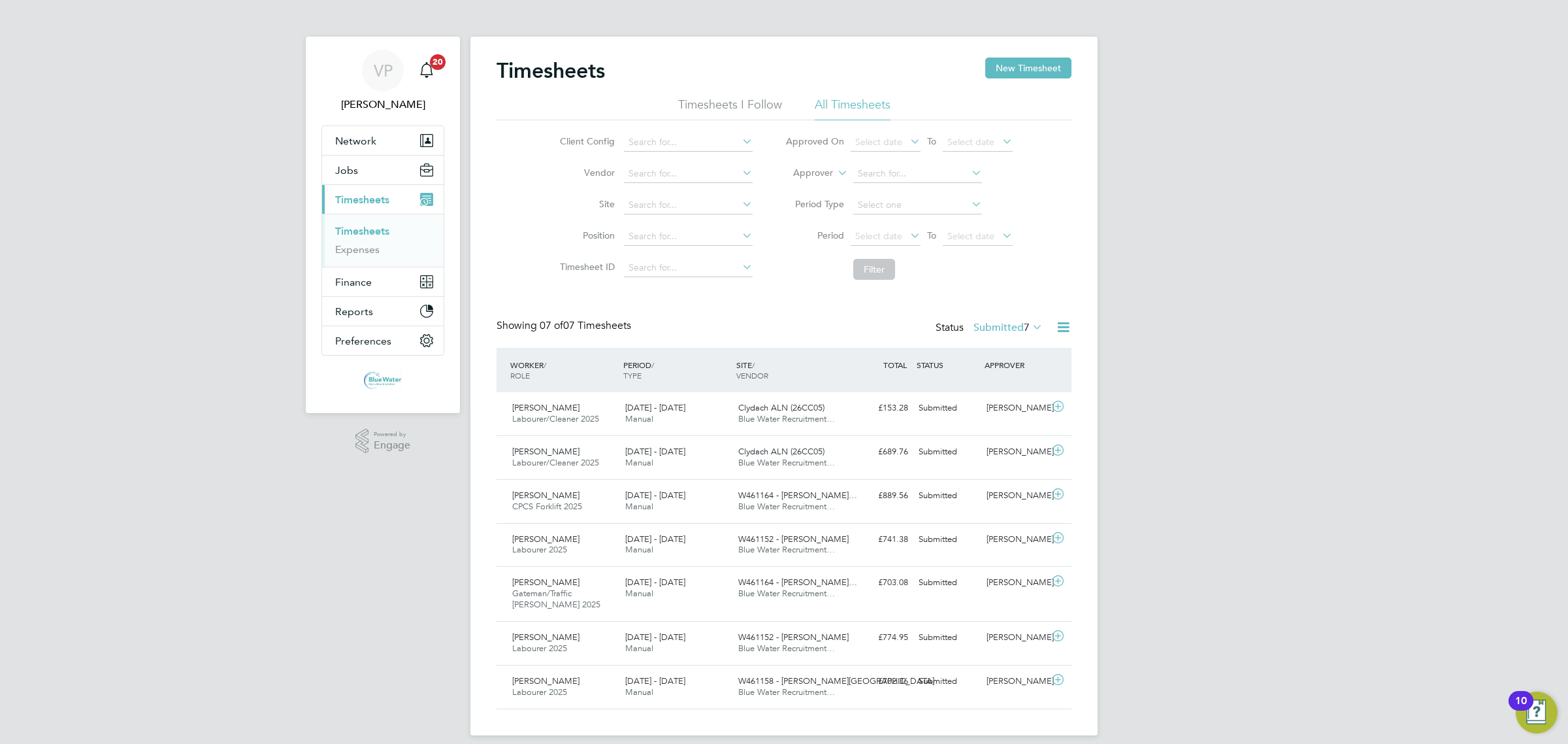
click at [1023, 63] on button "New Timesheet" at bounding box center [1029, 68] width 86 height 21
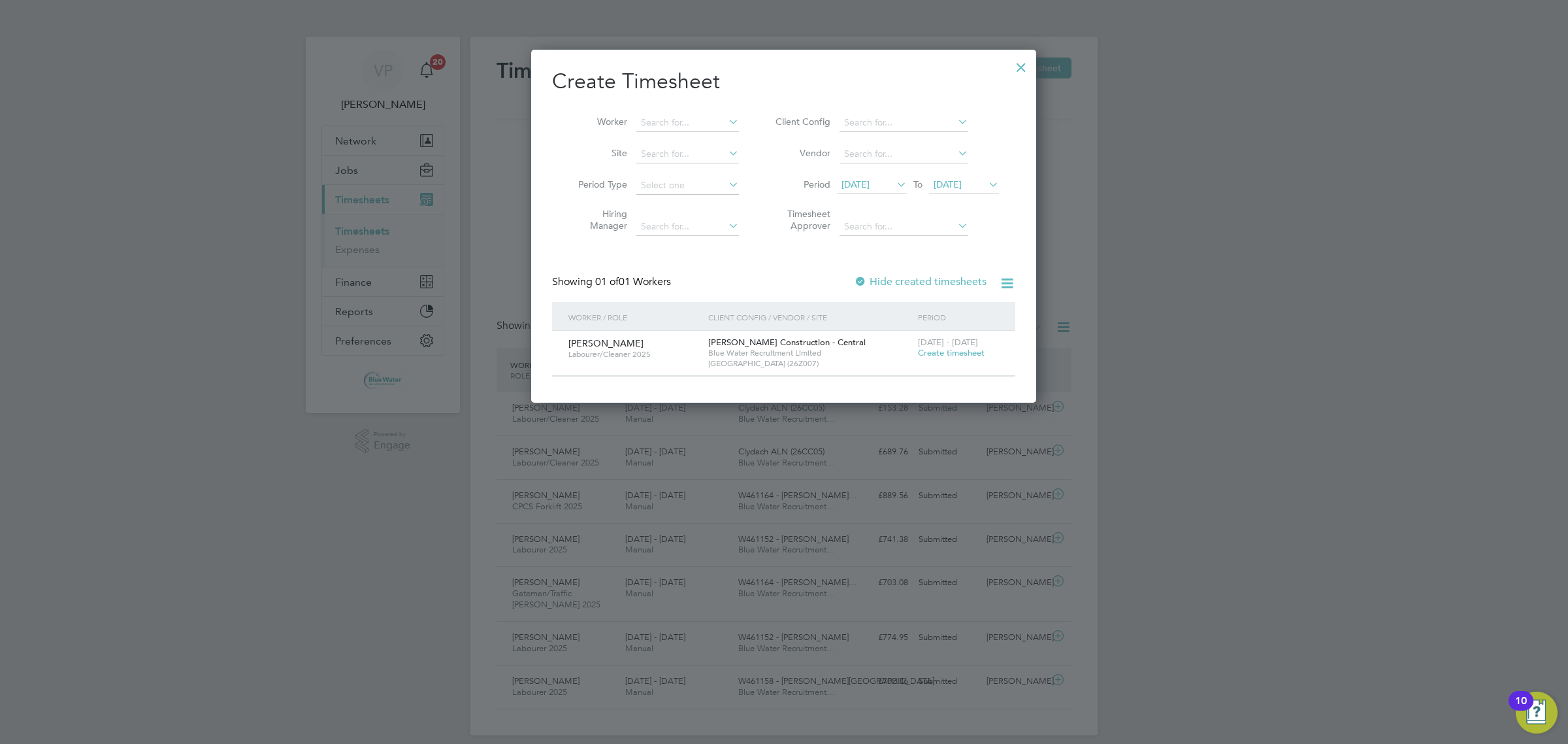
click at [971, 353] on span "Create timesheet" at bounding box center [952, 353] width 67 height 11
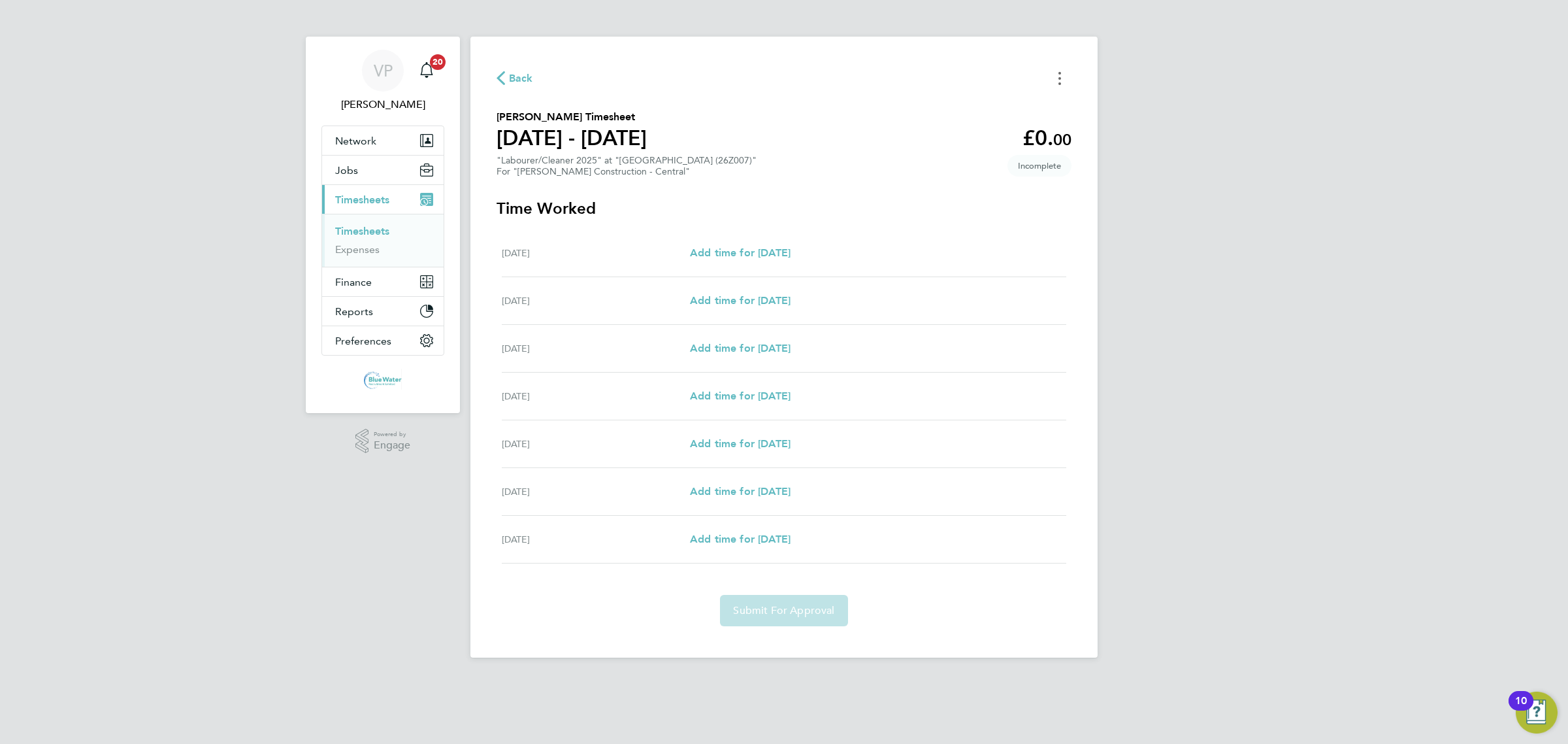
click at [1058, 79] on icon "Timesheets Menu" at bounding box center [1059, 78] width 2 height 13
click at [1002, 108] on button "Mark as absent" at bounding box center [993, 107] width 157 height 26
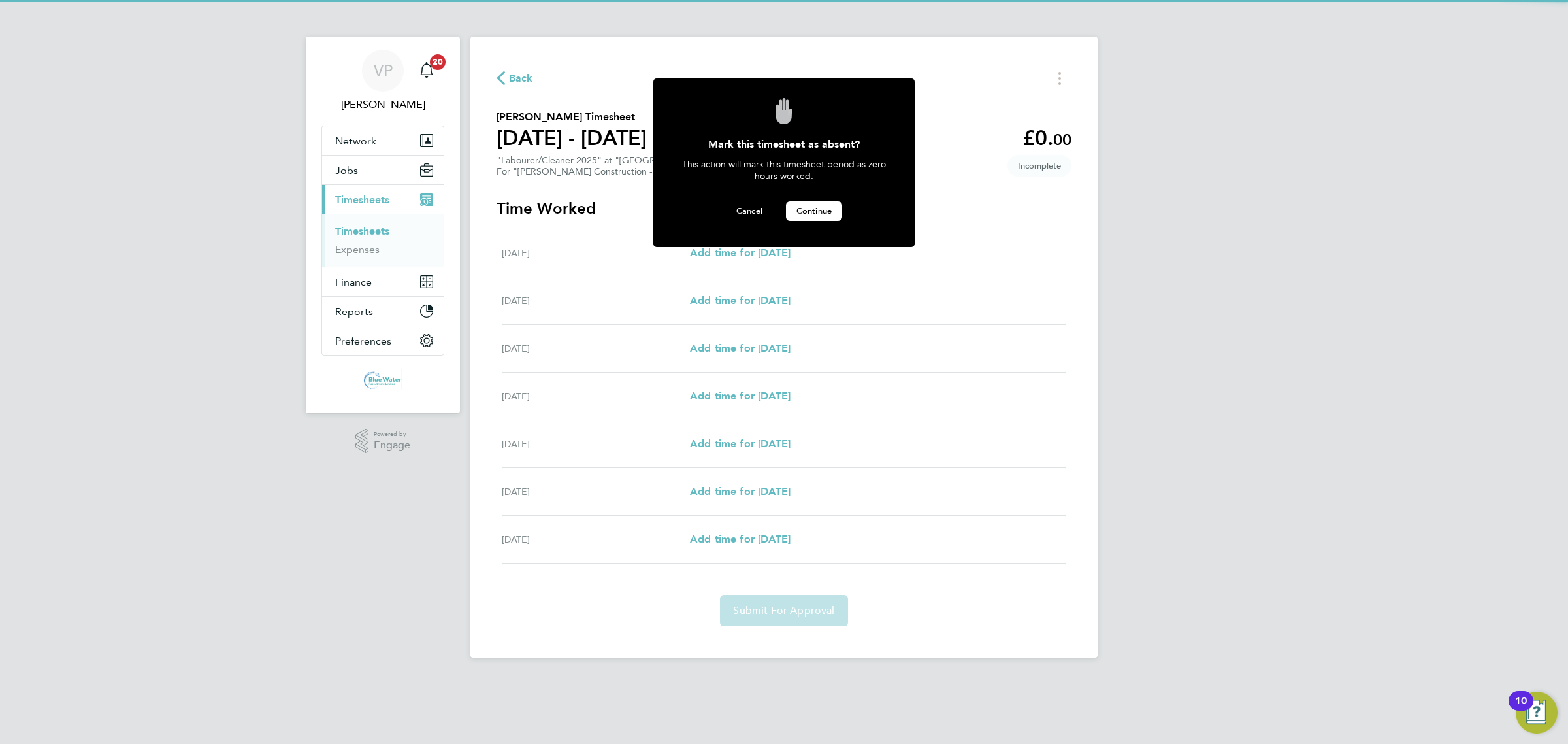
click at [816, 215] on button "Continue" at bounding box center [814, 211] width 56 height 20
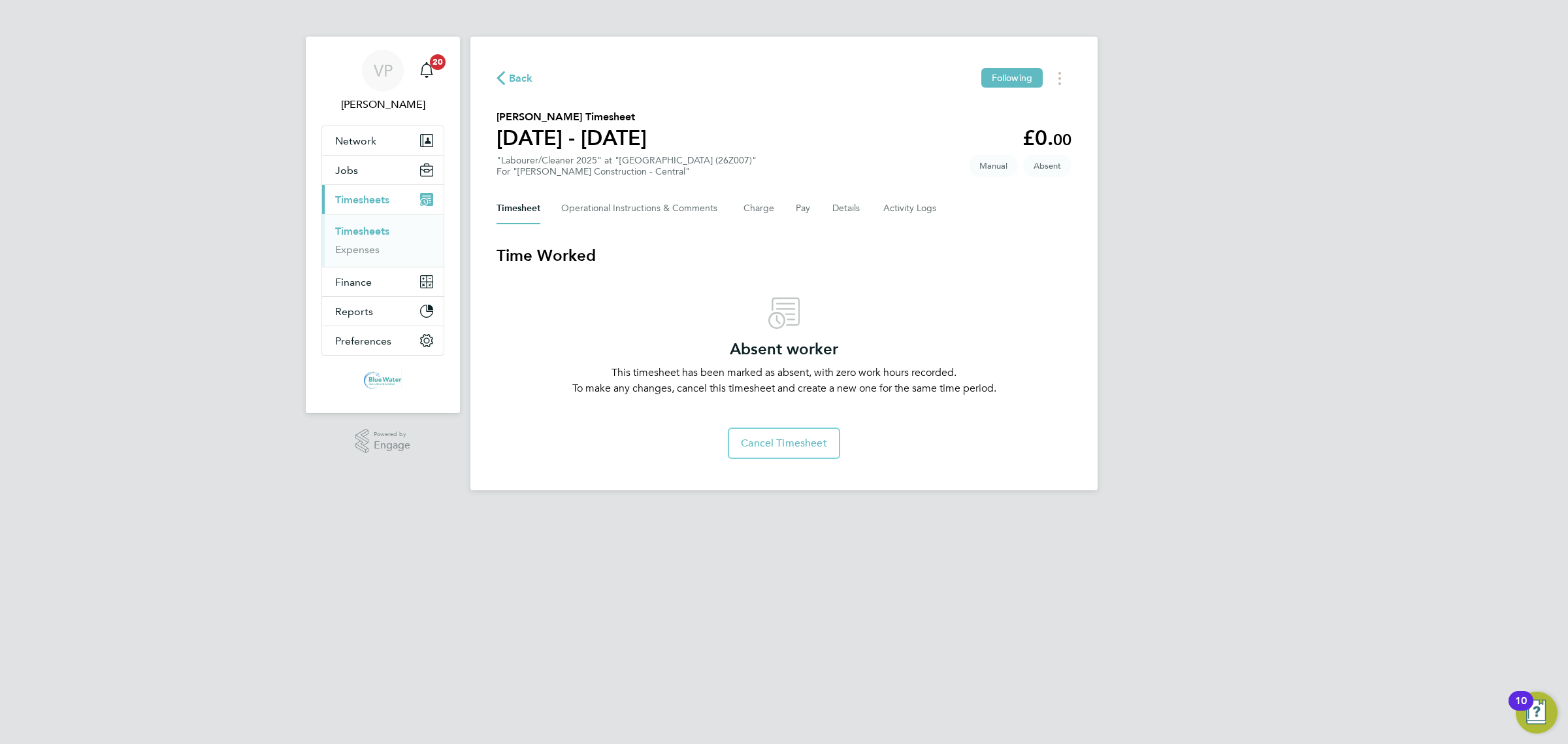
click at [526, 83] on span "Back" at bounding box center [521, 78] width 24 height 16
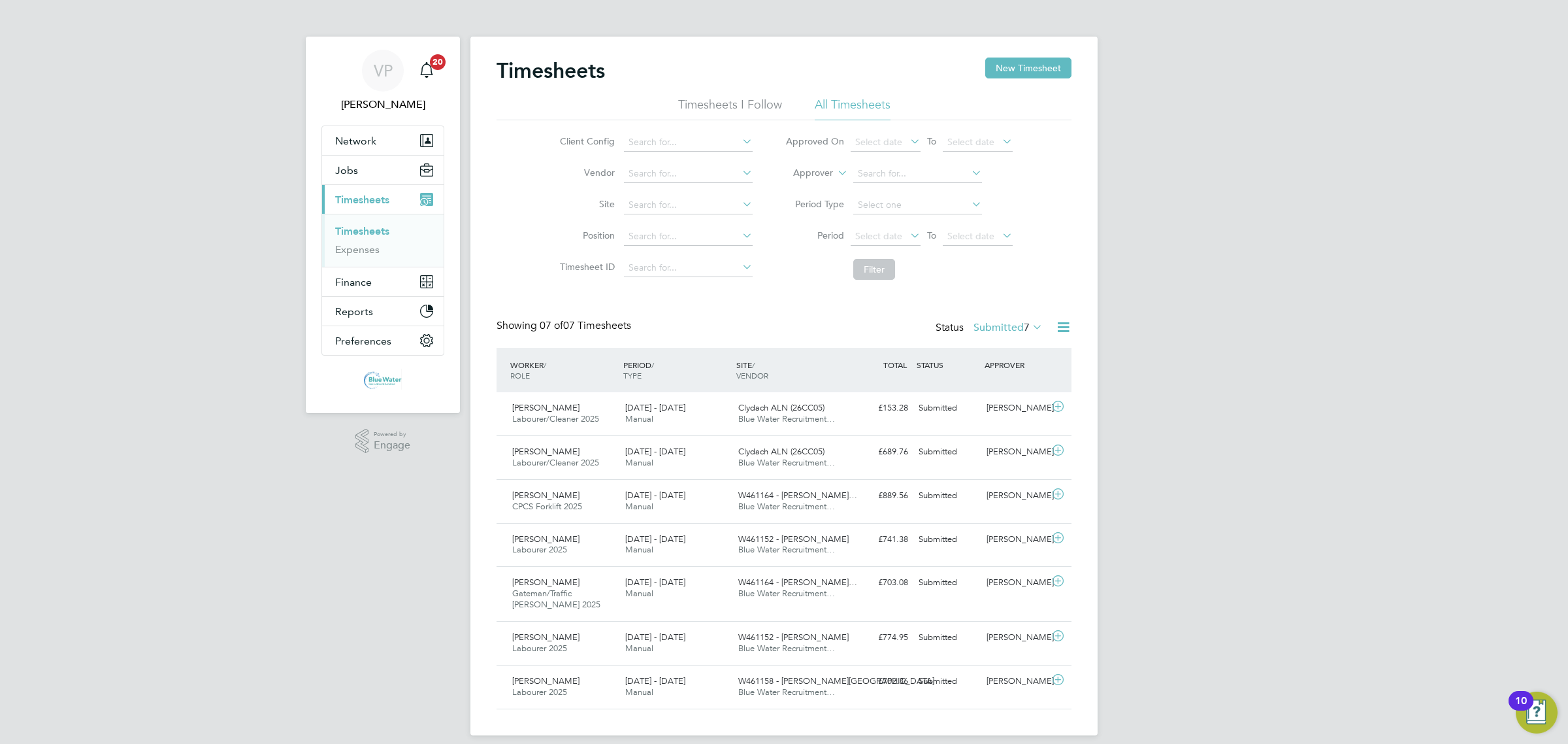
click at [378, 221] on ul "Timesheets Expenses" at bounding box center [383, 240] width 121 height 53
click at [375, 226] on link "Timesheets" at bounding box center [362, 231] width 55 height 12
